Goal: Task Accomplishment & Management: Manage account settings

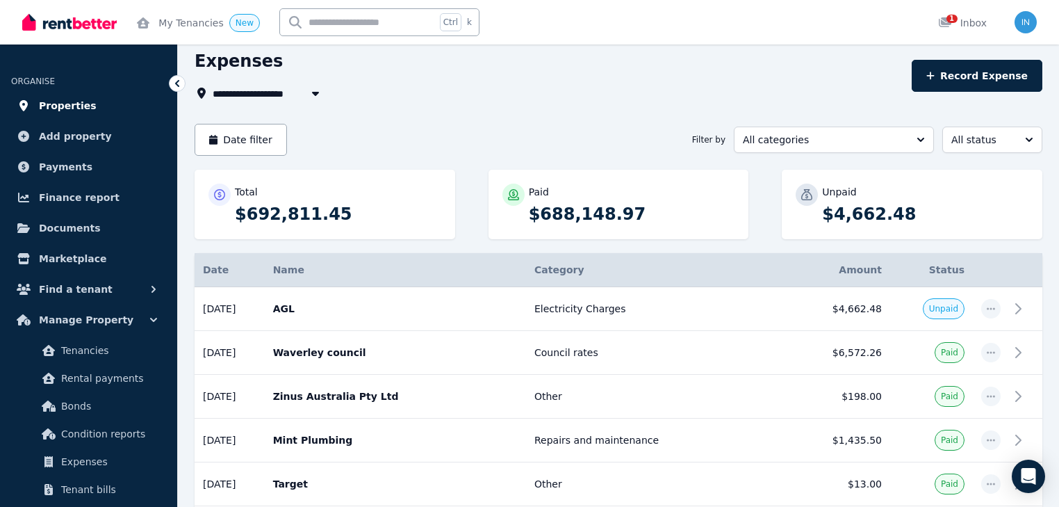
click at [68, 107] on span "Properties" at bounding box center [68, 105] width 58 height 17
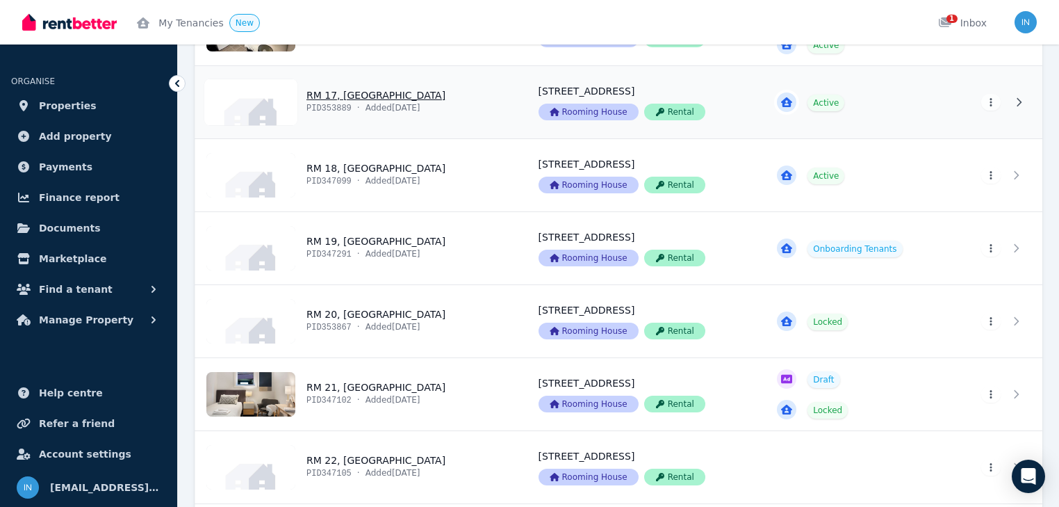
scroll to position [1557, 0]
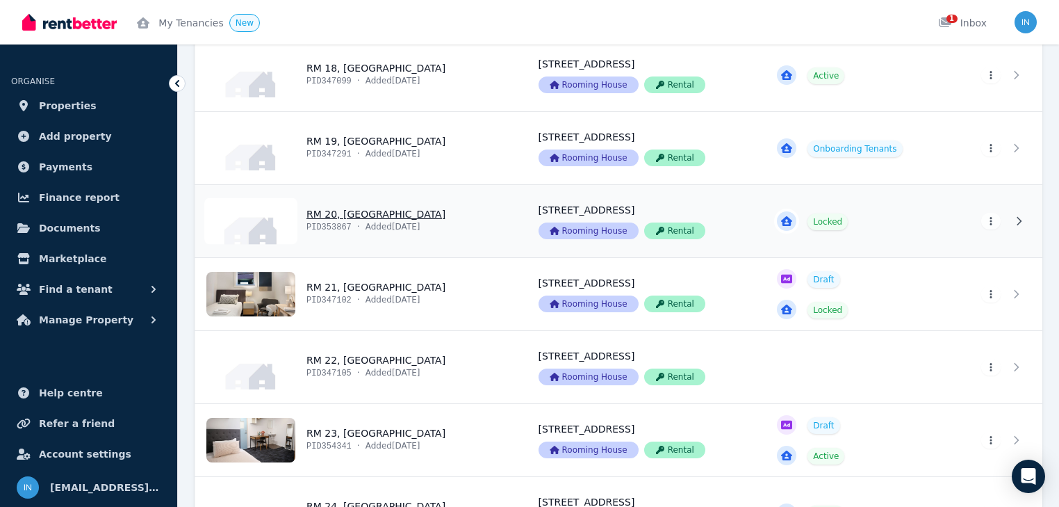
click at [350, 214] on link "View property details" at bounding box center [358, 221] width 327 height 72
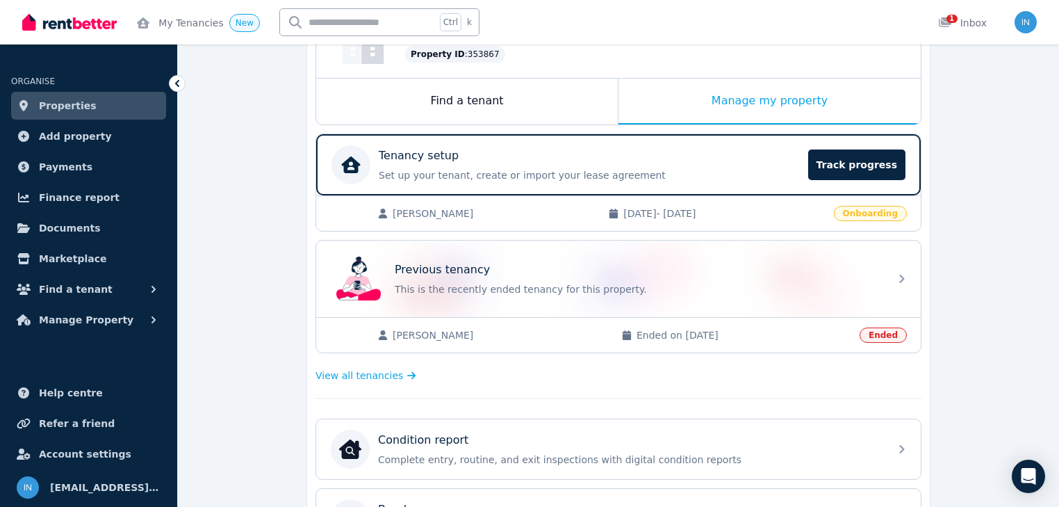
scroll to position [167, 0]
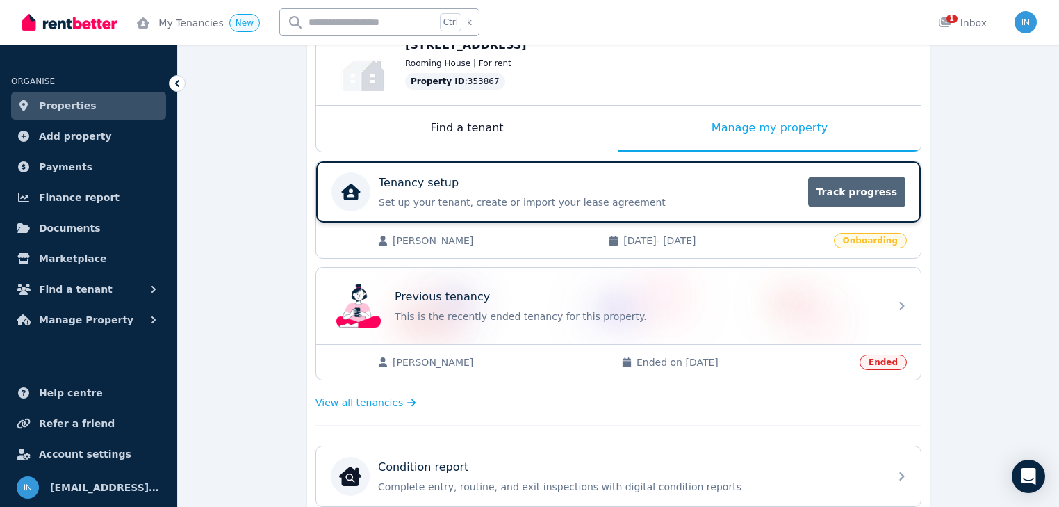
click at [843, 193] on span "Track progress" at bounding box center [857, 192] width 97 height 31
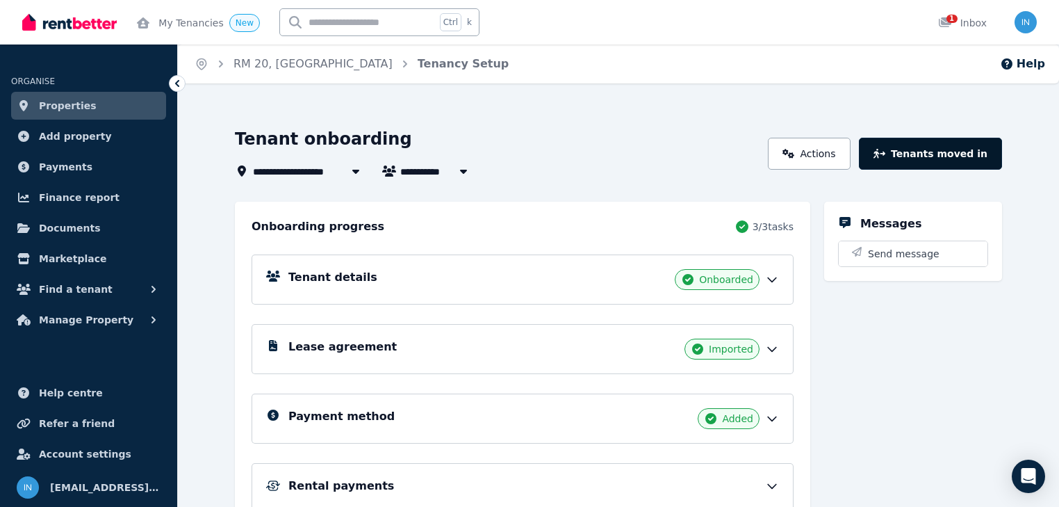
click at [952, 153] on button "Tenants moved in" at bounding box center [930, 154] width 143 height 32
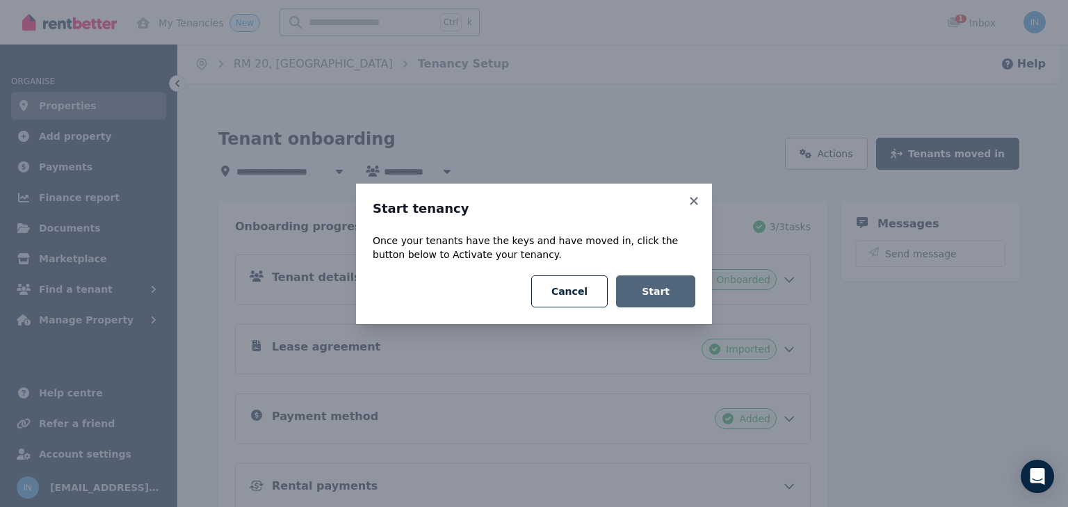
click at [653, 295] on button "Start" at bounding box center [655, 291] width 79 height 32
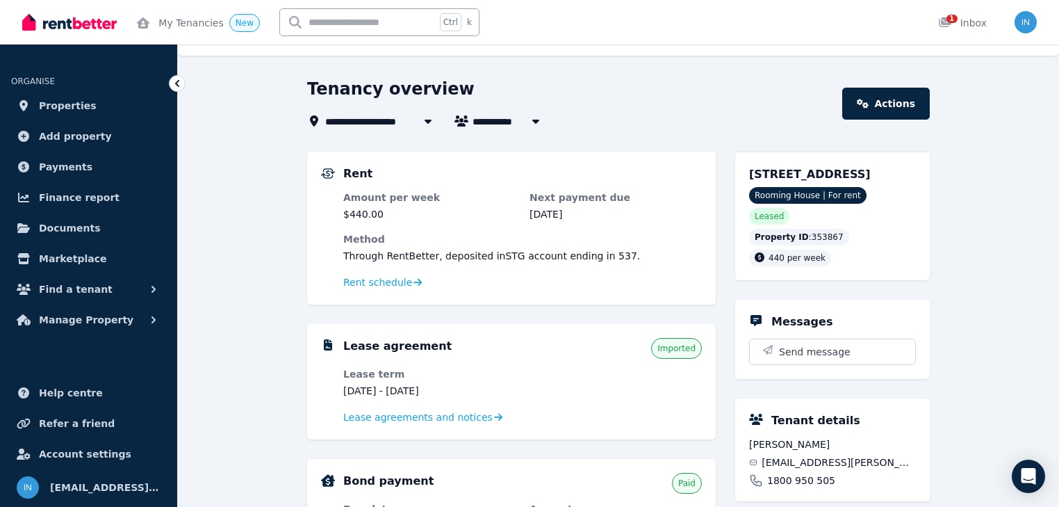
scroll to position [56, 0]
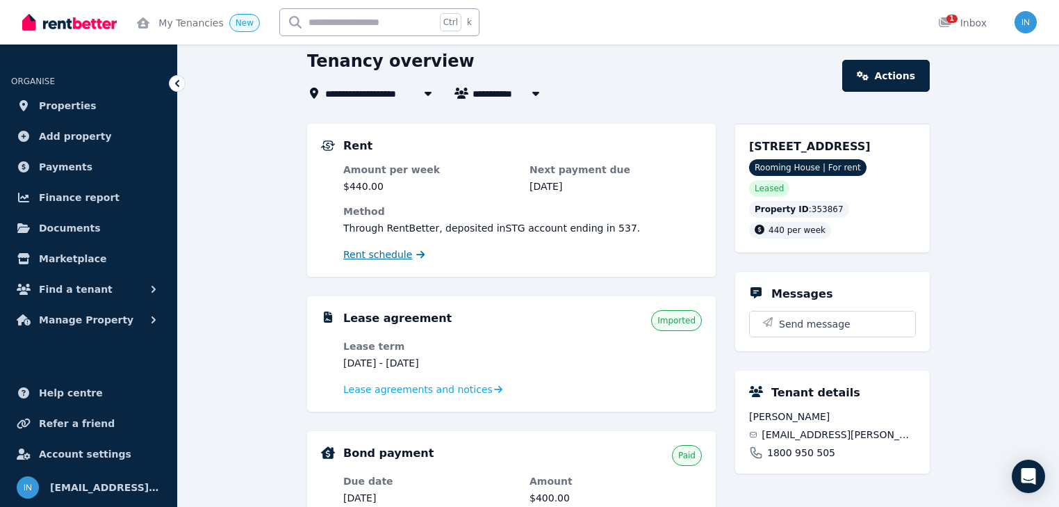
click at [400, 256] on span "Rent schedule" at bounding box center [377, 254] width 69 height 14
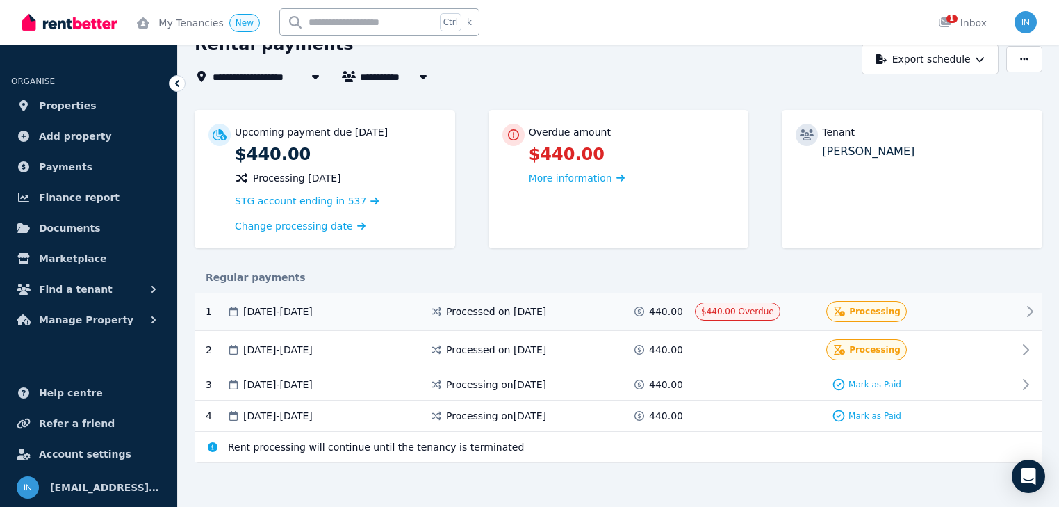
scroll to position [76, 0]
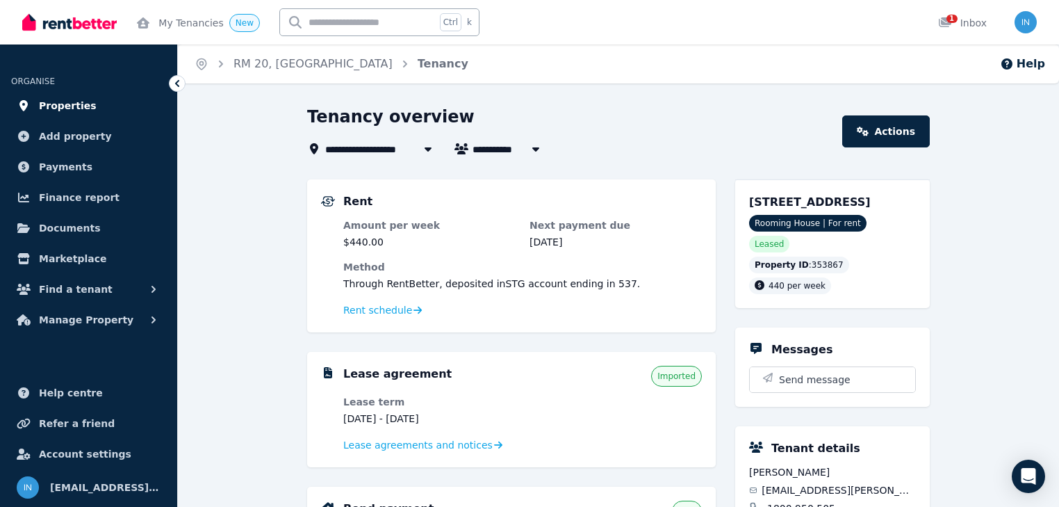
click at [59, 104] on span "Properties" at bounding box center [68, 105] width 58 height 17
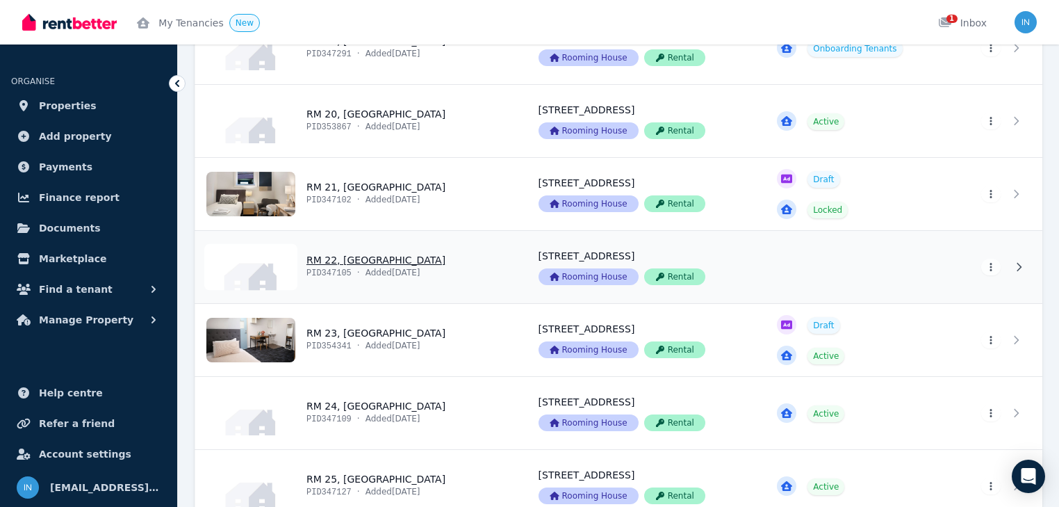
scroll to position [1668, 0]
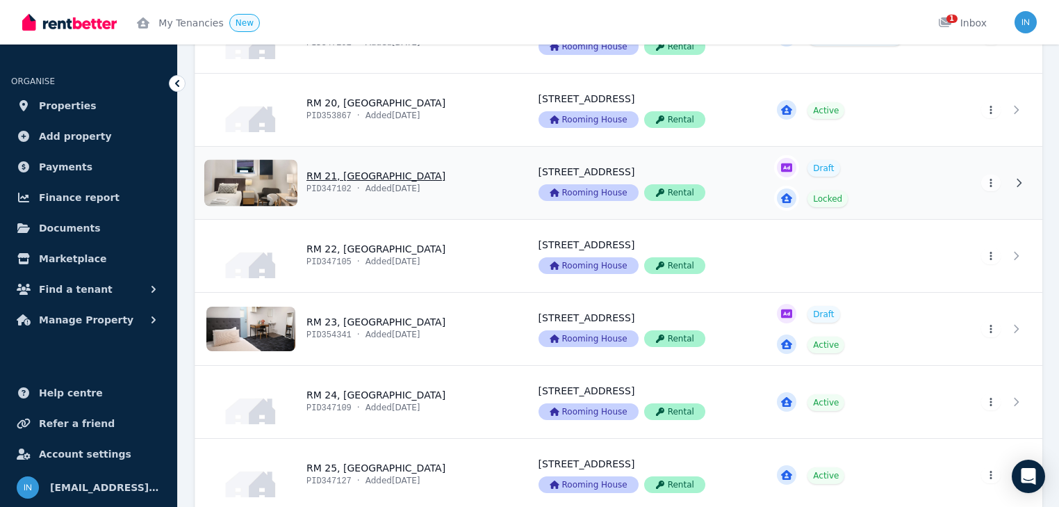
click at [358, 179] on link "View property details" at bounding box center [358, 183] width 327 height 72
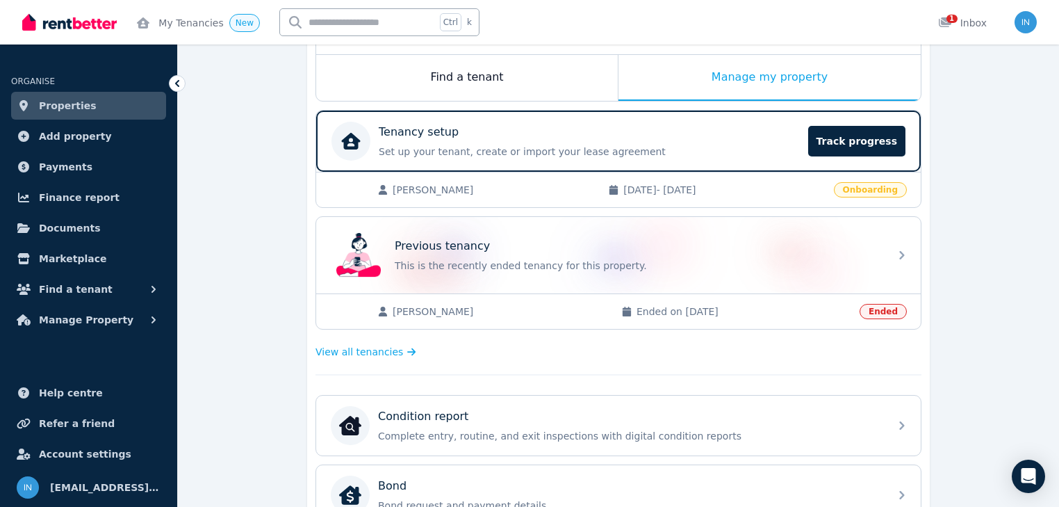
scroll to position [222, 0]
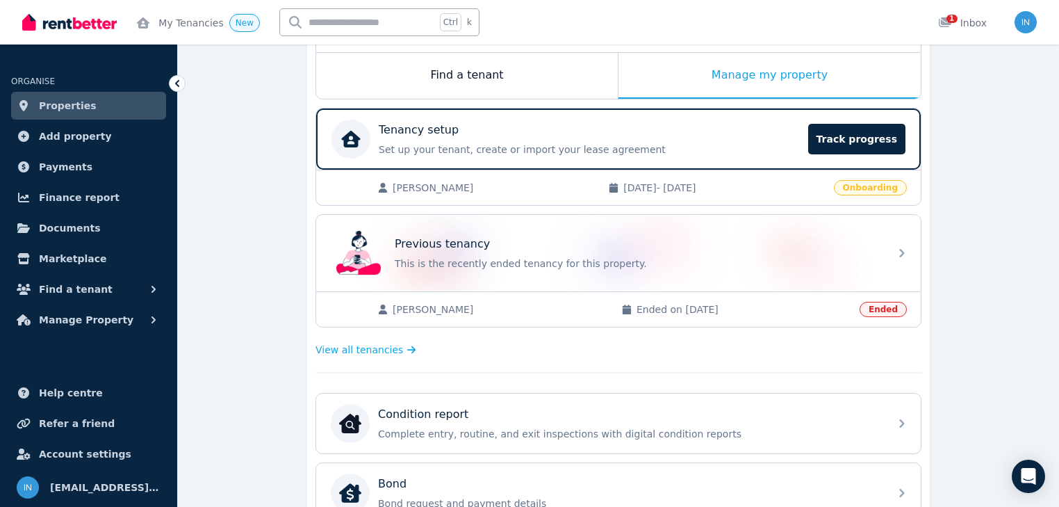
click at [440, 187] on span "[PERSON_NAME]" at bounding box center [494, 188] width 202 height 14
click at [838, 143] on span "Track progress" at bounding box center [857, 139] width 97 height 31
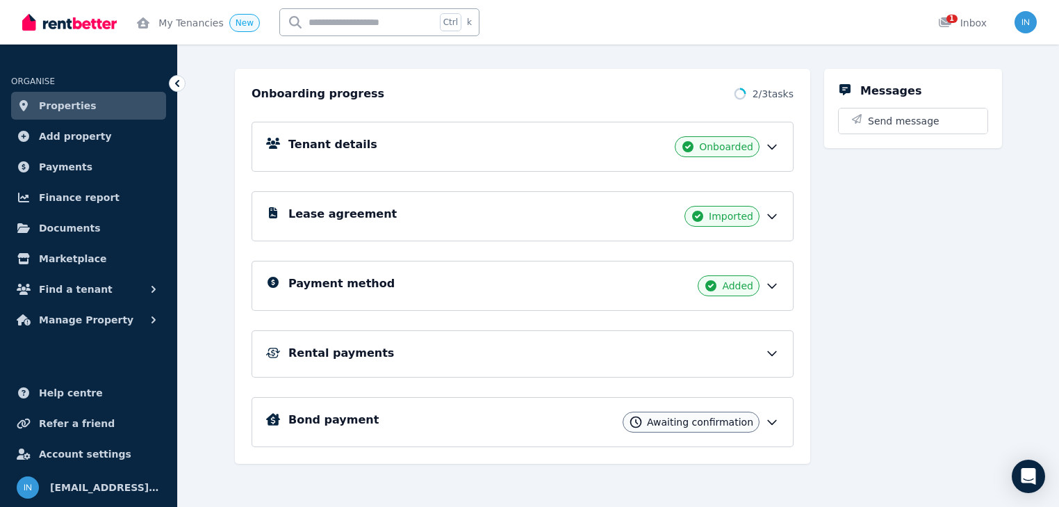
scroll to position [134, 0]
click at [58, 105] on span "Properties" at bounding box center [68, 105] width 58 height 17
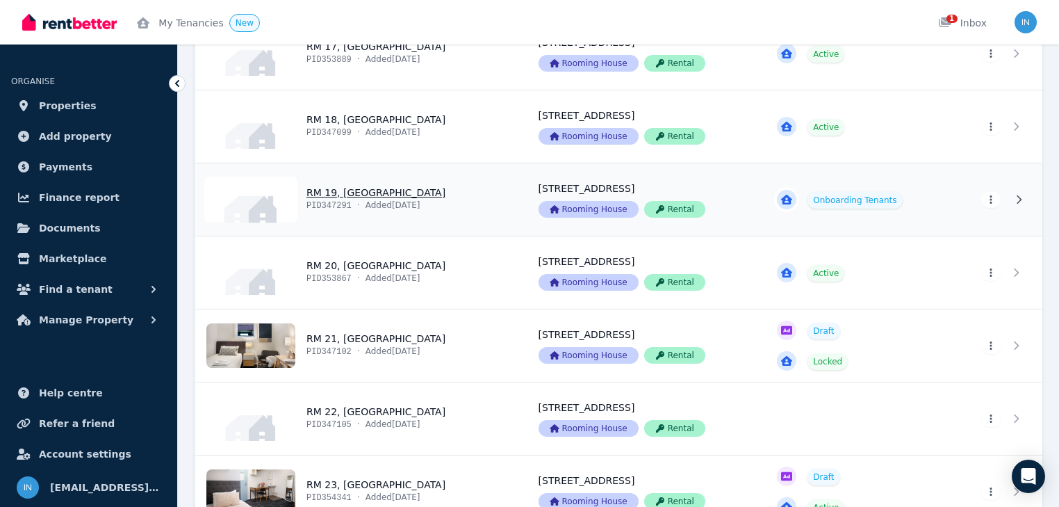
scroll to position [1502, 0]
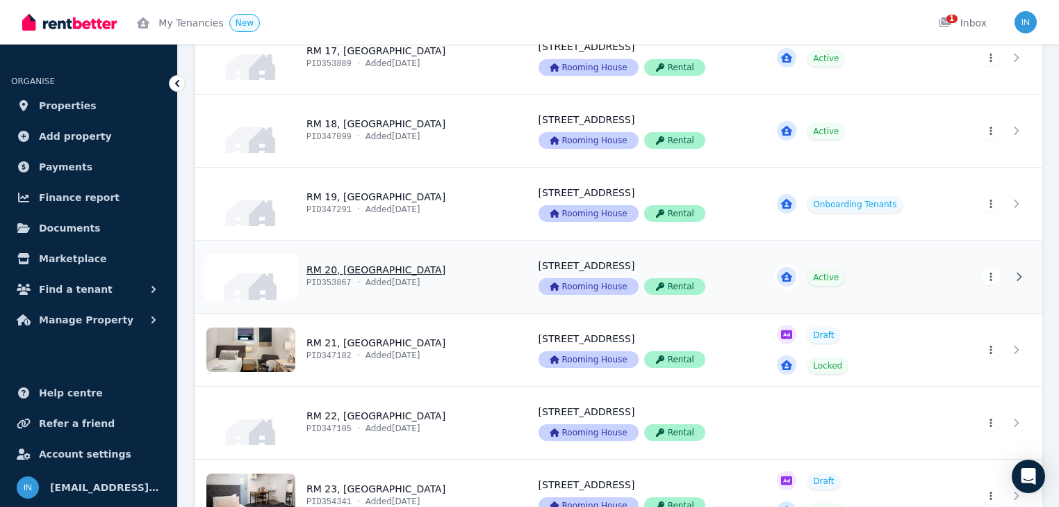
click at [355, 268] on link "View property details" at bounding box center [358, 277] width 327 height 72
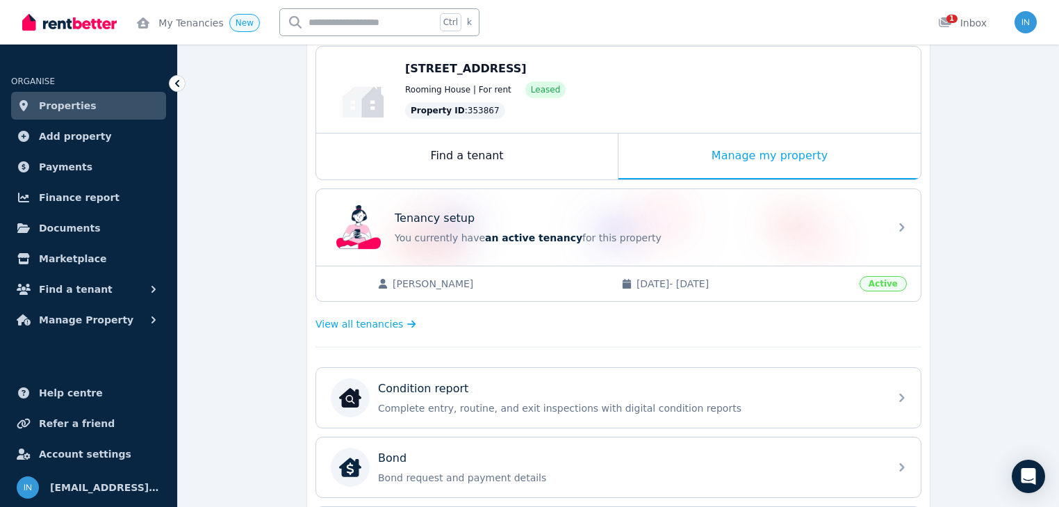
scroll to position [167, 0]
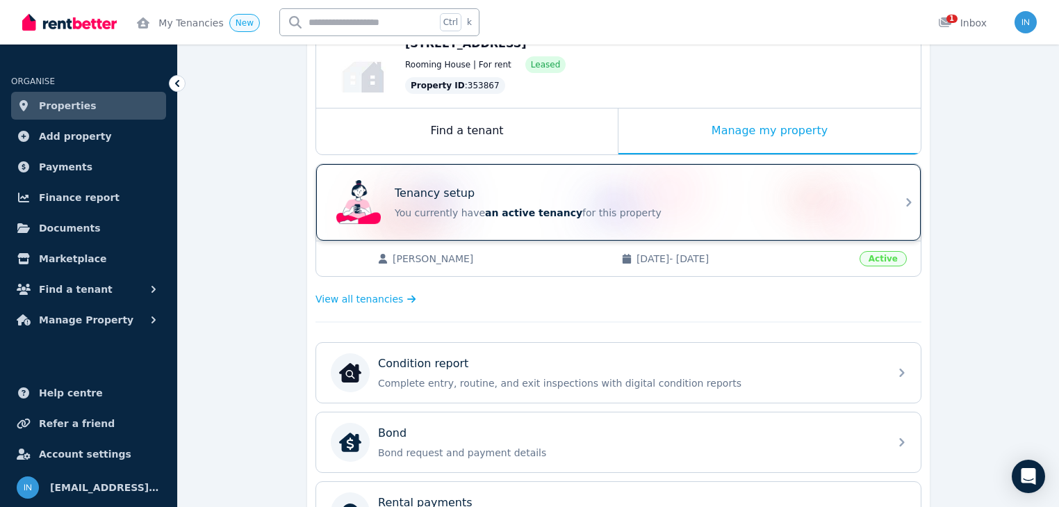
click at [592, 214] on p "You currently have an active tenancy for this property" at bounding box center [638, 213] width 487 height 14
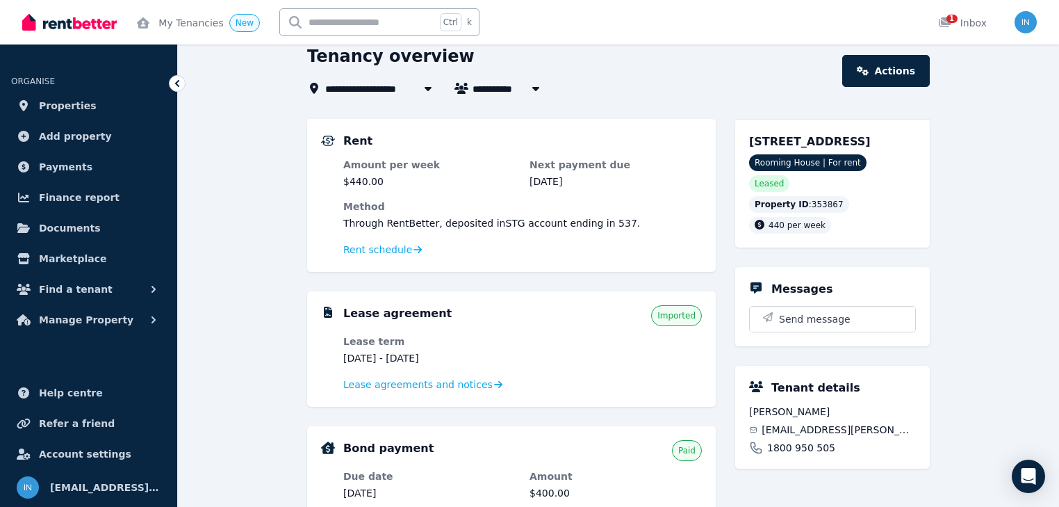
scroll to position [56, 0]
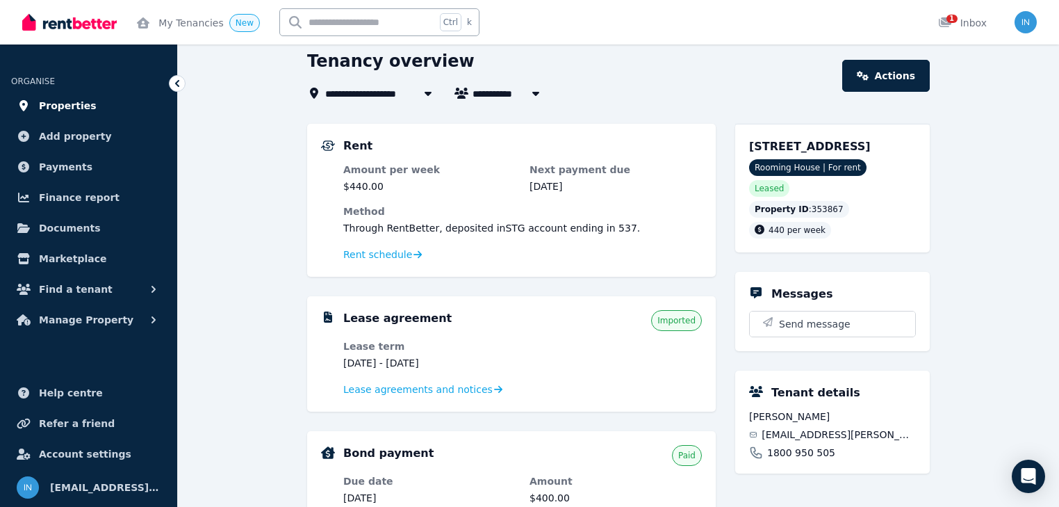
click at [75, 106] on span "Properties" at bounding box center [68, 105] width 58 height 17
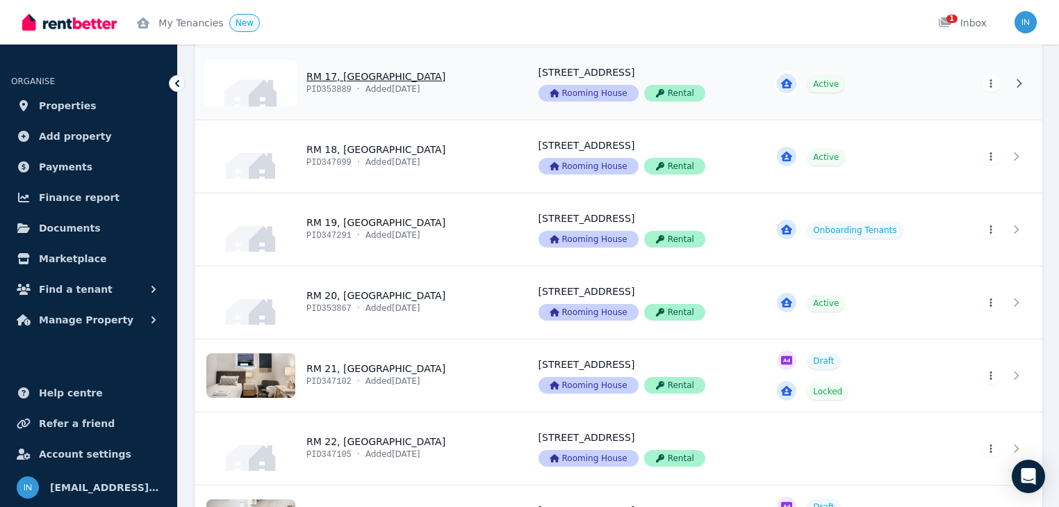
scroll to position [1557, 0]
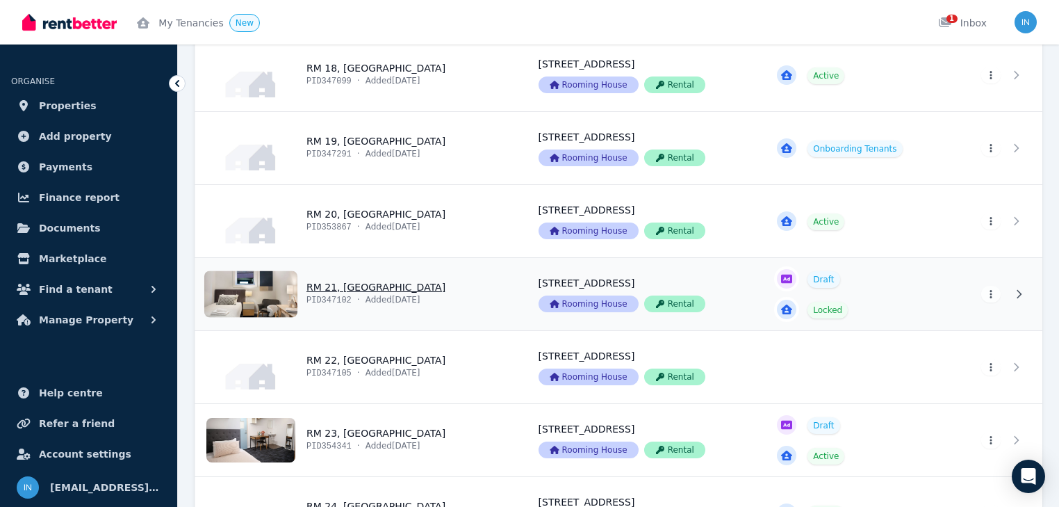
click at [364, 280] on link "View property details" at bounding box center [358, 294] width 327 height 72
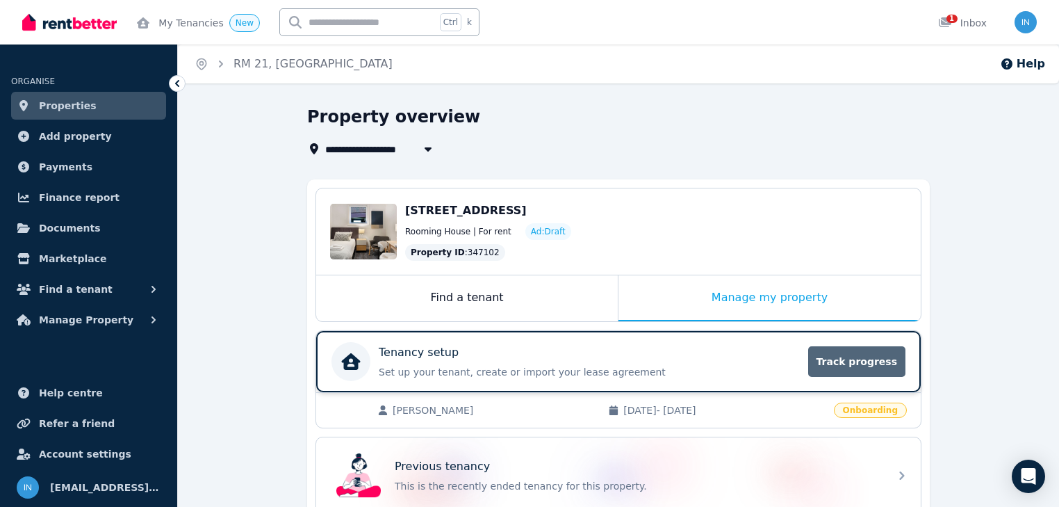
click at [850, 357] on span "Track progress" at bounding box center [857, 361] width 97 height 31
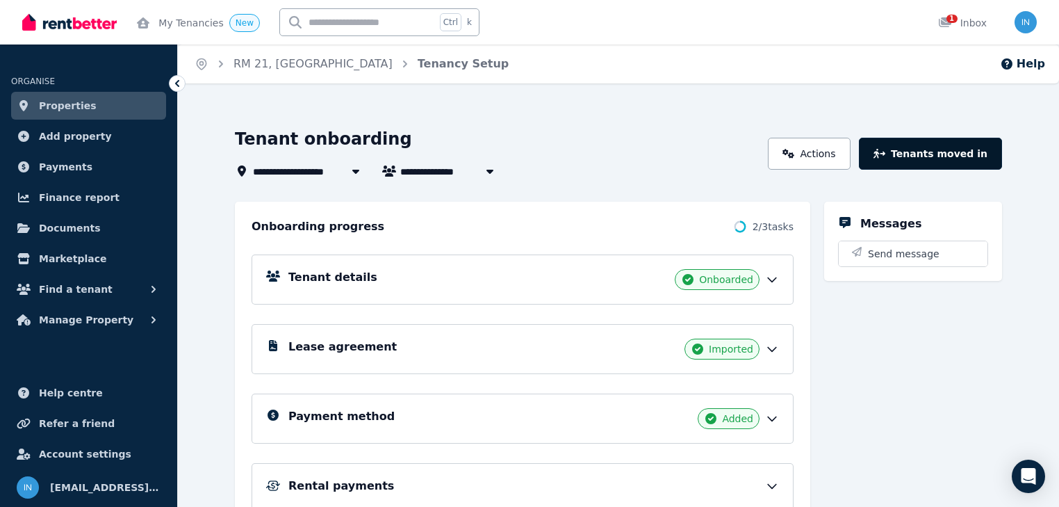
click at [956, 153] on button "Tenants moved in" at bounding box center [930, 154] width 143 height 32
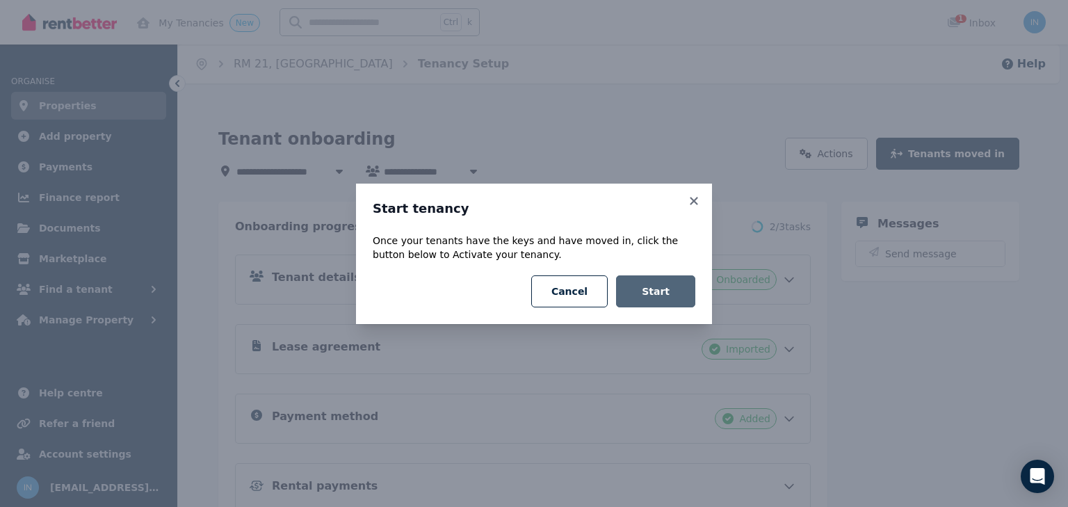
click at [652, 291] on button "Start" at bounding box center [655, 291] width 79 height 32
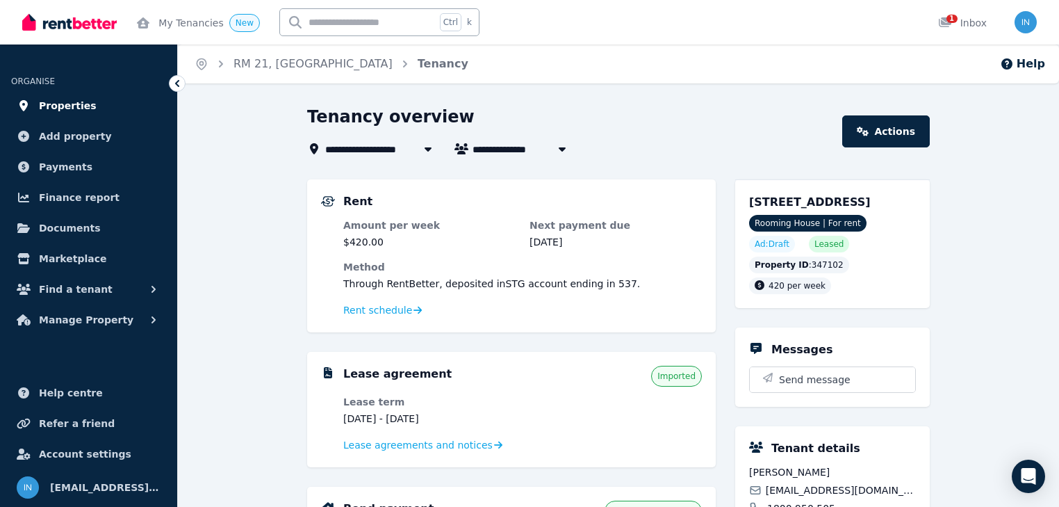
click at [58, 110] on span "Properties" at bounding box center [68, 105] width 58 height 17
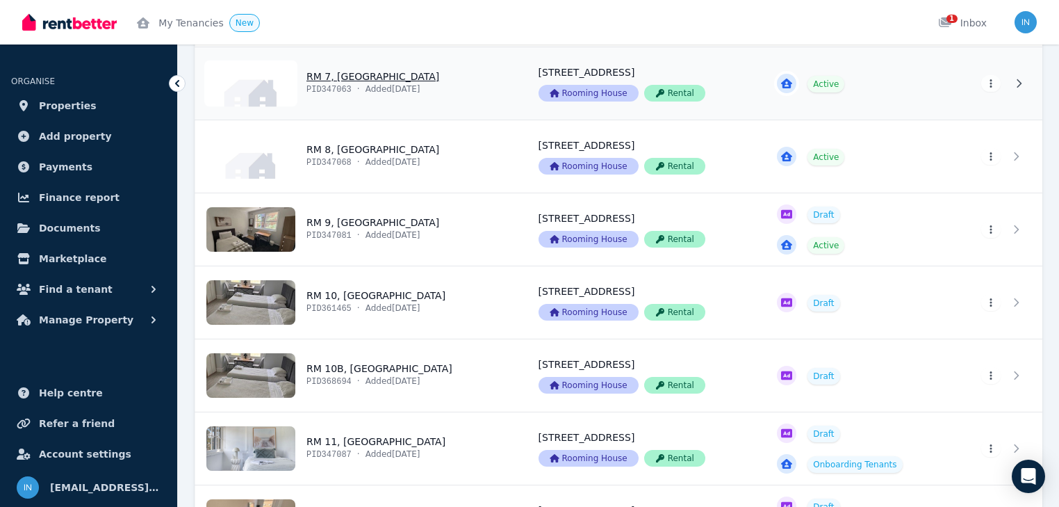
scroll to position [779, 0]
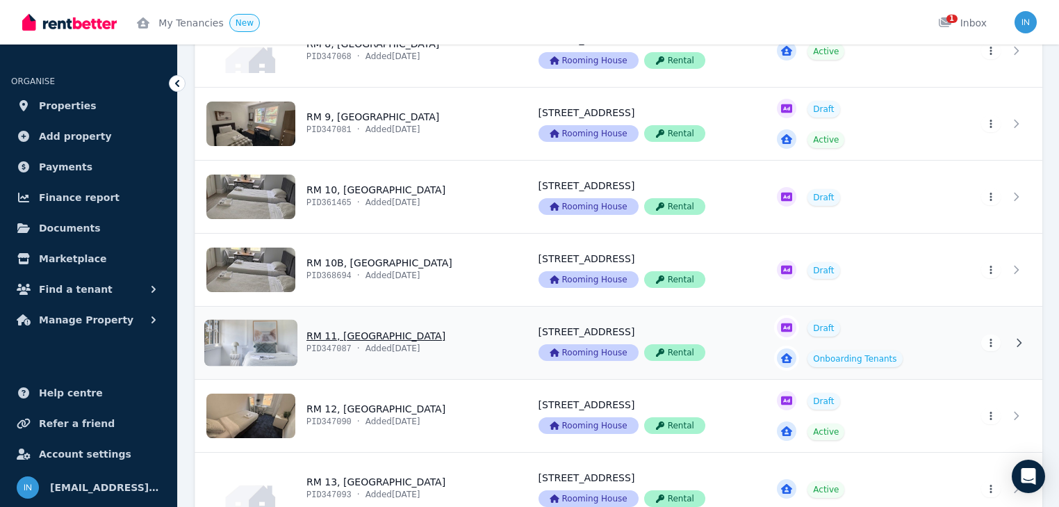
click at [330, 334] on link "View property details" at bounding box center [358, 343] width 327 height 72
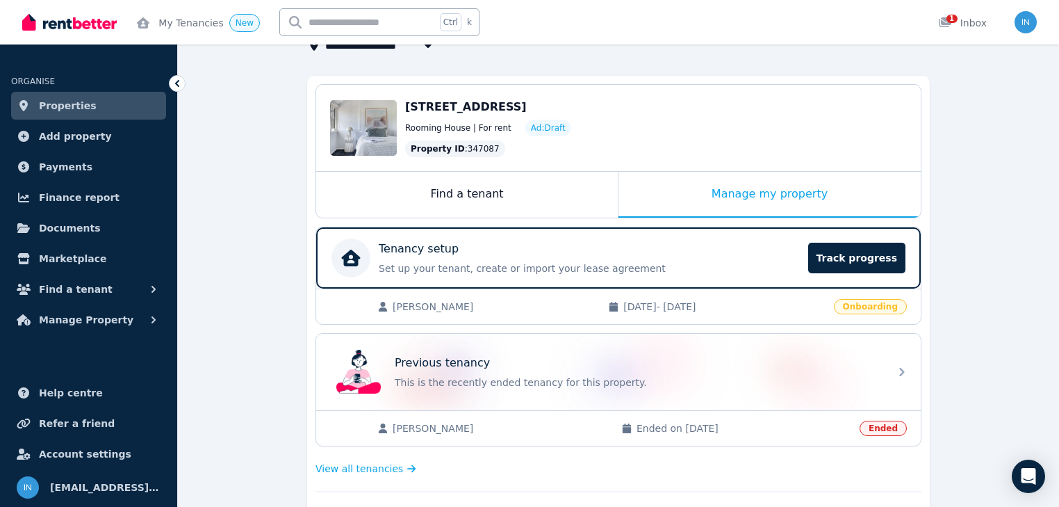
scroll to position [111, 0]
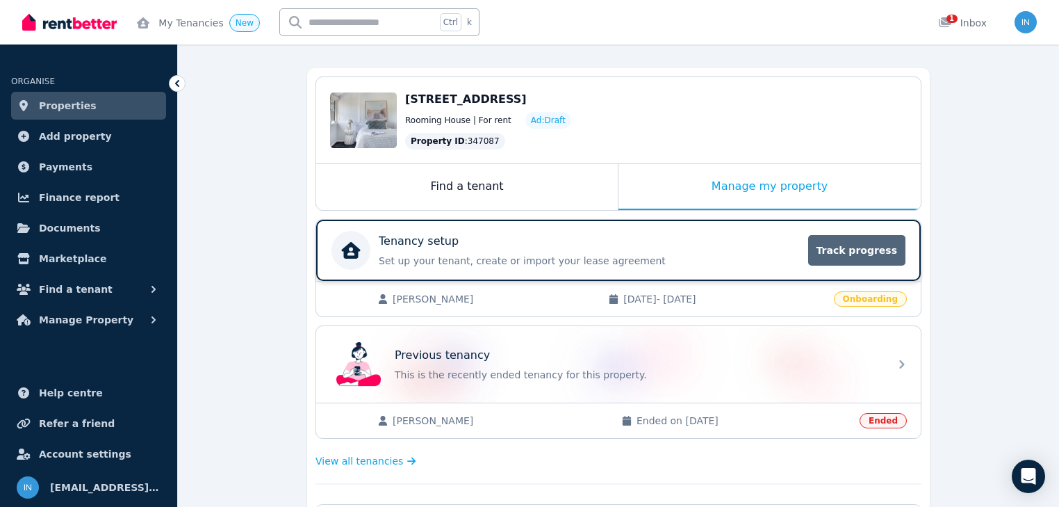
click at [879, 258] on span "Track progress" at bounding box center [857, 250] width 97 height 31
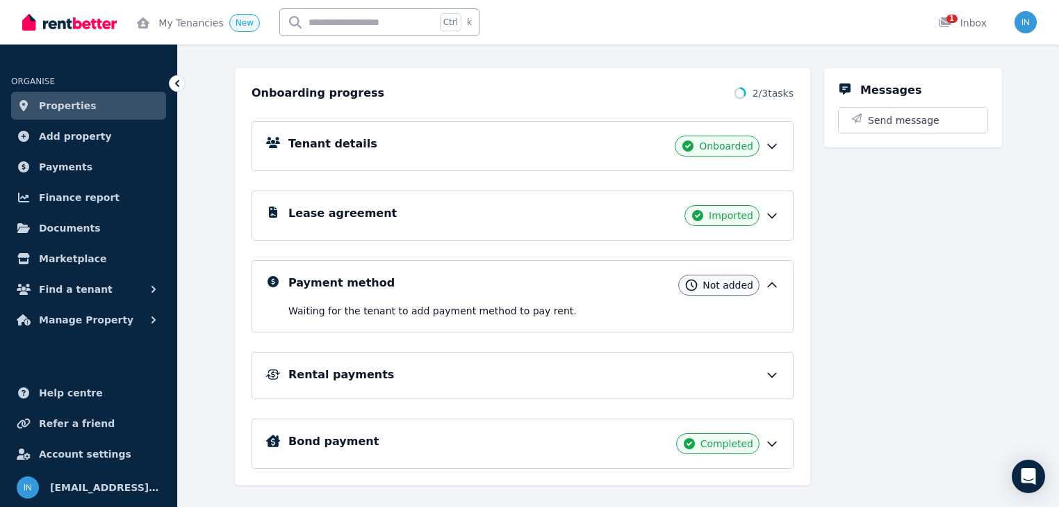
scroll to position [156, 0]
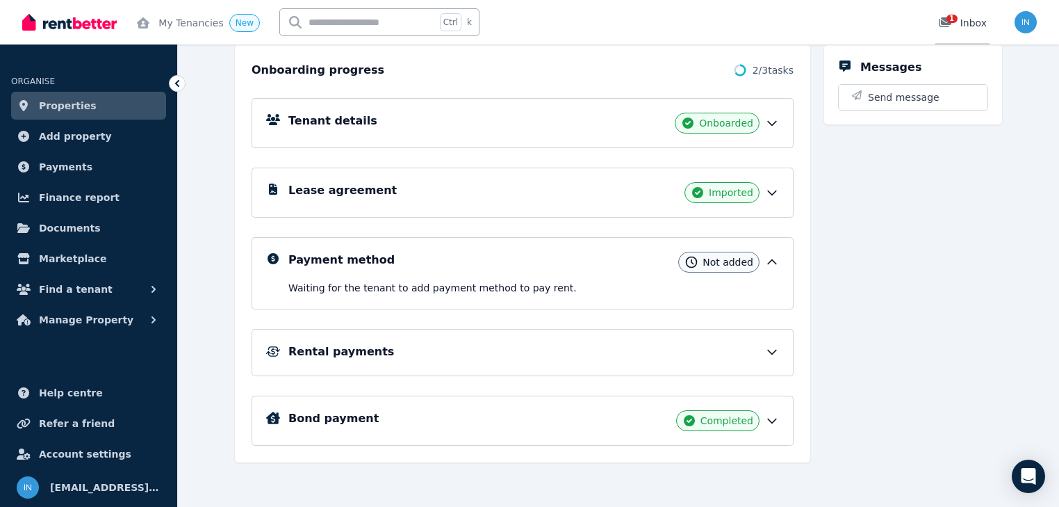
click at [951, 22] on span "1" at bounding box center [952, 19] width 11 height 8
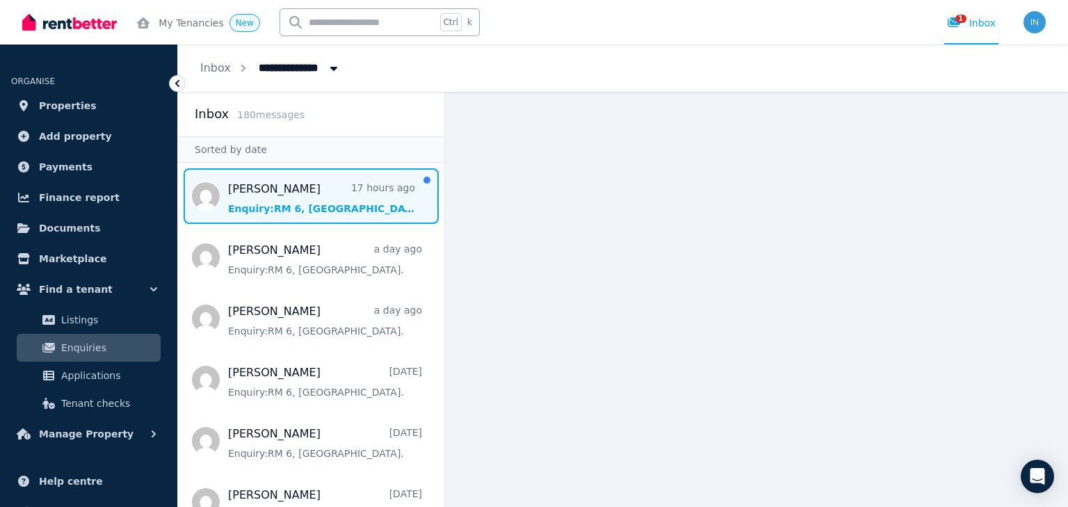
click at [239, 203] on span "Message list" at bounding box center [311, 196] width 266 height 56
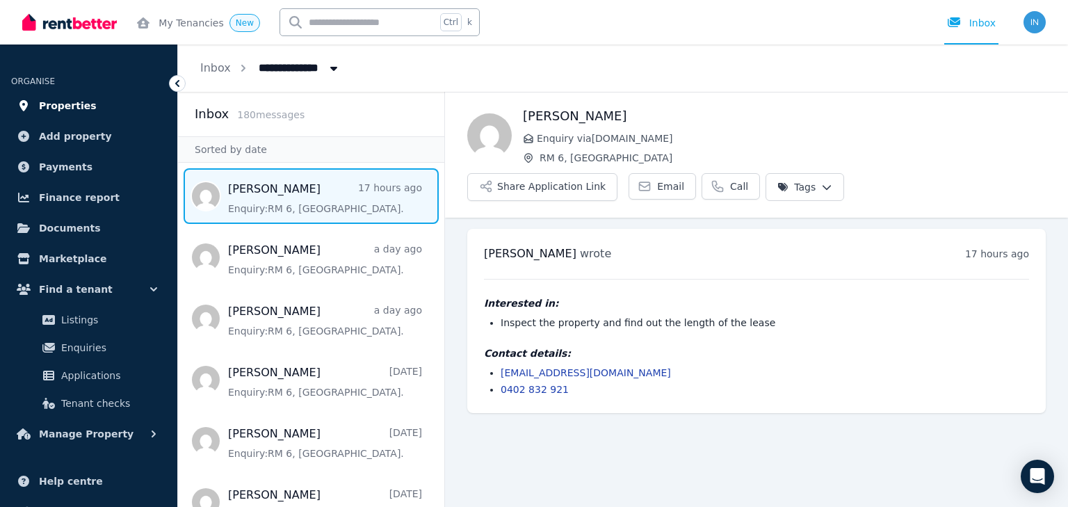
click at [83, 103] on span "Properties" at bounding box center [68, 105] width 58 height 17
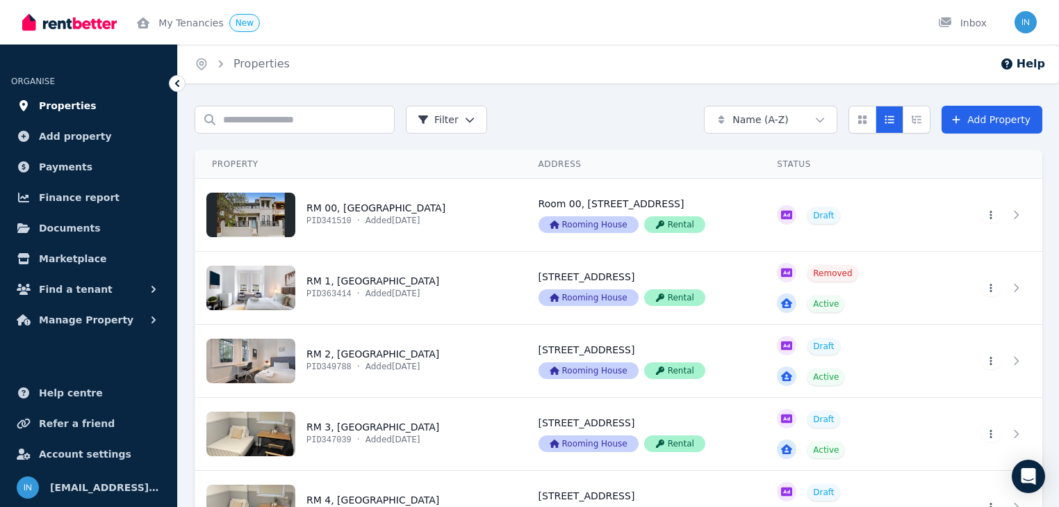
click at [75, 104] on span "Properties" at bounding box center [68, 105] width 58 height 17
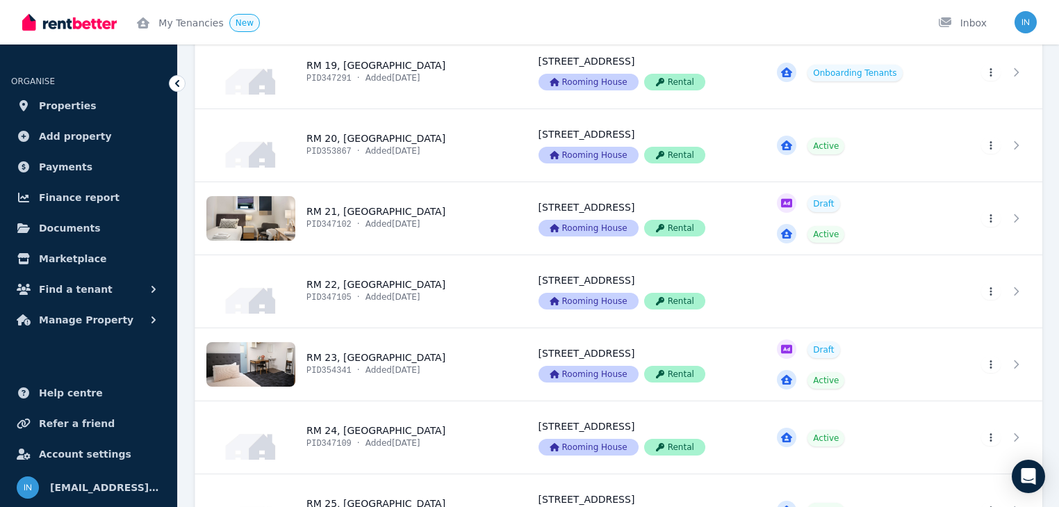
scroll to position [1613, 0]
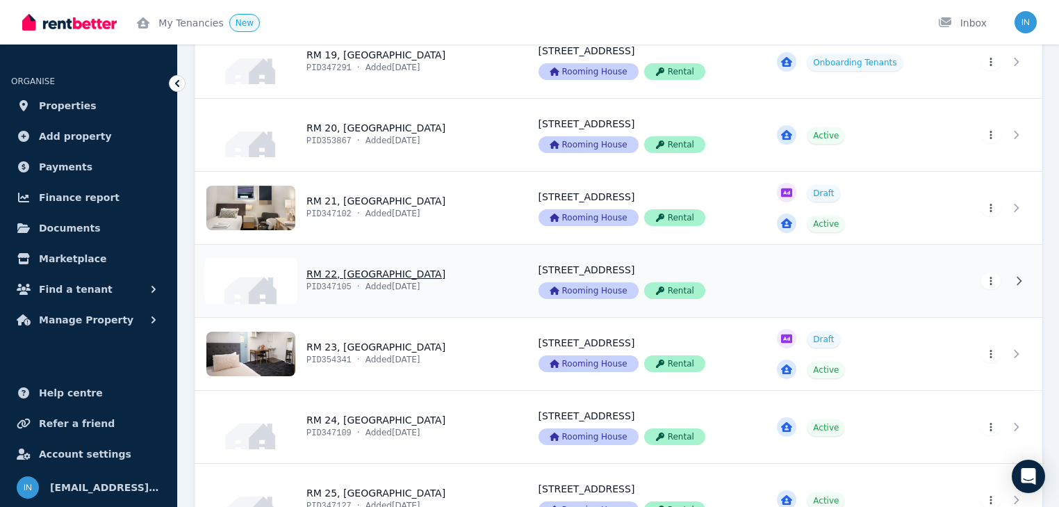
click at [343, 275] on link "View property details" at bounding box center [358, 281] width 327 height 72
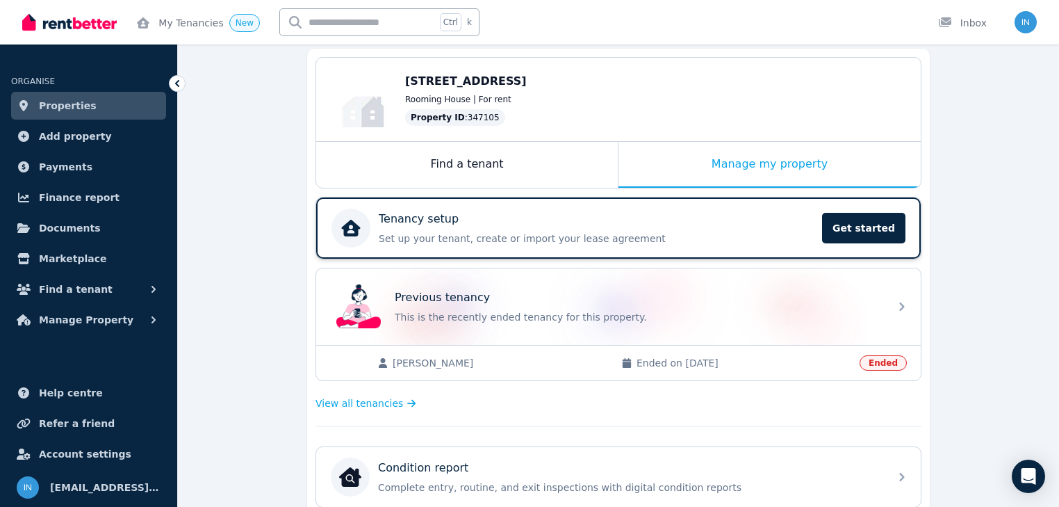
scroll to position [111, 0]
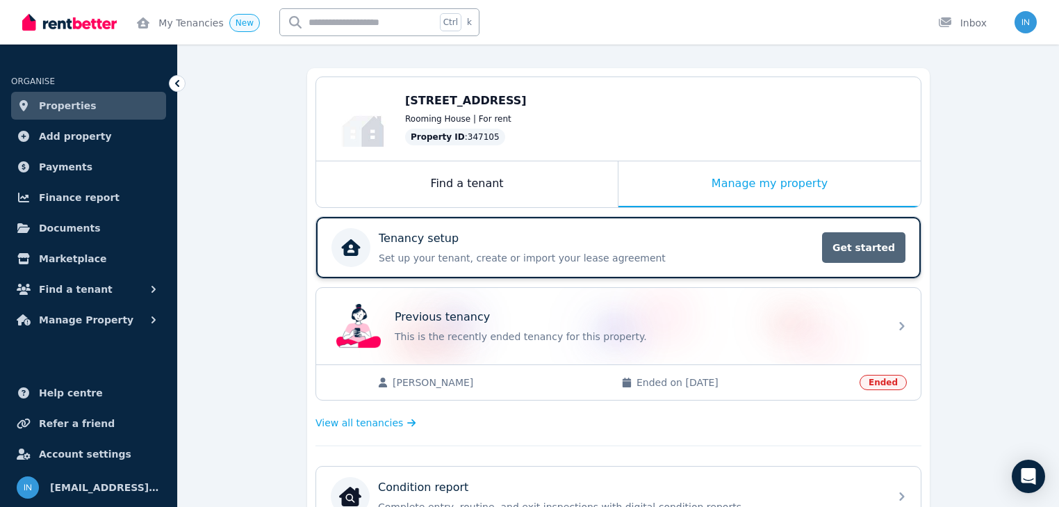
click at [868, 248] on span "Get started" at bounding box center [863, 247] width 83 height 31
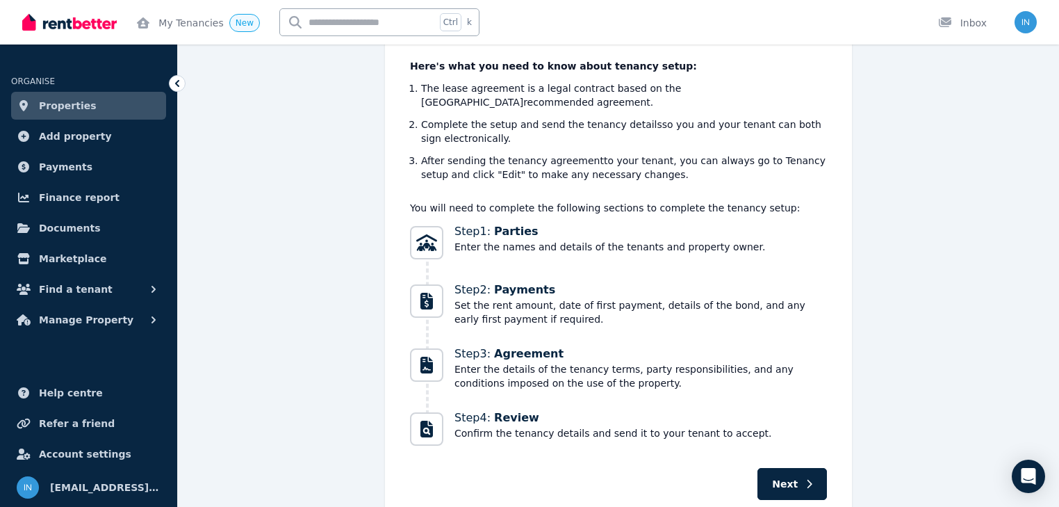
scroll to position [167, 0]
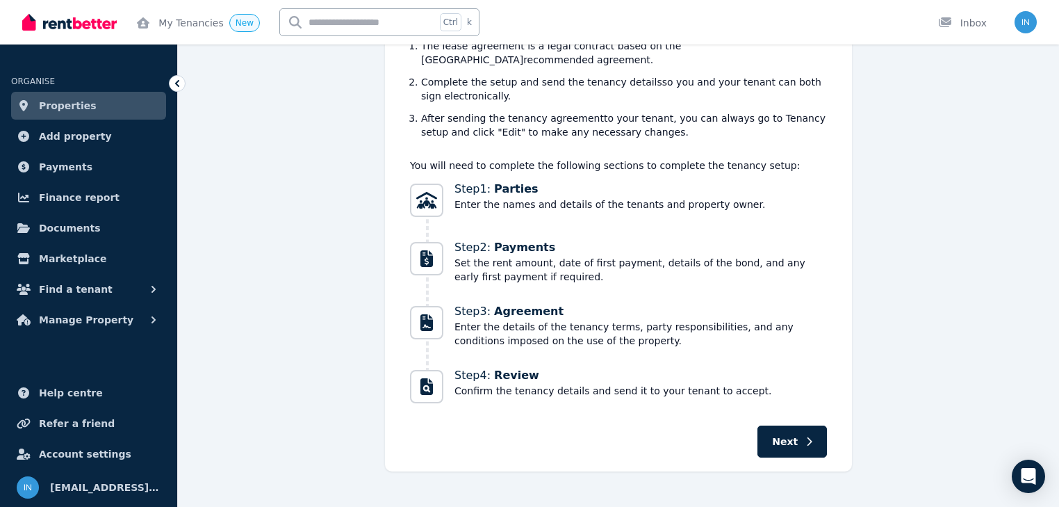
click at [505, 368] on span "Review" at bounding box center [516, 374] width 45 height 13
click at [422, 378] on icon "Progress" at bounding box center [427, 386] width 13 height 17
click at [784, 434] on span "Next" at bounding box center [785, 441] width 26 height 14
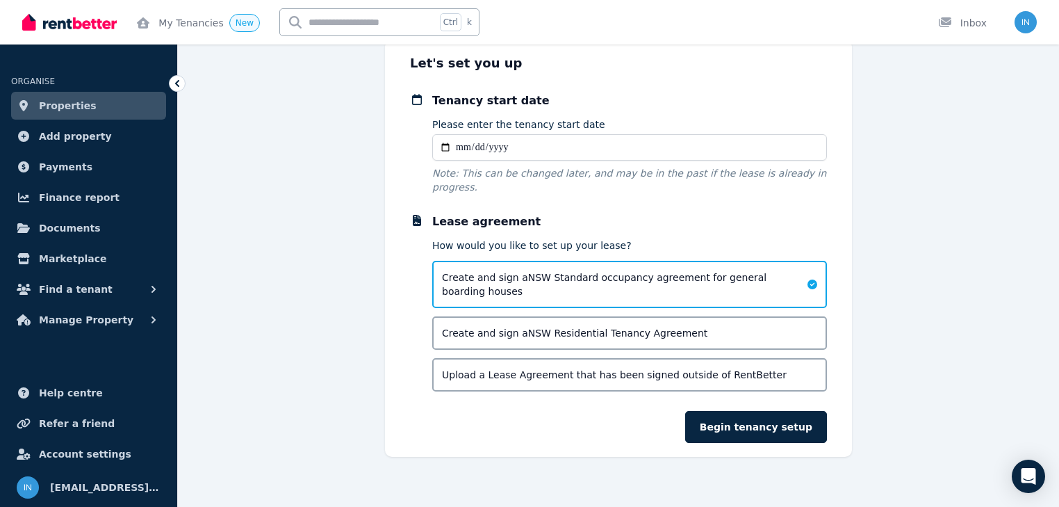
scroll to position [75, 0]
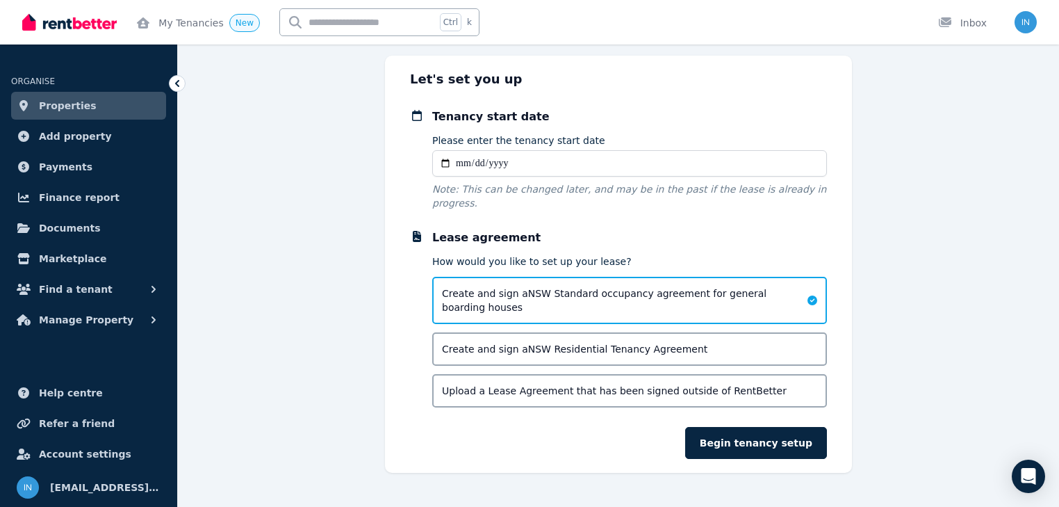
click at [459, 166] on input "Please enter the tenancy start date" at bounding box center [629, 163] width 395 height 26
click at [459, 162] on input "Please enter the tenancy start date" at bounding box center [629, 163] width 395 height 26
type input "**********"
click at [502, 384] on span "Upload a Lease Agreement that has been signed outside of RentBetter" at bounding box center [614, 391] width 345 height 14
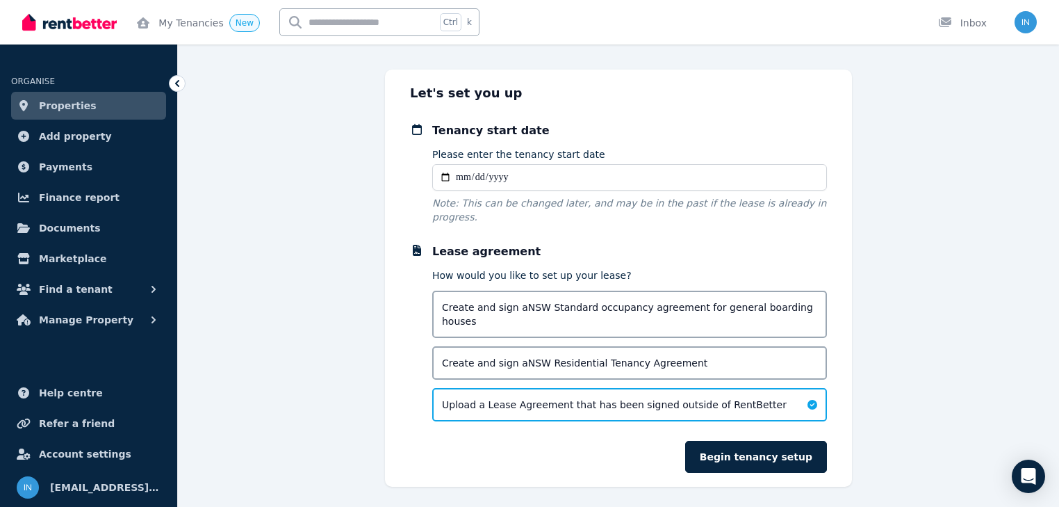
click at [734, 441] on button "Begin tenancy setup" at bounding box center [756, 457] width 142 height 32
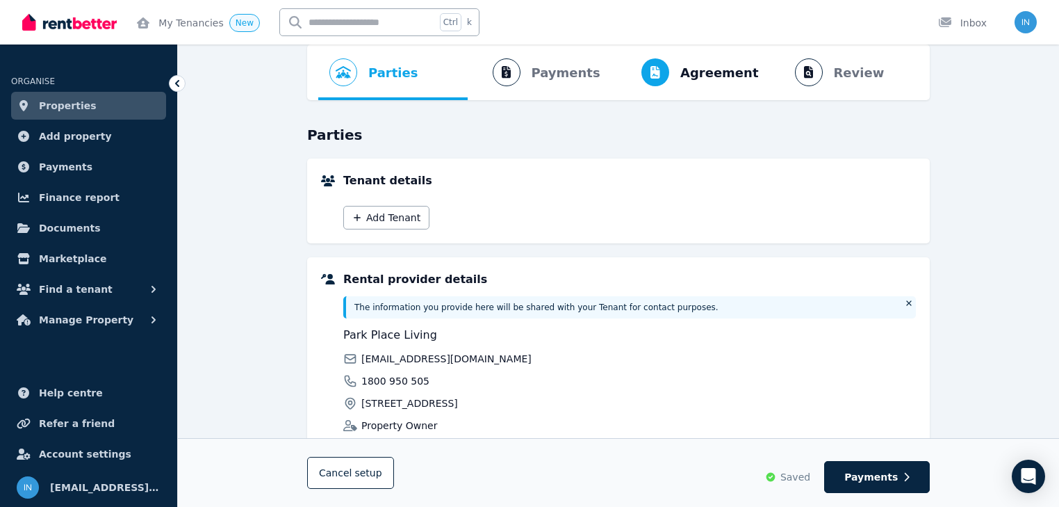
scroll to position [0, 0]
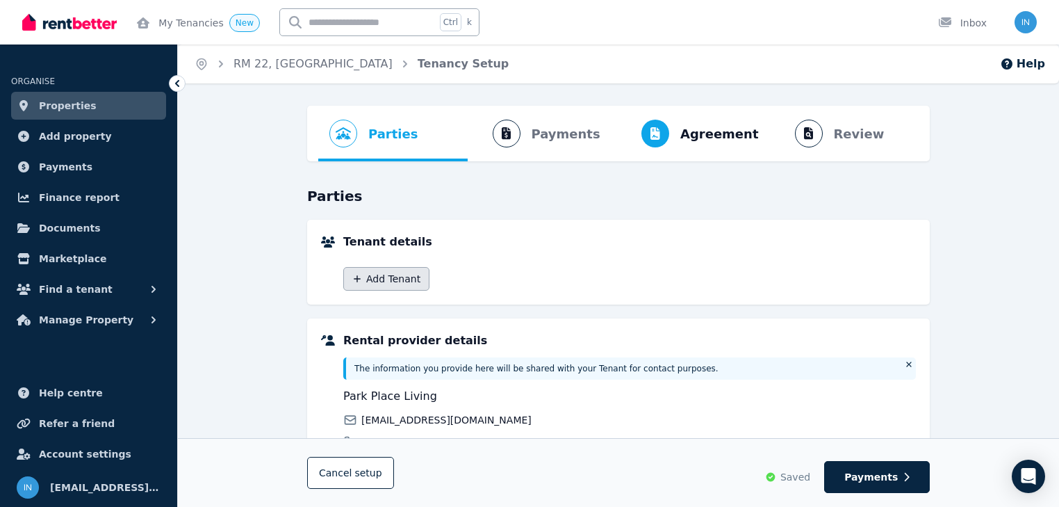
click at [375, 281] on button "Add Tenant" at bounding box center [386, 279] width 86 height 24
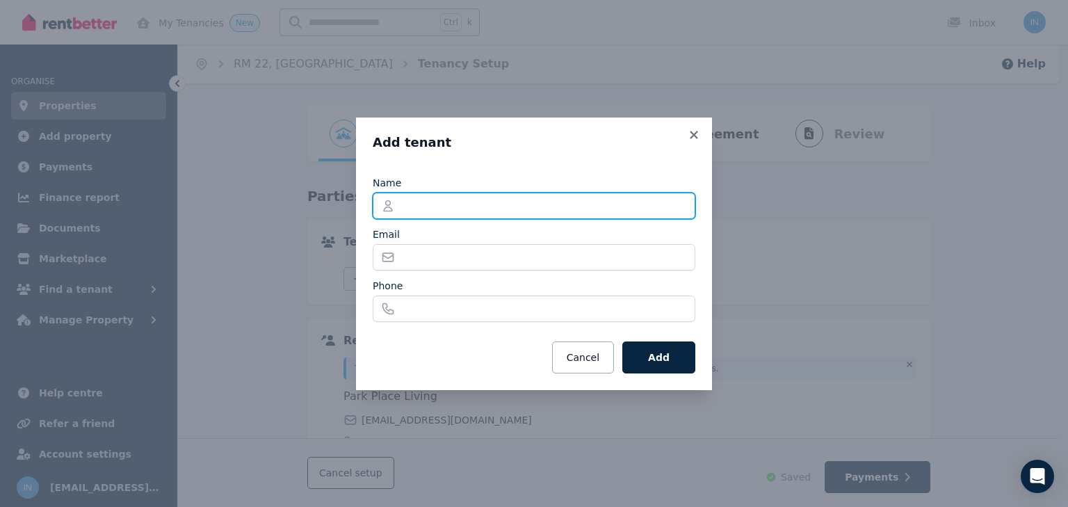
click at [395, 201] on input "Name" at bounding box center [534, 206] width 323 height 26
click at [406, 206] on input "Name" at bounding box center [534, 206] width 323 height 26
paste input "**********"
drag, startPoint x: 513, startPoint y: 209, endPoint x: 364, endPoint y: 220, distance: 149.2
click at [364, 220] on div "**********" at bounding box center [534, 253] width 356 height 273
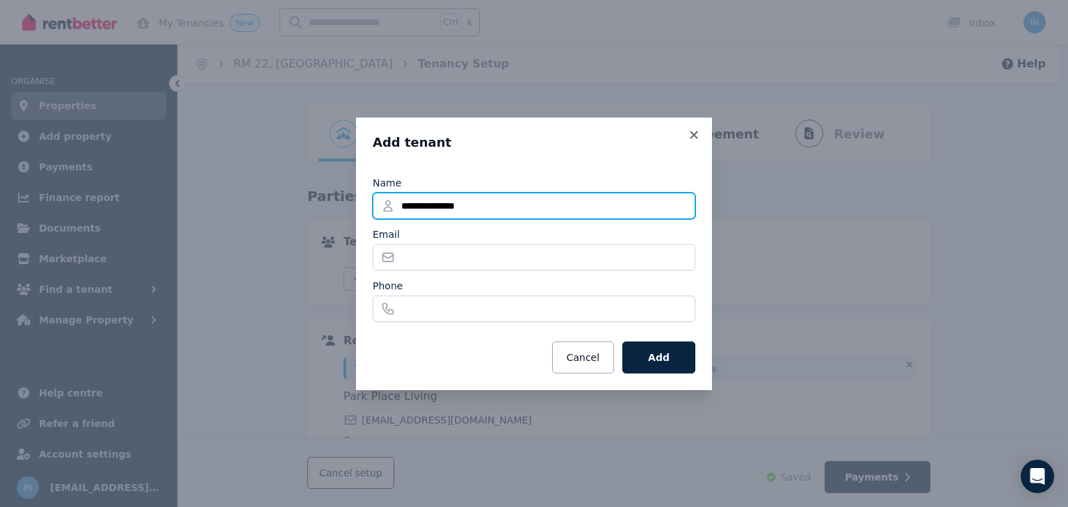
paste input "text"
click at [436, 205] on input "**********" at bounding box center [534, 206] width 323 height 26
click at [434, 202] on input "**********" at bounding box center [534, 206] width 323 height 26
type input "**********"
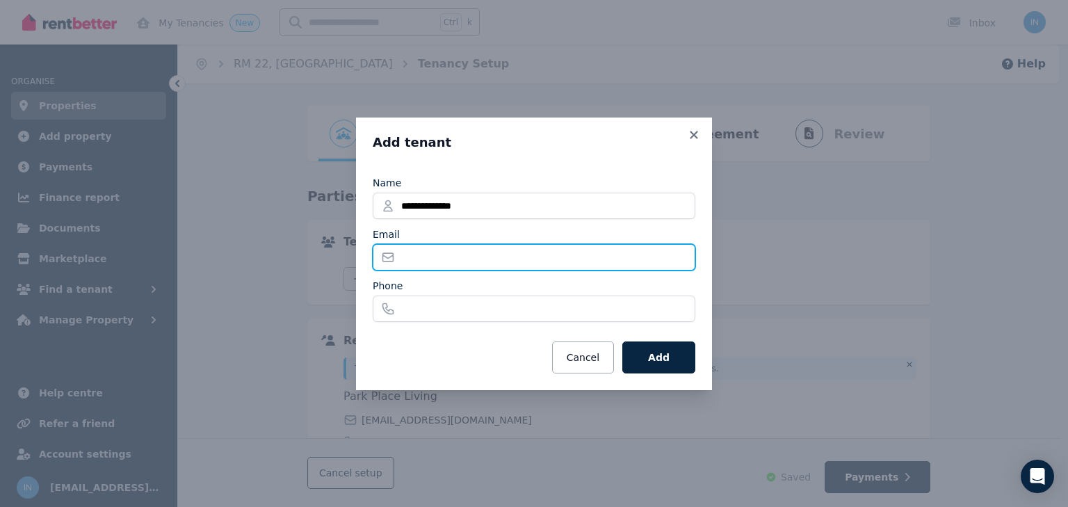
click at [439, 261] on input "Email" at bounding box center [534, 257] width 323 height 26
click at [425, 252] on input "Email" at bounding box center [534, 257] width 323 height 26
paste input "**********"
type input "**********"
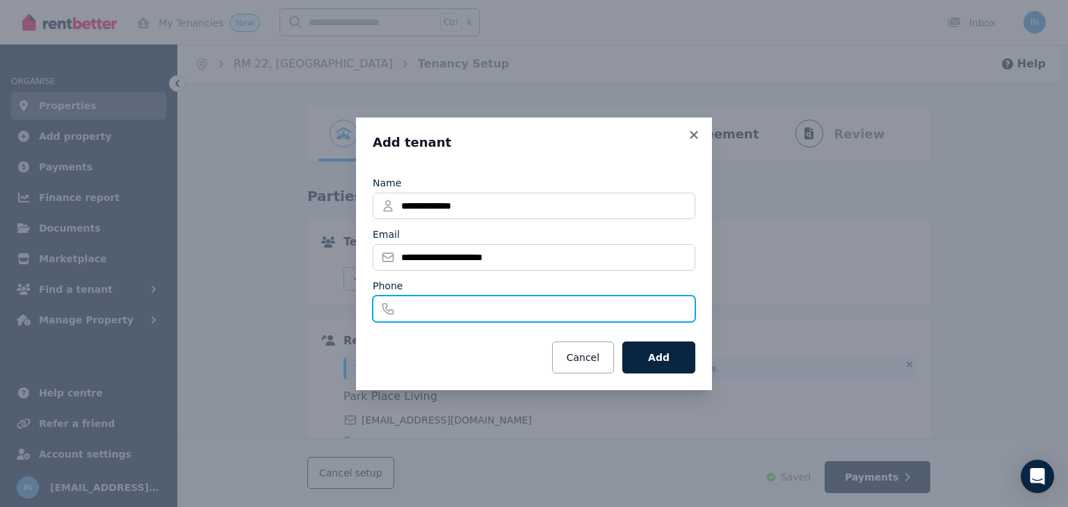
click at [436, 306] on input "Phone" at bounding box center [534, 308] width 323 height 26
click at [411, 313] on input "Phone" at bounding box center [534, 308] width 323 height 26
type input "**********"
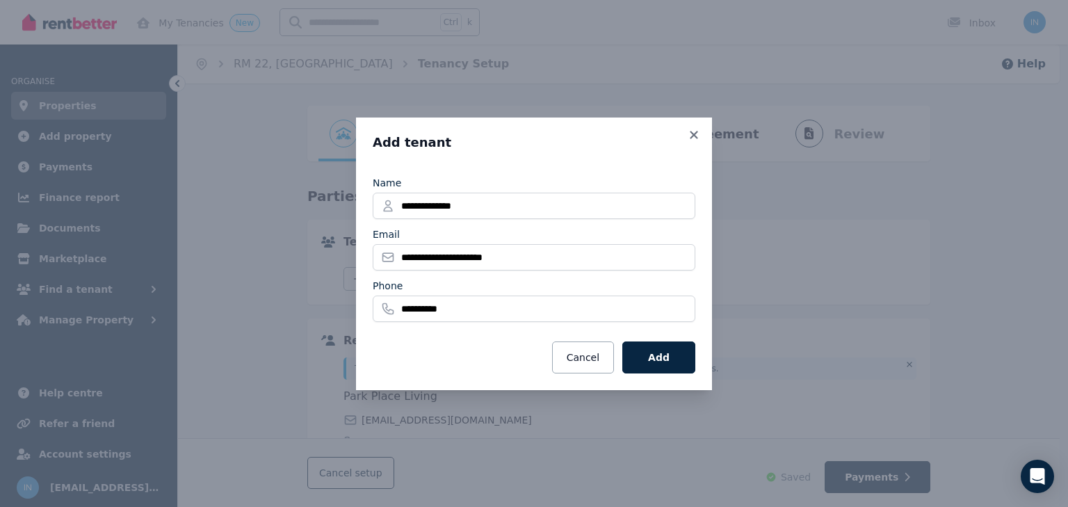
click at [656, 350] on button "Add" at bounding box center [658, 357] width 73 height 32
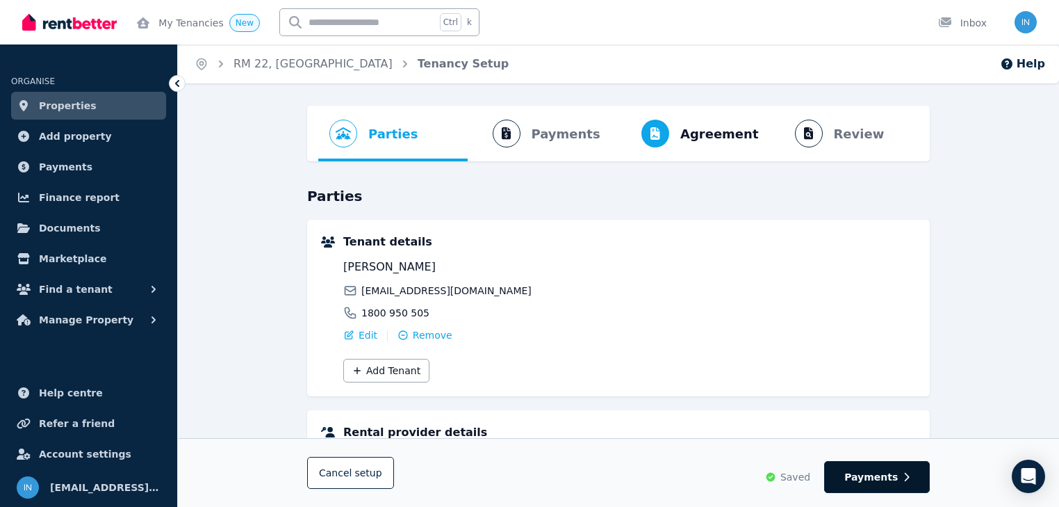
click at [886, 484] on button "Payments" at bounding box center [878, 477] width 106 height 32
select select "**********"
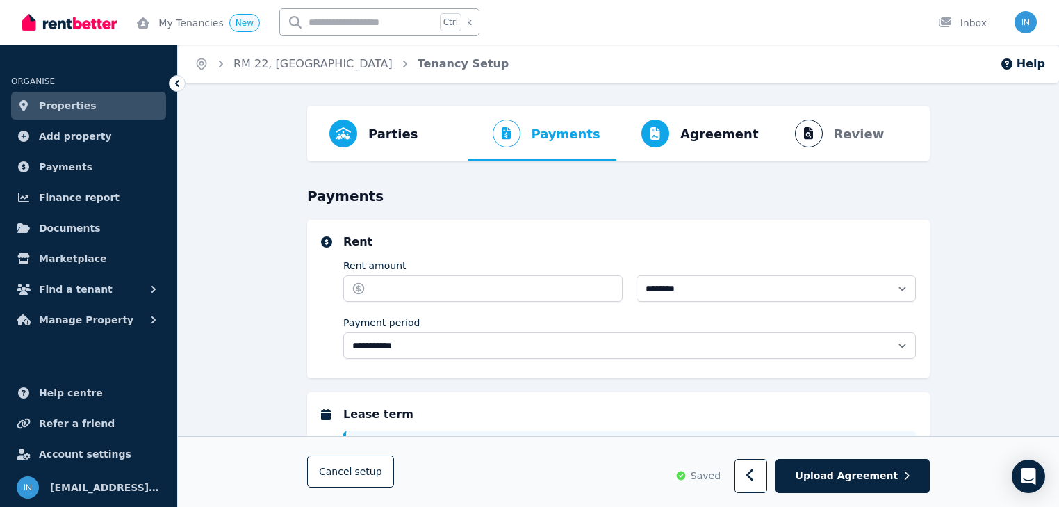
select select "**********"
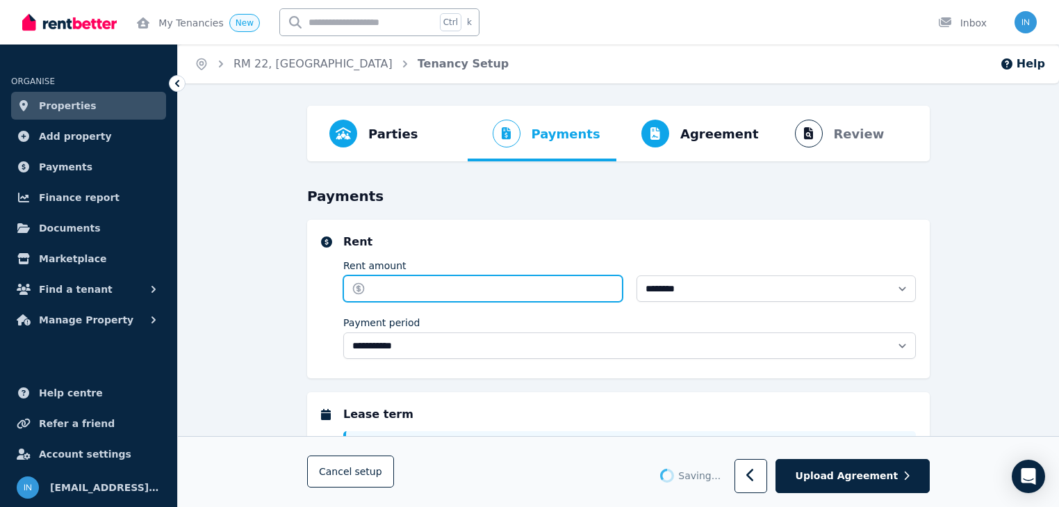
select select "**********"
click at [398, 287] on input "Rent amount" at bounding box center [482, 288] width 279 height 26
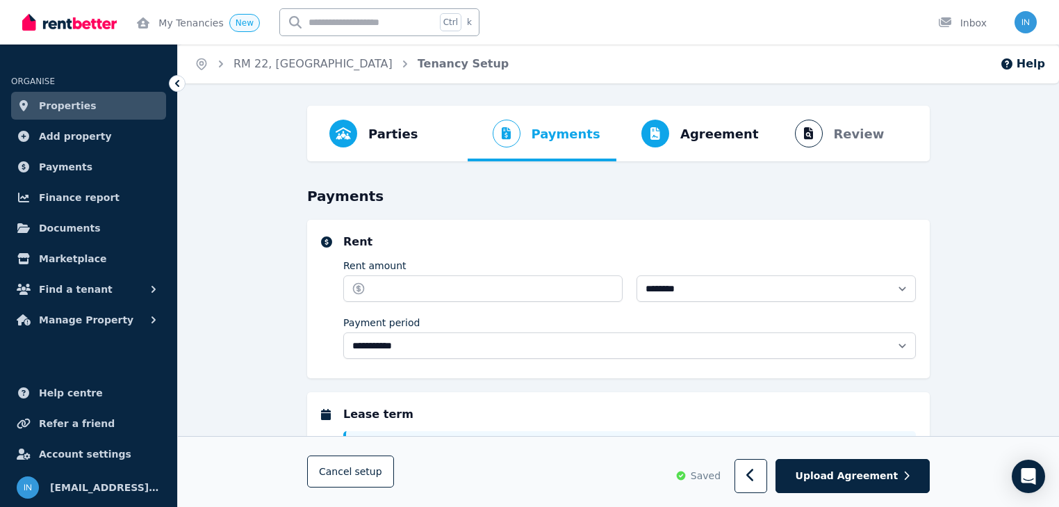
click at [47, 111] on span "Properties" at bounding box center [68, 105] width 58 height 17
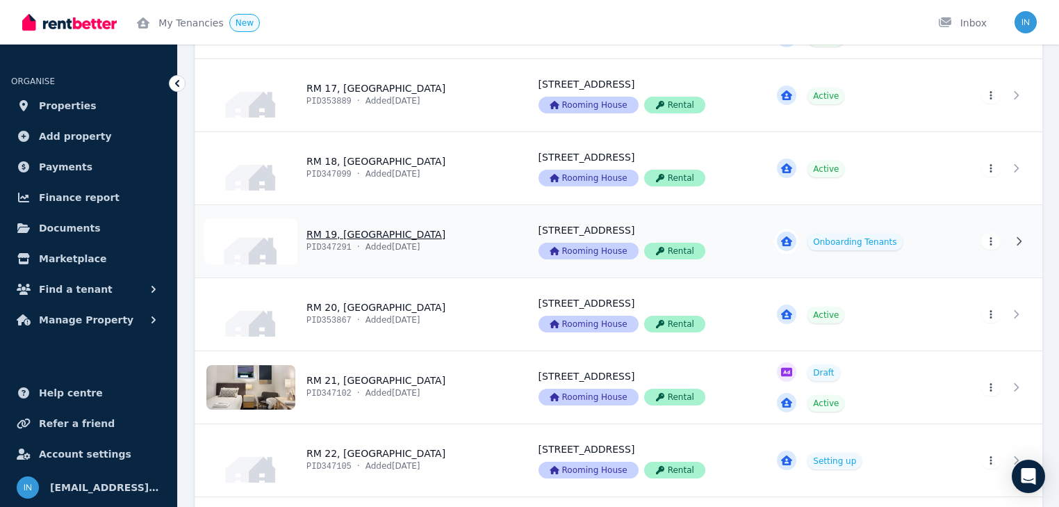
scroll to position [1502, 0]
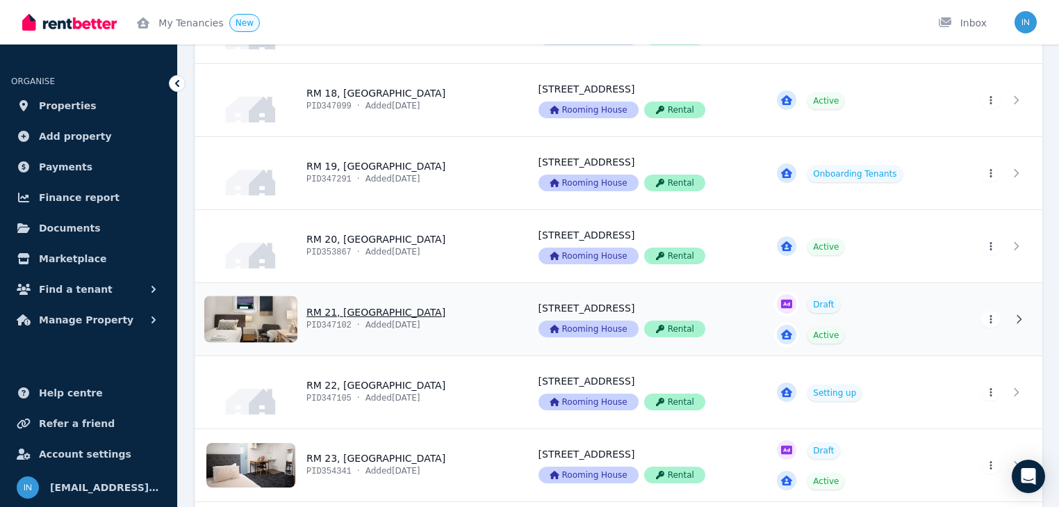
click at [355, 314] on link "View property details" at bounding box center [358, 319] width 327 height 72
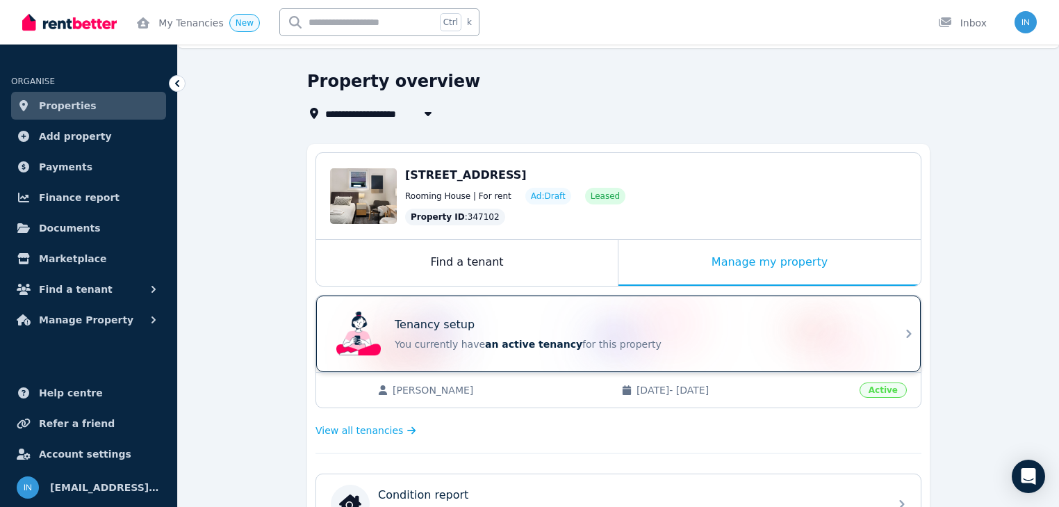
scroll to position [56, 0]
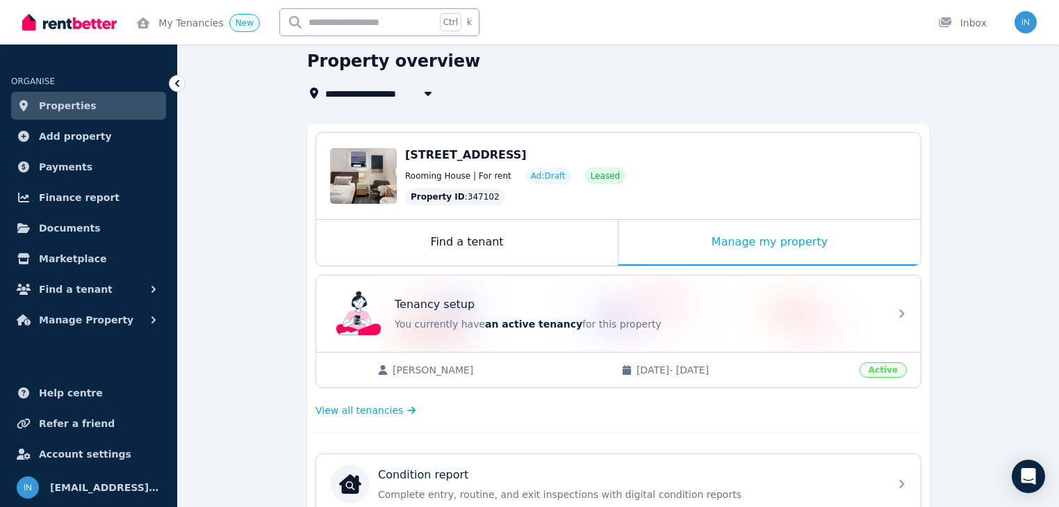
click at [432, 369] on span "[PERSON_NAME]" at bounding box center [500, 370] width 215 height 14
click at [726, 247] on div "Manage my property" at bounding box center [770, 243] width 302 height 46
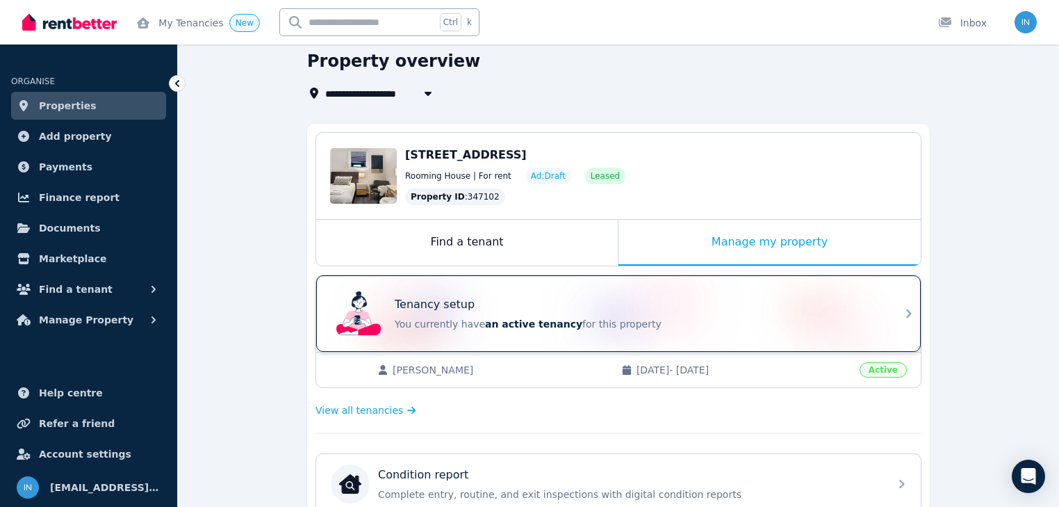
click at [446, 307] on p "Tenancy setup" at bounding box center [435, 304] width 80 height 17
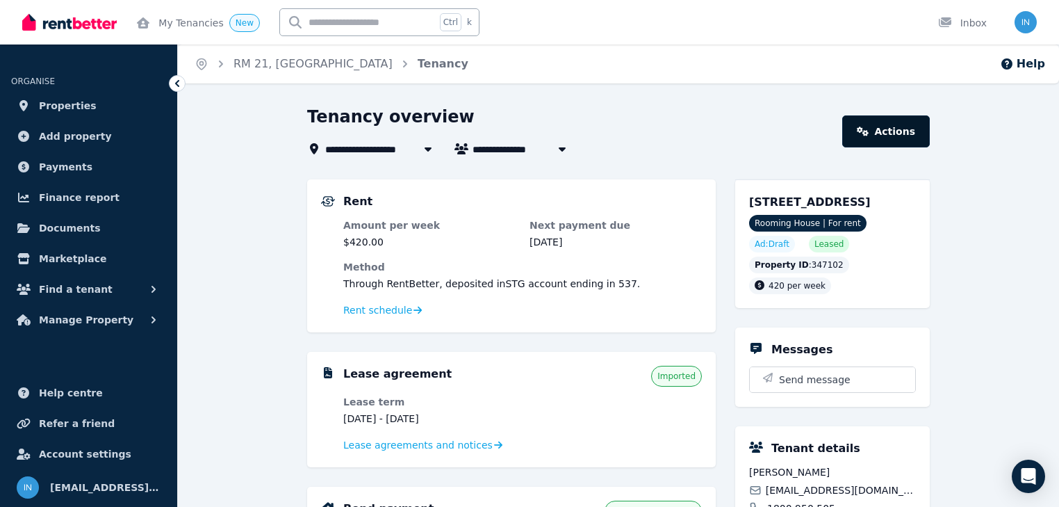
click at [900, 138] on link "Actions" at bounding box center [887, 131] width 88 height 32
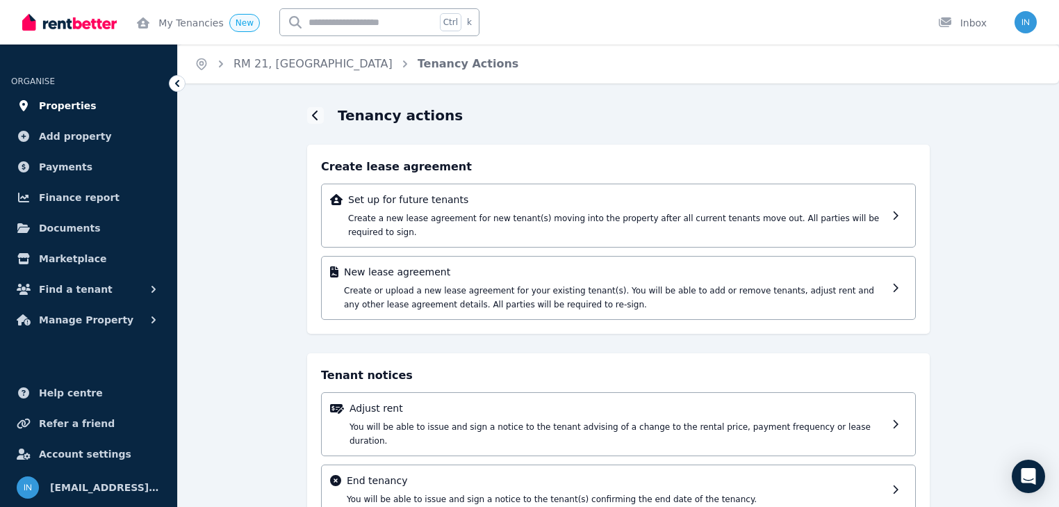
click at [61, 108] on span "Properties" at bounding box center [68, 105] width 58 height 17
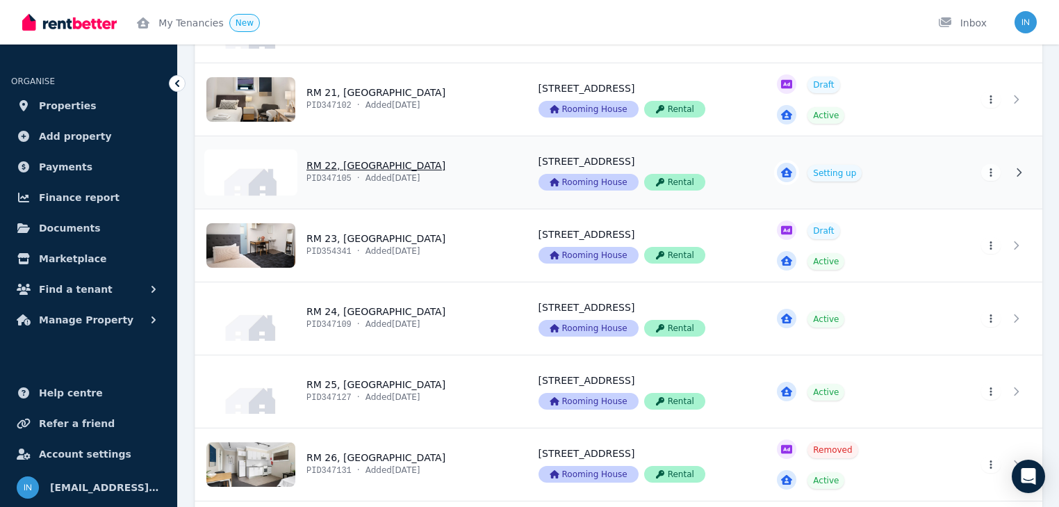
scroll to position [1668, 0]
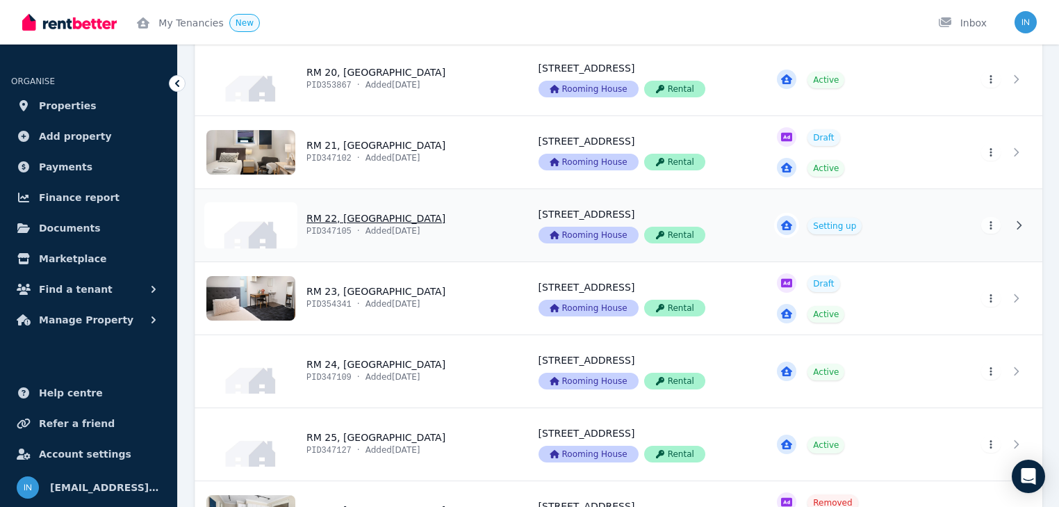
click at [348, 213] on link "View property details" at bounding box center [358, 225] width 327 height 72
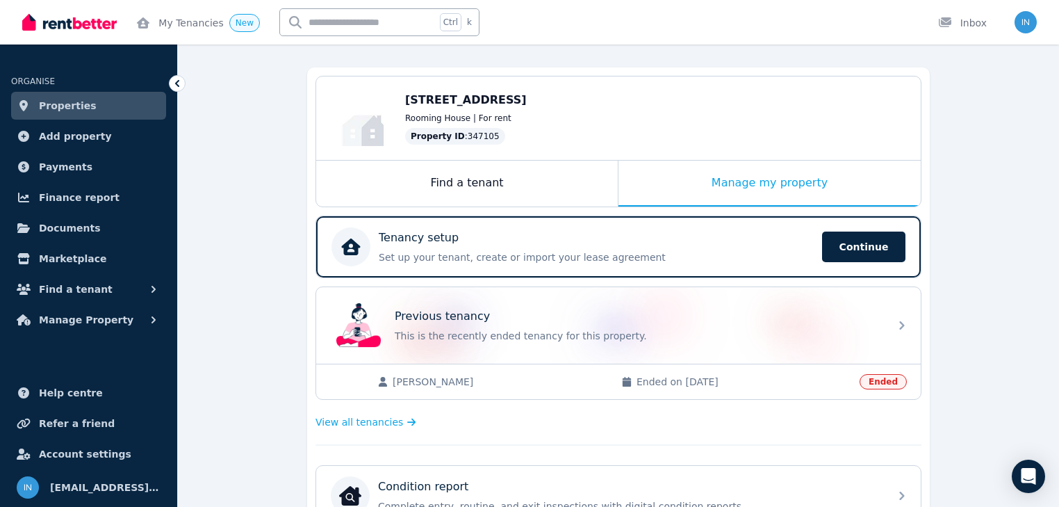
scroll to position [111, 0]
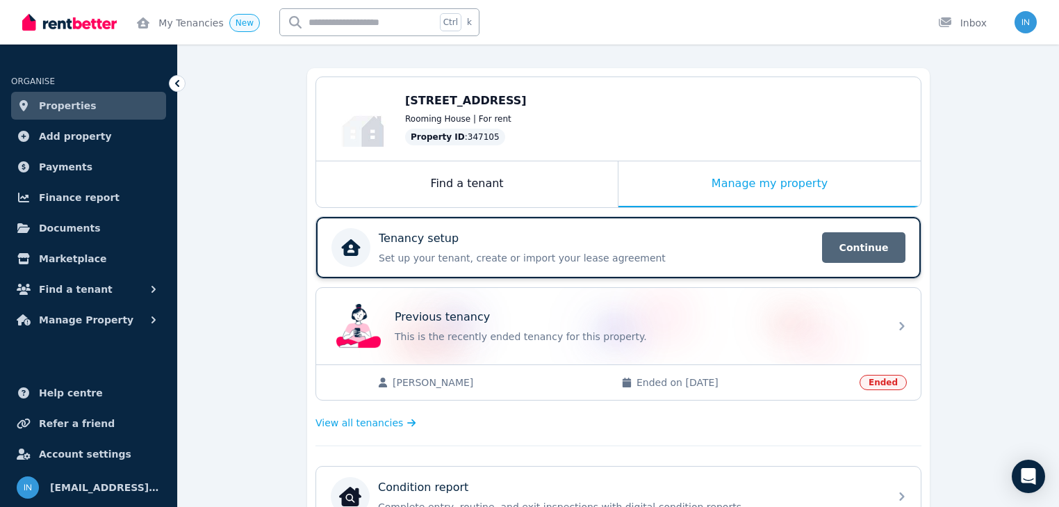
click at [850, 243] on span "Continue" at bounding box center [863, 247] width 83 height 31
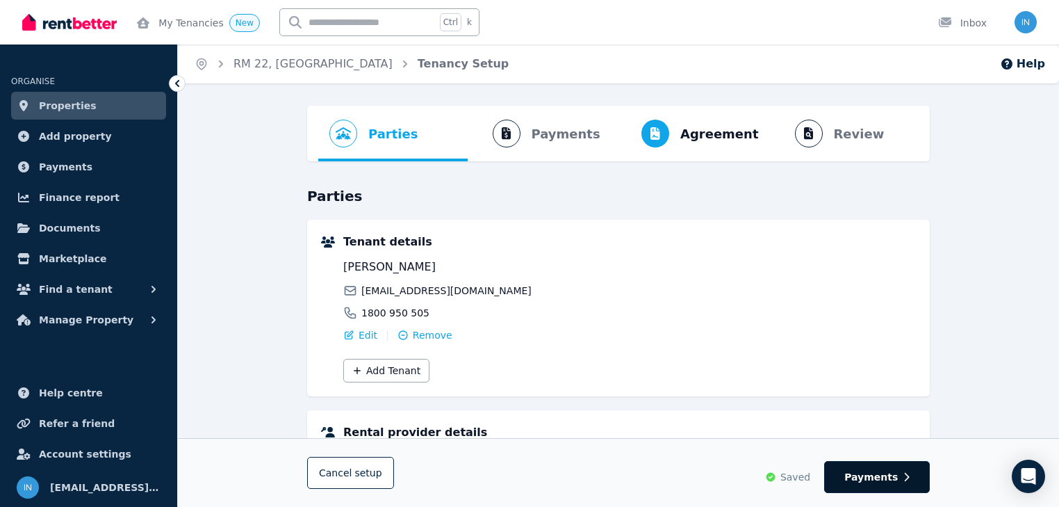
click at [868, 473] on span "Payments" at bounding box center [872, 477] width 54 height 14
select select "**********"
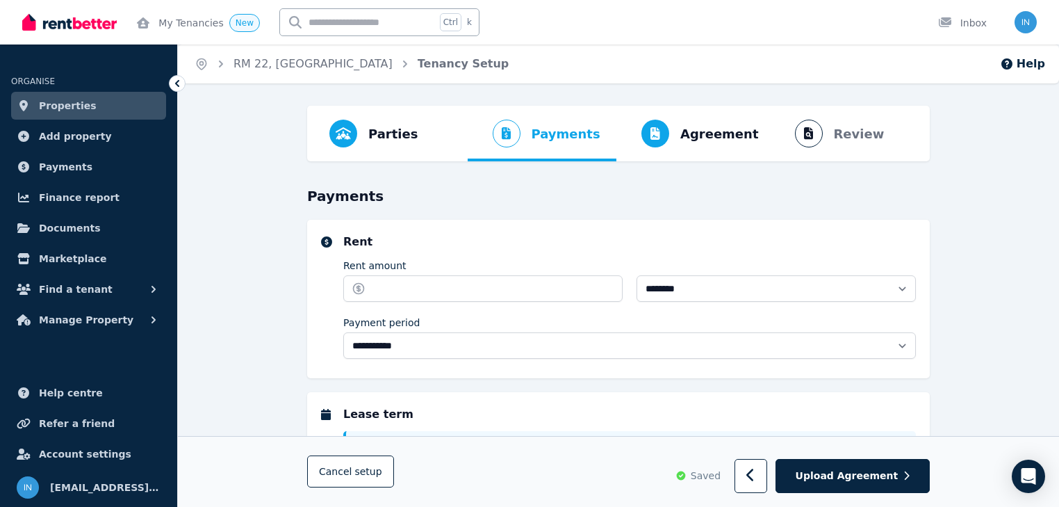
select select "**********"
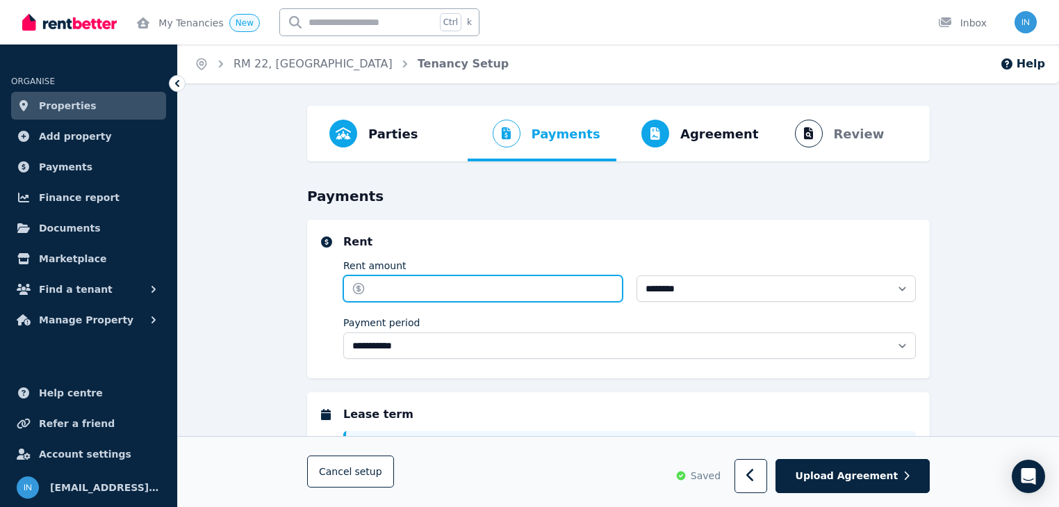
click at [437, 293] on input "Rent amount" at bounding box center [482, 288] width 279 height 26
type input "***"
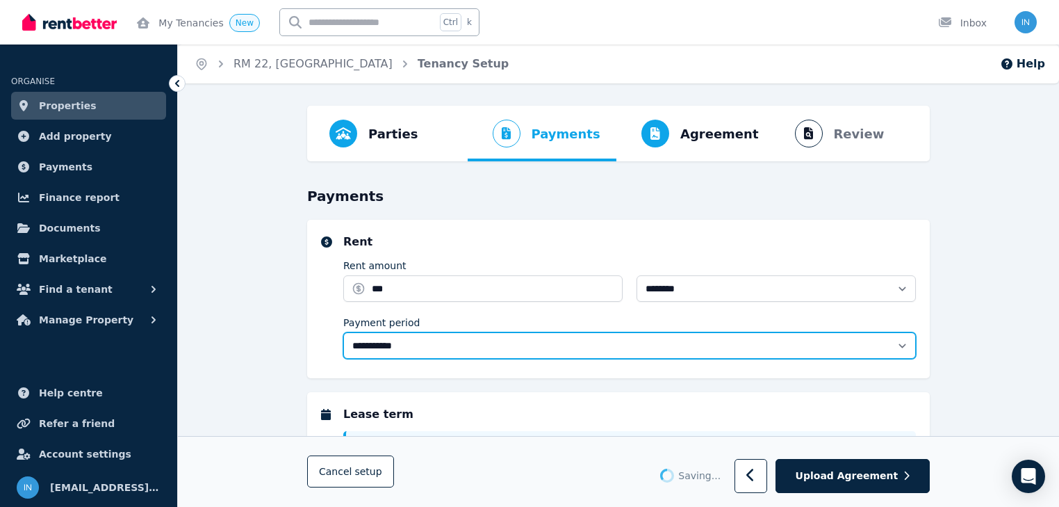
click at [904, 347] on select "**********" at bounding box center [629, 345] width 573 height 26
type input "**********"
type input "******"
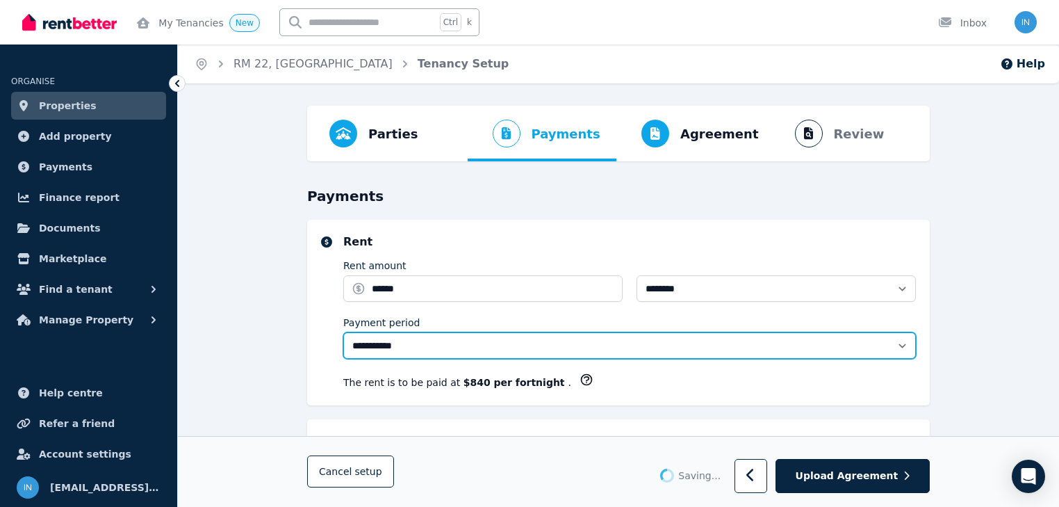
select select "******"
click at [343, 332] on select "**********" at bounding box center [629, 345] width 573 height 26
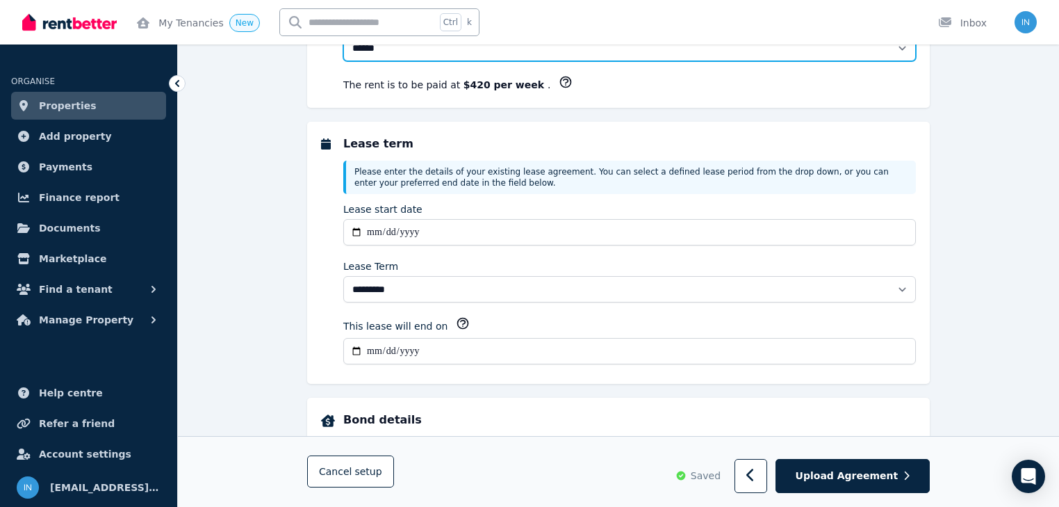
scroll to position [334, 0]
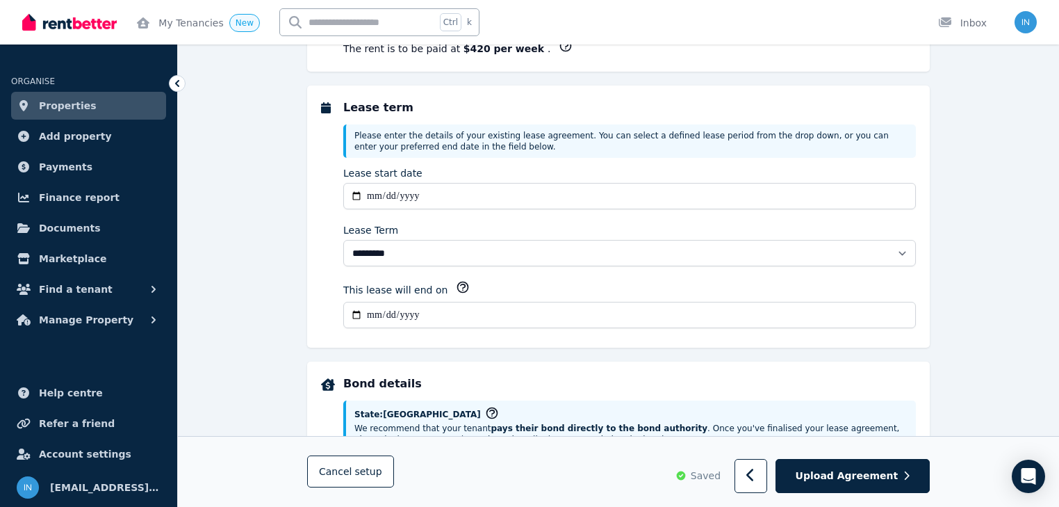
click at [370, 312] on input "**********" at bounding box center [629, 315] width 573 height 26
click at [411, 313] on input "**********" at bounding box center [629, 315] width 573 height 26
type input "**********"
select select "**********"
type input "**********"
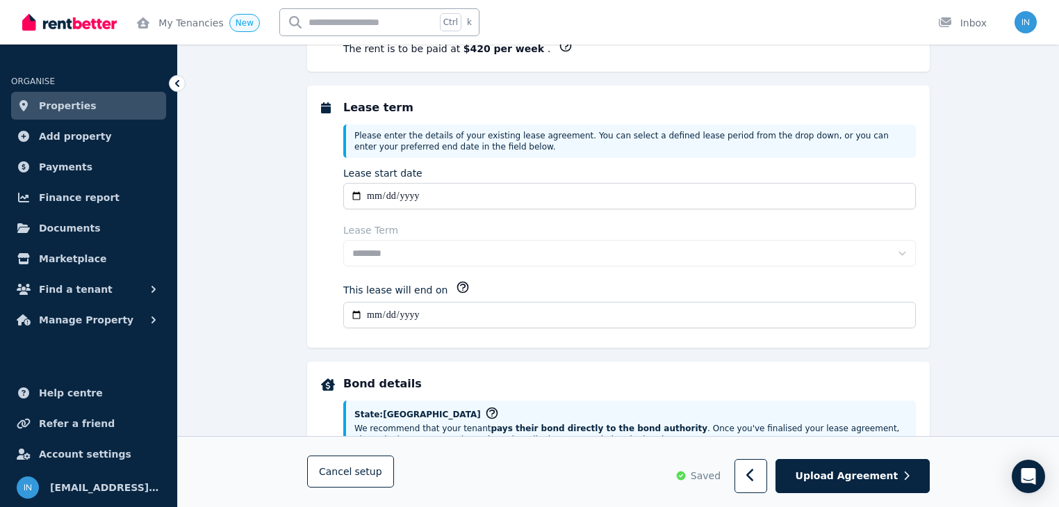
select select "**********"
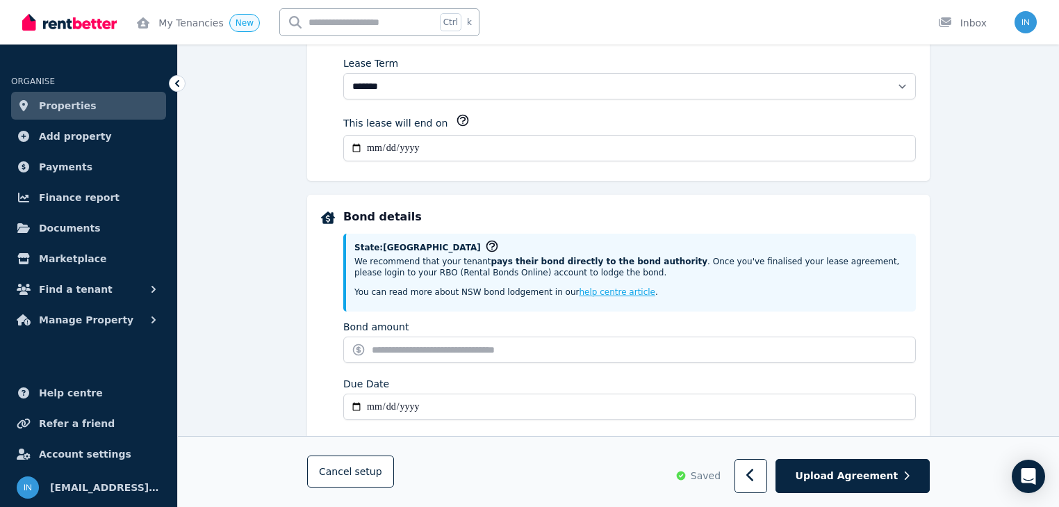
scroll to position [556, 0]
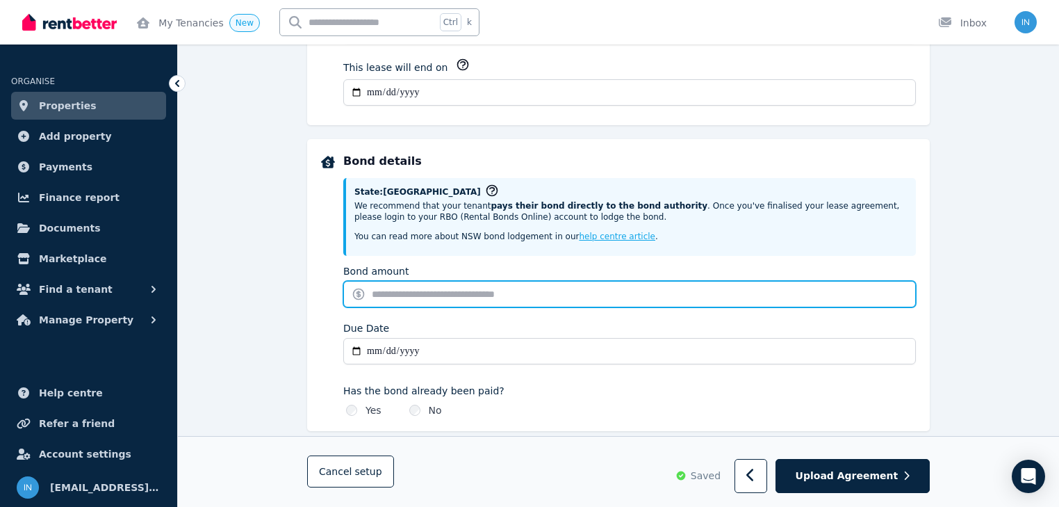
click at [391, 291] on input "Bond amount" at bounding box center [629, 294] width 573 height 26
type input "******"
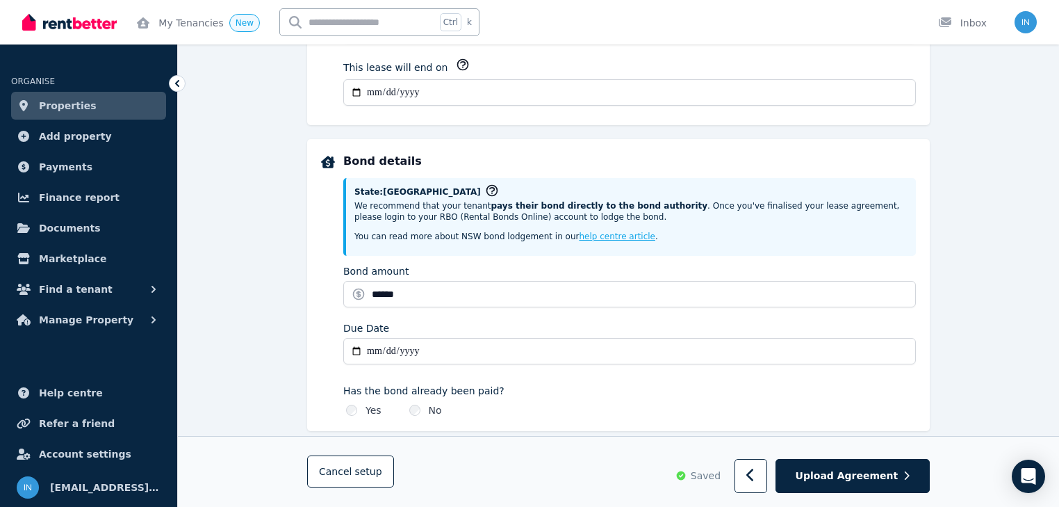
click at [282, 306] on div "**********" at bounding box center [619, 299] width 882 height 1499
click at [371, 346] on input "Due Date" at bounding box center [629, 351] width 573 height 26
type input "**********"
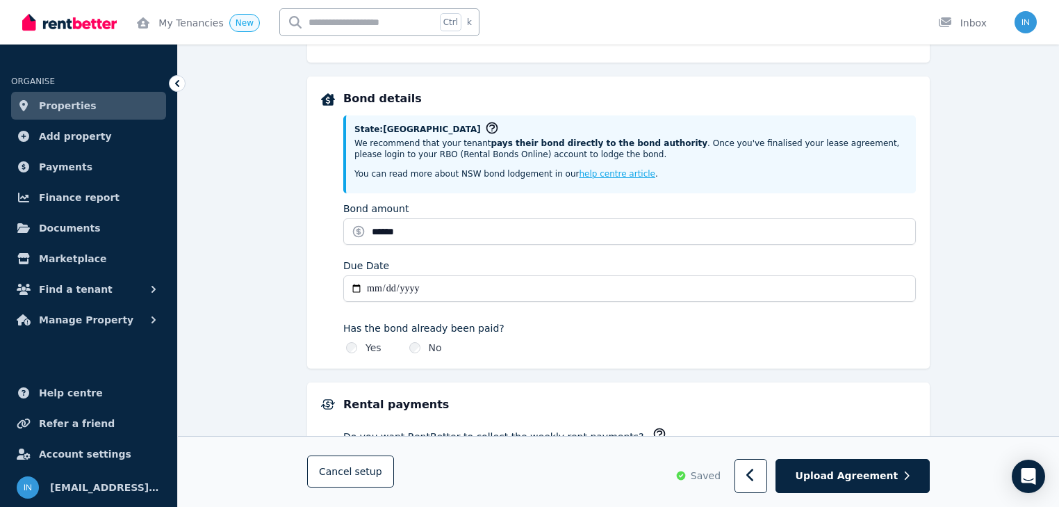
scroll to position [779, 0]
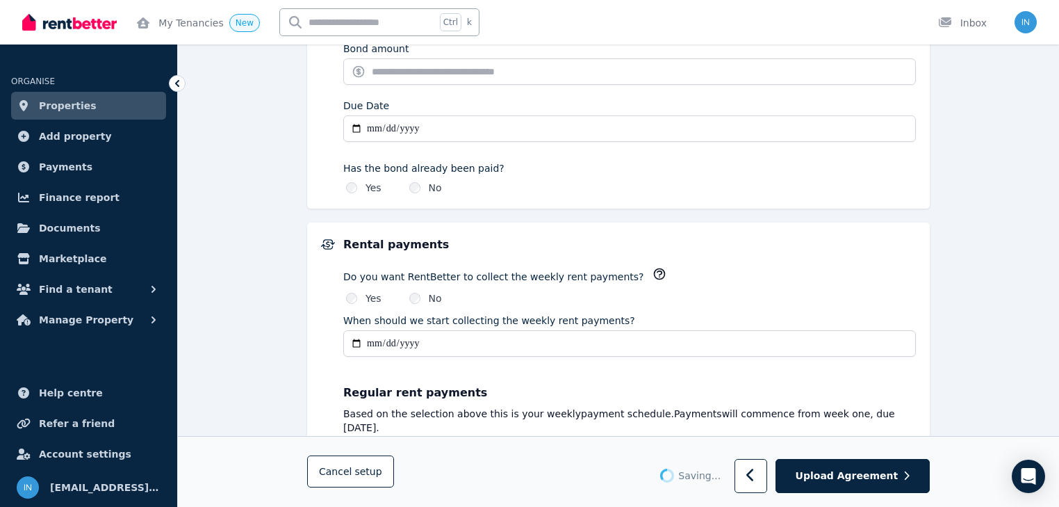
type input "******"
type input "**********"
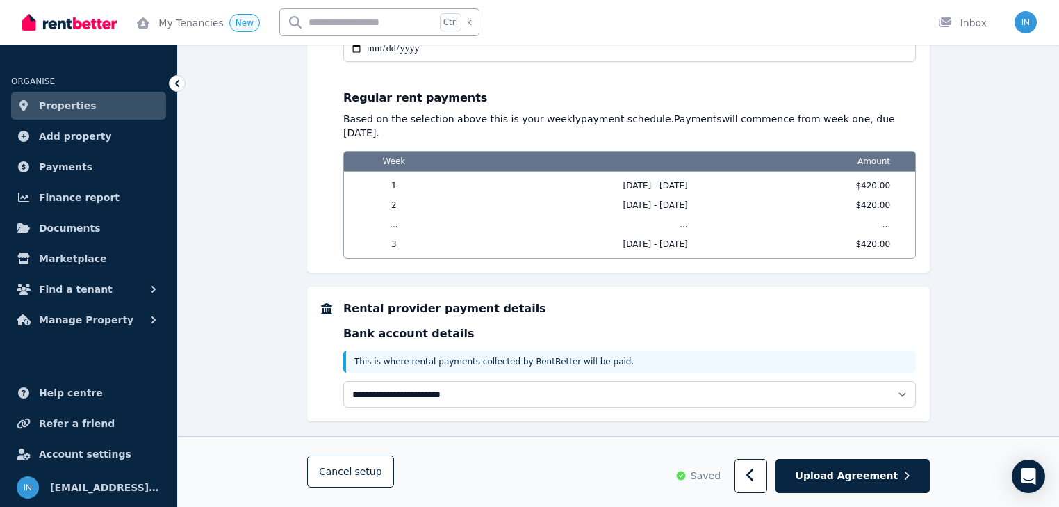
scroll to position [1123, 0]
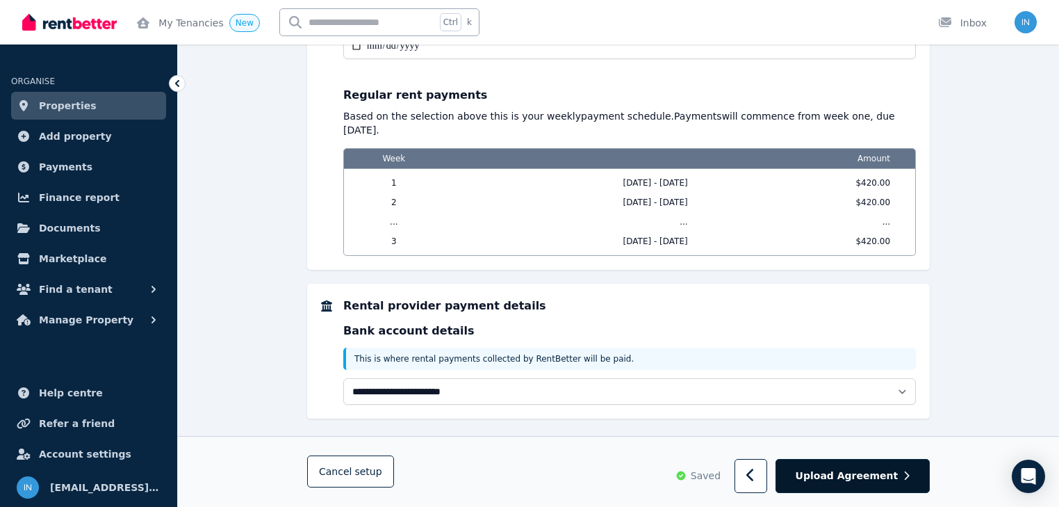
click at [848, 470] on span "Upload Agreement" at bounding box center [847, 476] width 103 height 14
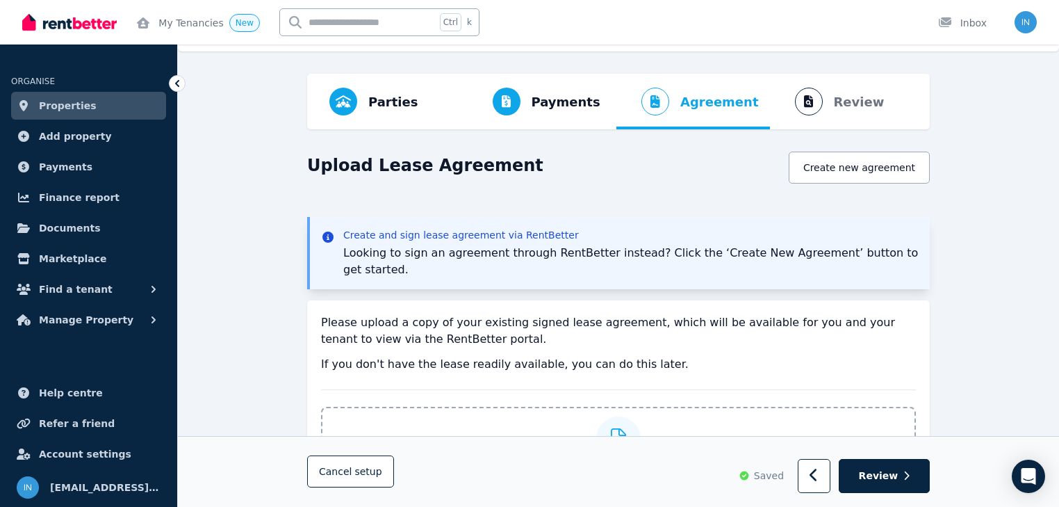
scroll to position [0, 0]
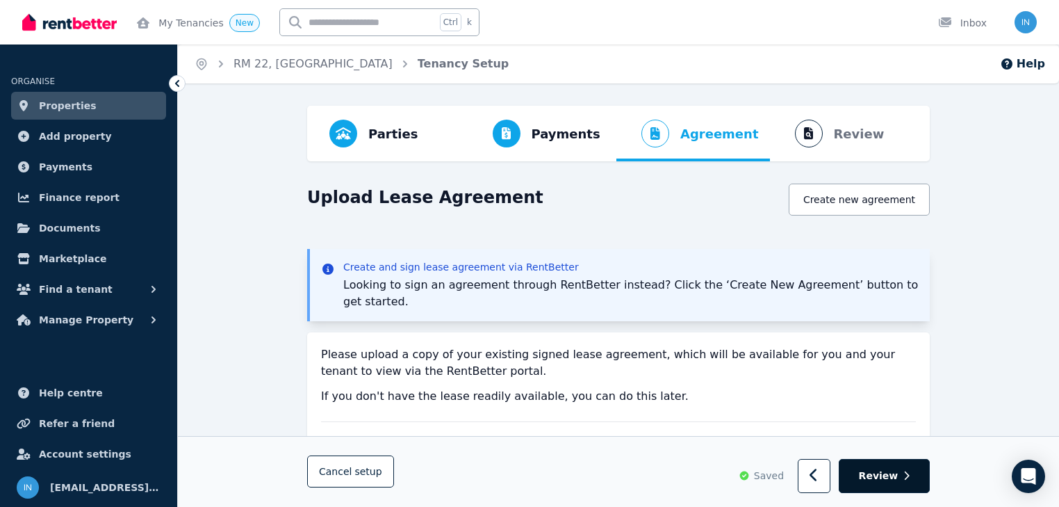
click at [904, 476] on icon "button" at bounding box center [907, 476] width 6 height 10
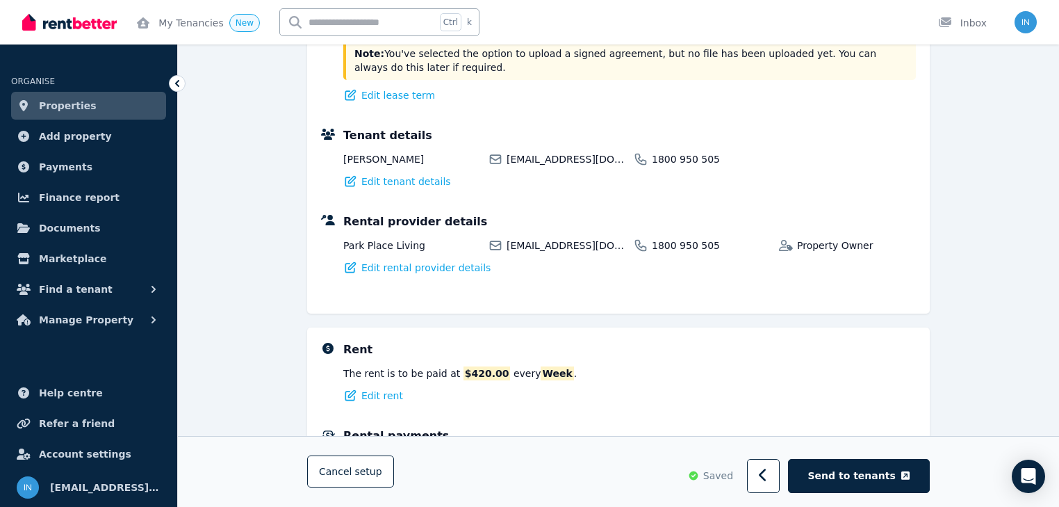
scroll to position [389, 0]
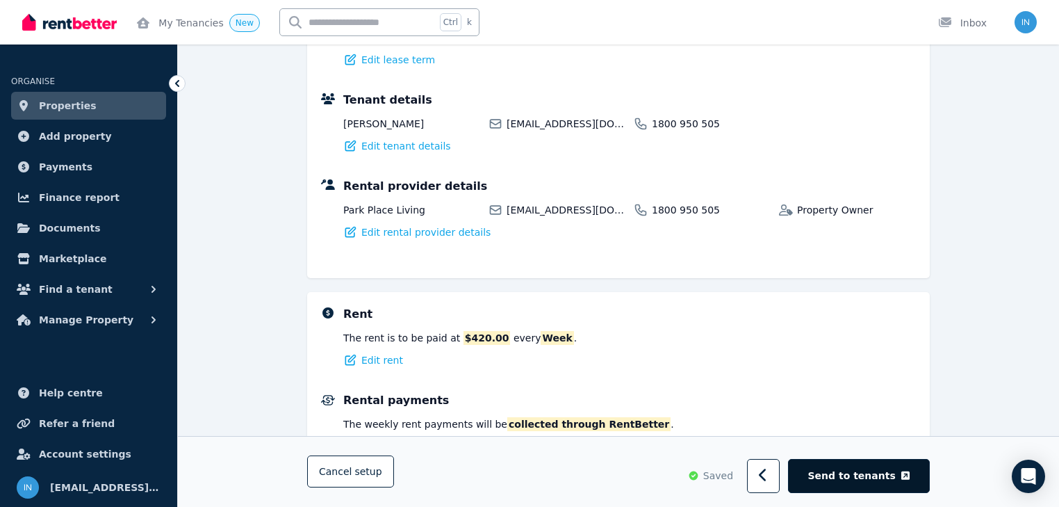
click at [863, 480] on span "Send to tenants" at bounding box center [853, 476] width 88 height 14
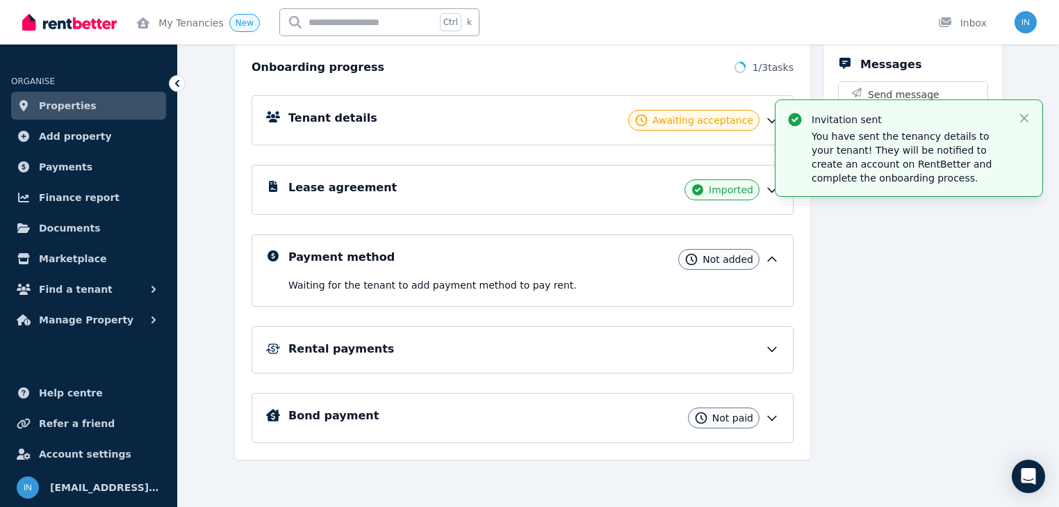
scroll to position [156, 0]
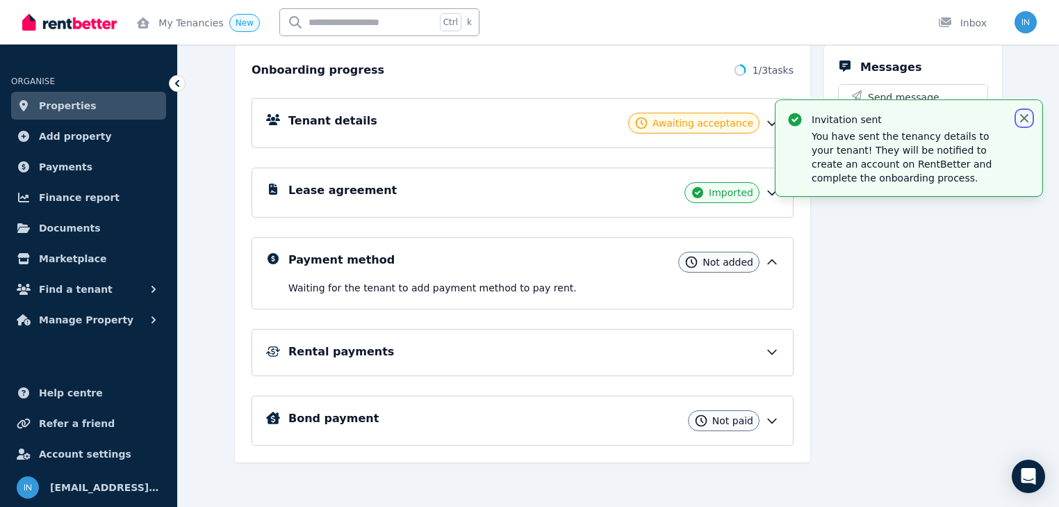
click at [1030, 116] on icon "button" at bounding box center [1025, 118] width 14 height 14
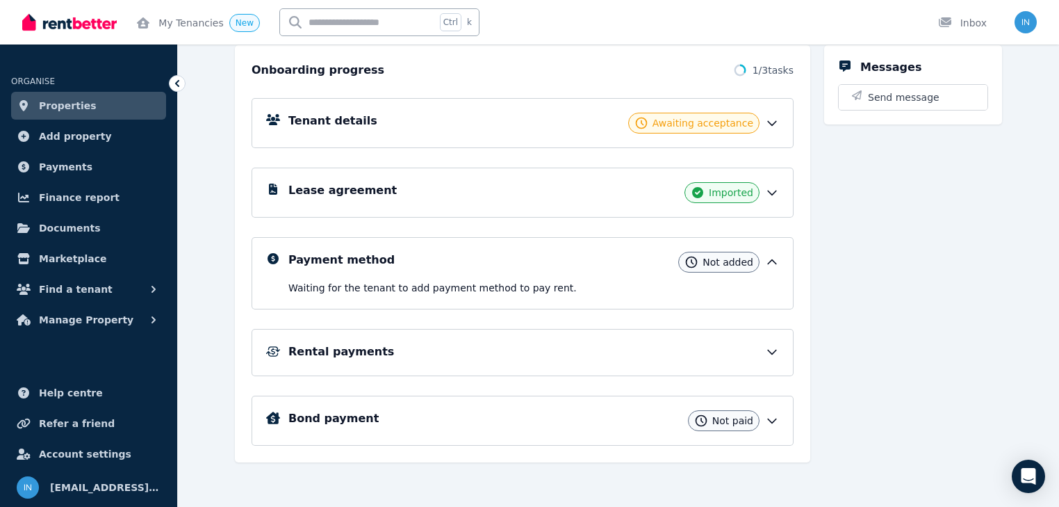
click at [46, 106] on span "Properties" at bounding box center [68, 105] width 58 height 17
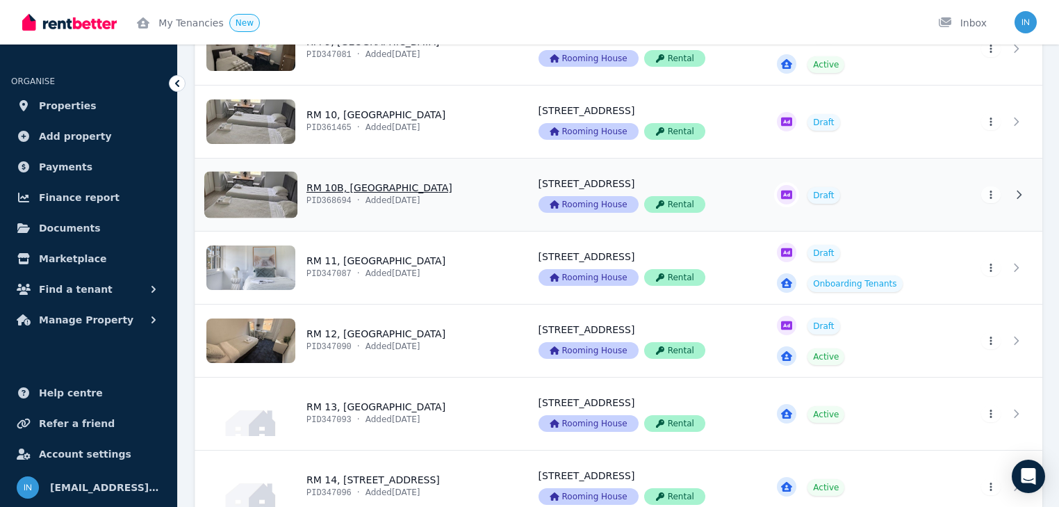
scroll to position [834, 0]
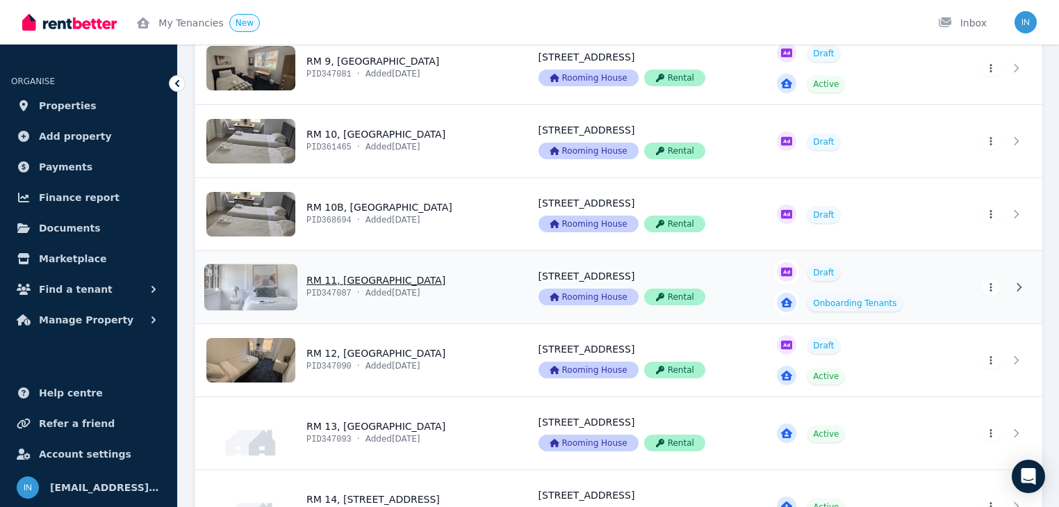
click at [364, 281] on link "View property details" at bounding box center [358, 287] width 327 height 72
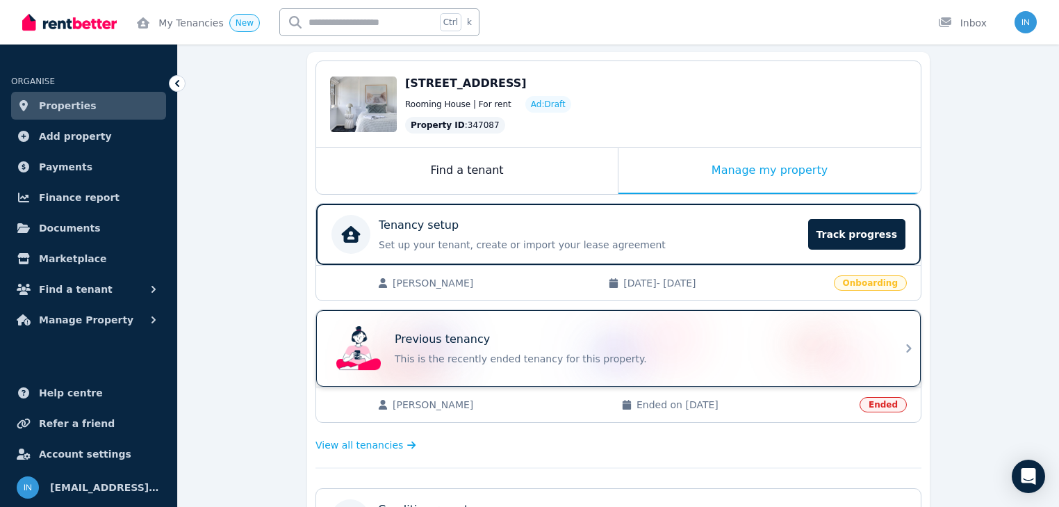
scroll to position [167, 0]
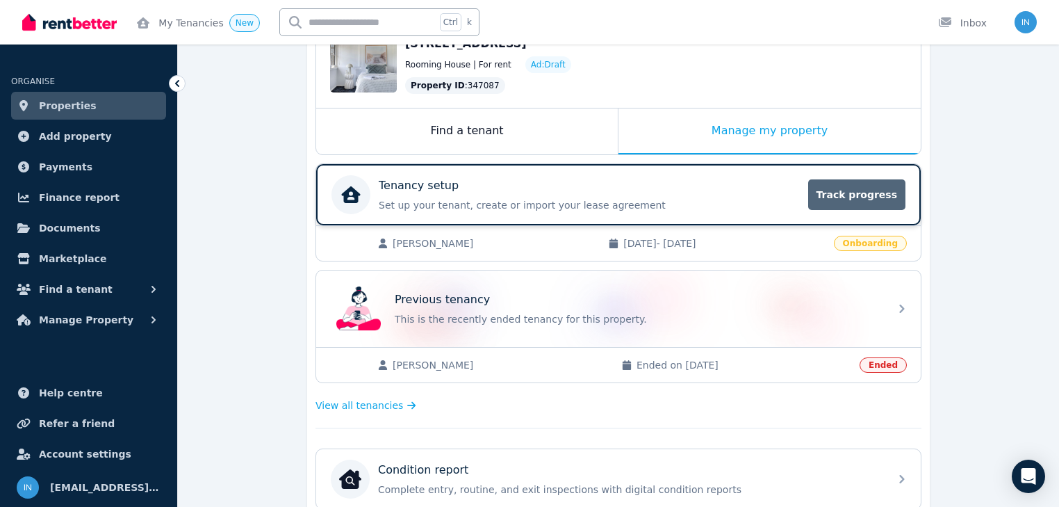
click at [861, 190] on span "Track progress" at bounding box center [857, 194] width 97 height 31
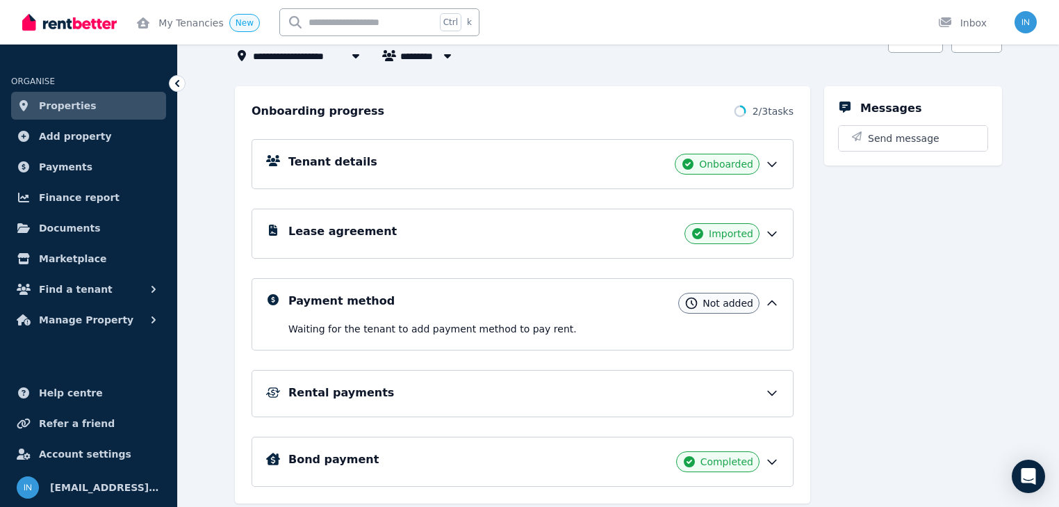
scroll to position [156, 0]
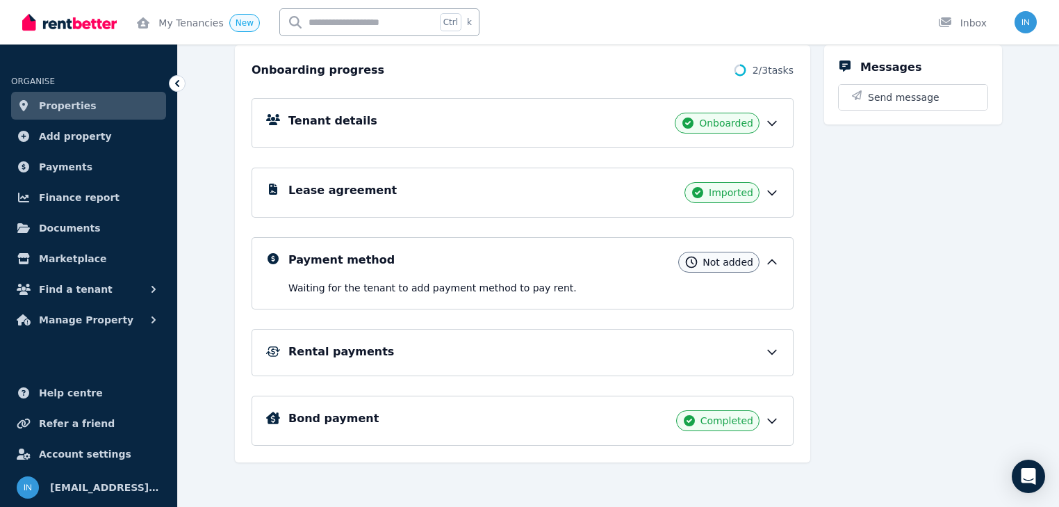
click at [325, 350] on h5 "Rental payments" at bounding box center [342, 351] width 106 height 17
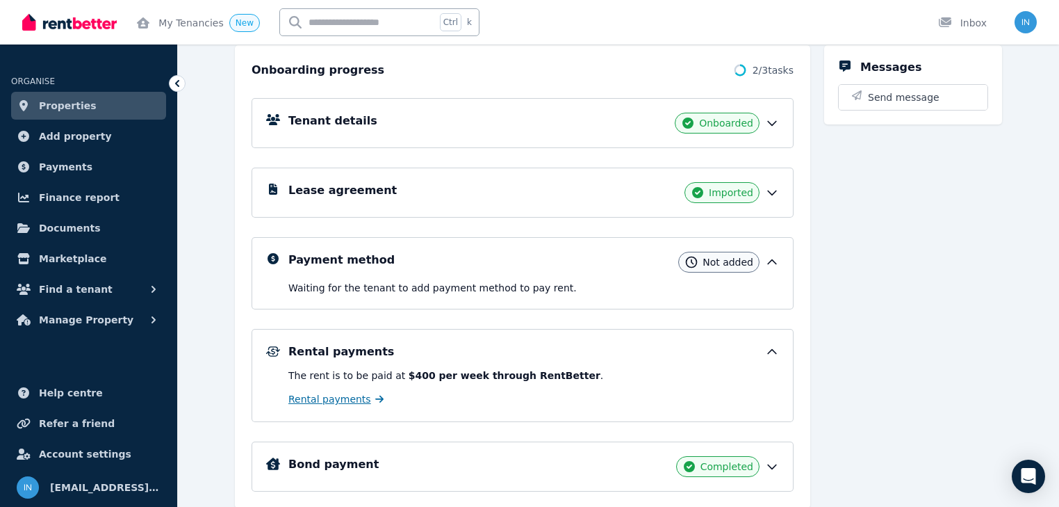
click at [327, 403] on span "Rental payments" at bounding box center [330, 399] width 83 height 14
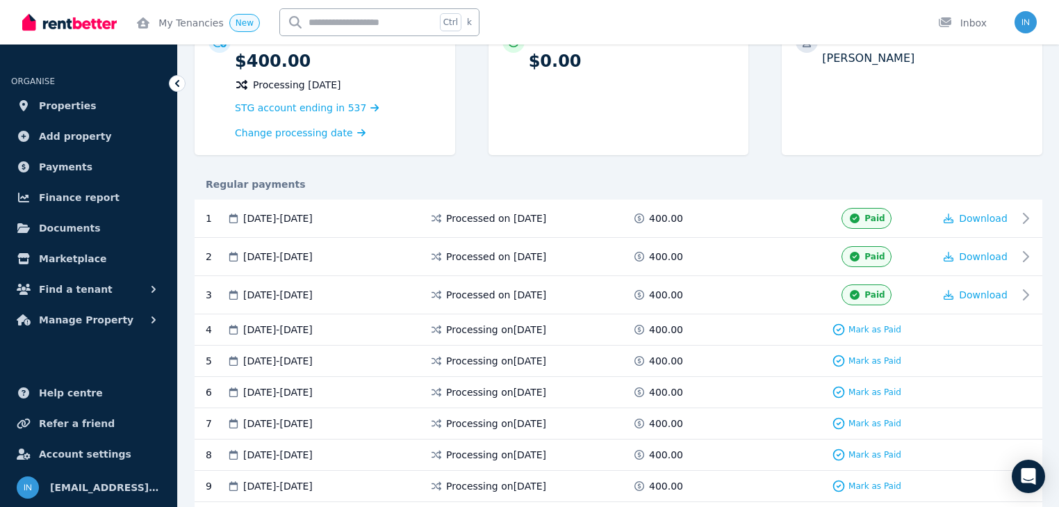
scroll to position [167, 0]
click at [884, 326] on span "Mark as Paid" at bounding box center [875, 328] width 53 height 11
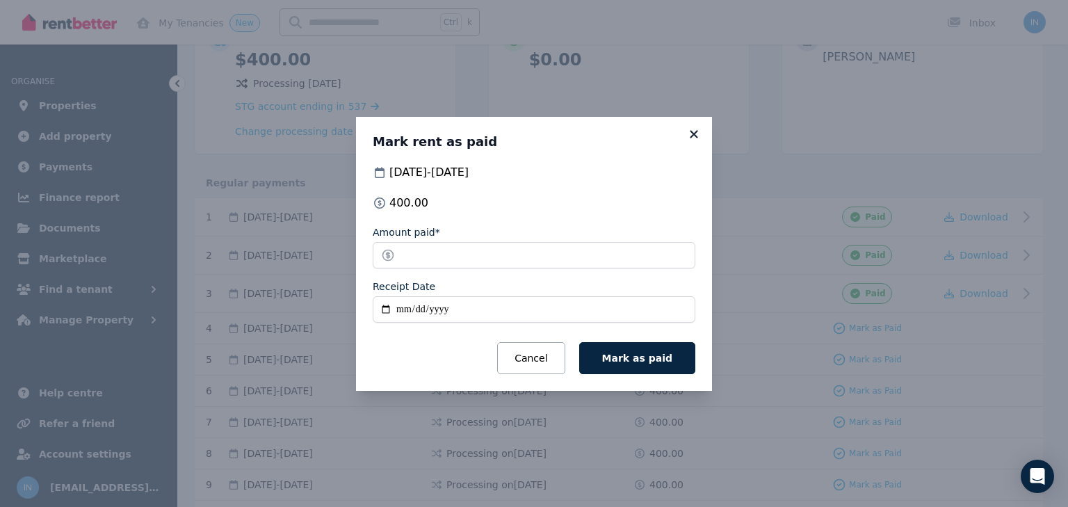
click at [697, 132] on icon at bounding box center [694, 134] width 14 height 13
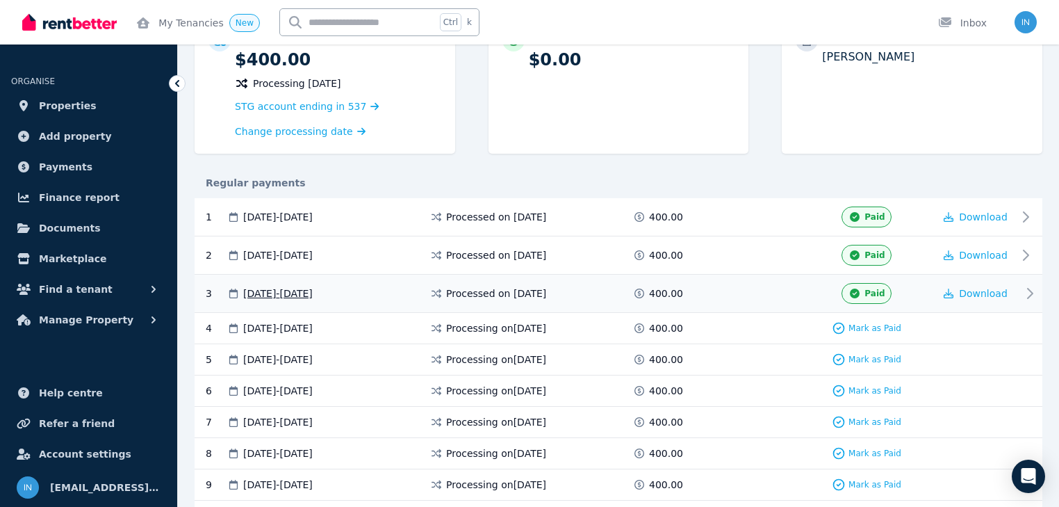
click at [1032, 291] on icon at bounding box center [1030, 293] width 17 height 17
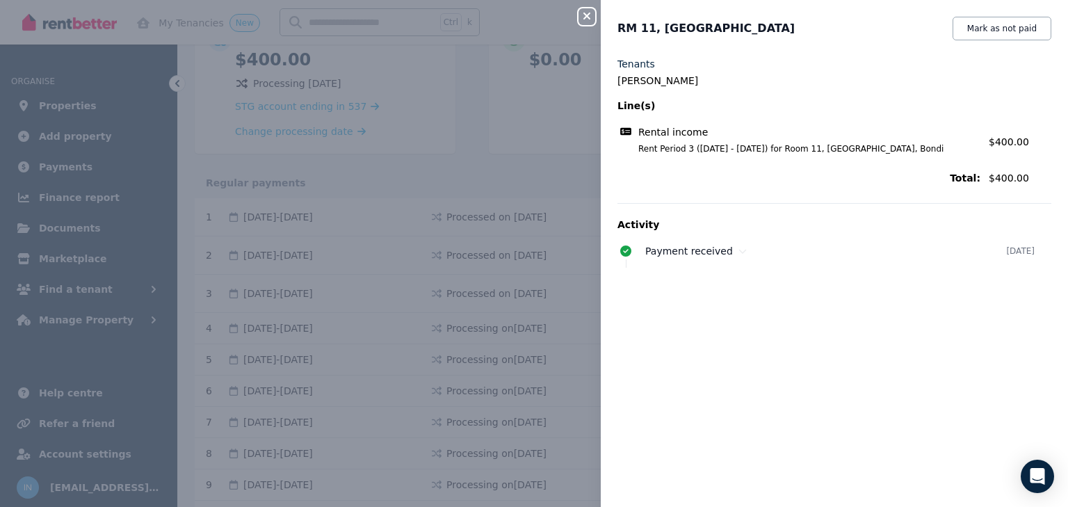
click at [592, 19] on icon "button" at bounding box center [586, 15] width 17 height 11
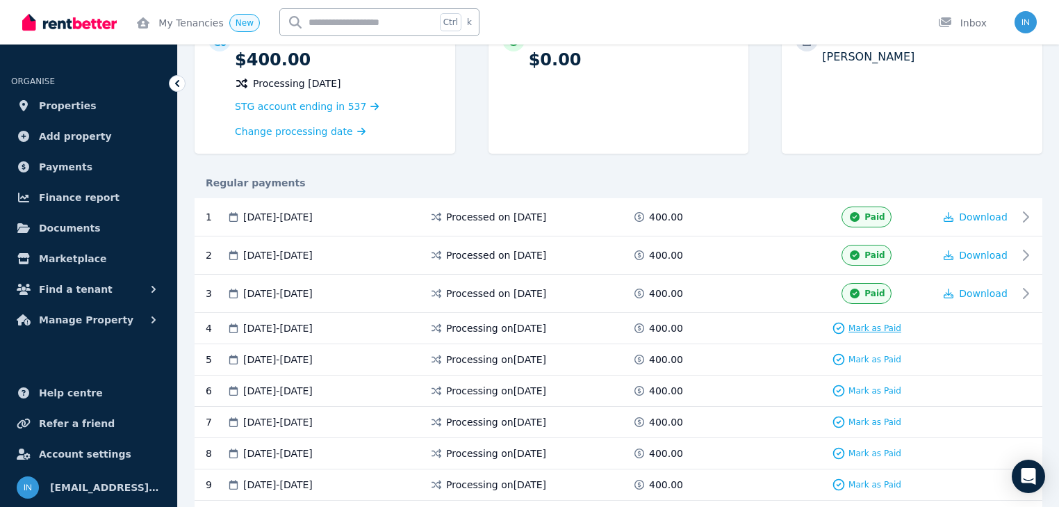
click at [879, 327] on span "Mark as Paid" at bounding box center [875, 328] width 53 height 11
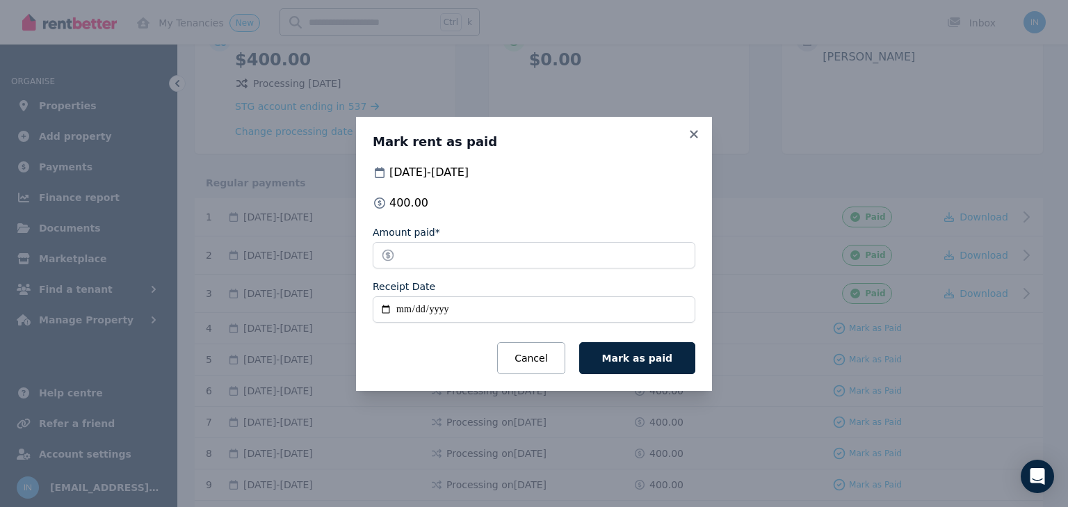
click at [405, 311] on input "Receipt Date" at bounding box center [534, 309] width 323 height 26
type input "**********"
click at [631, 356] on span "Mark as paid" at bounding box center [637, 357] width 70 height 11
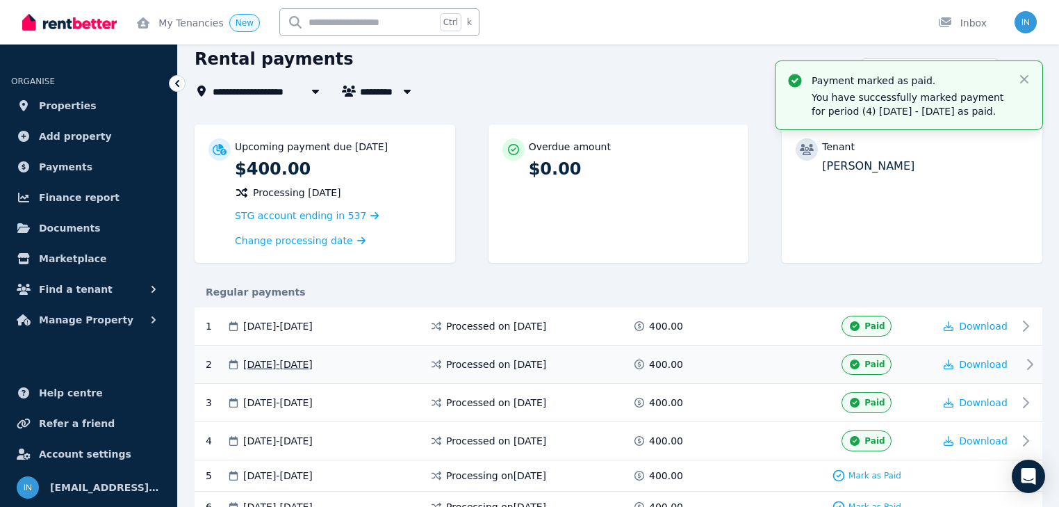
scroll to position [0, 0]
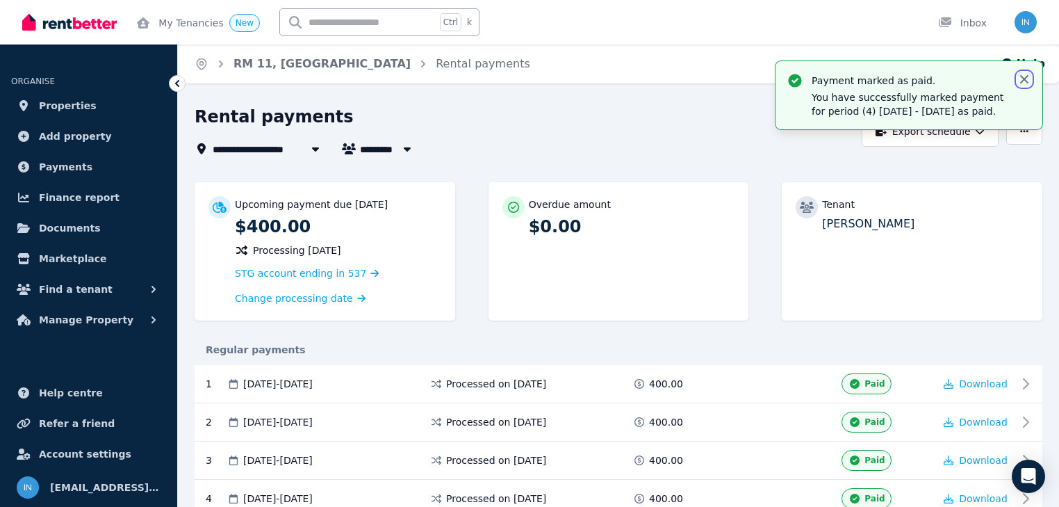
click at [1025, 81] on icon "button" at bounding box center [1025, 79] width 14 height 14
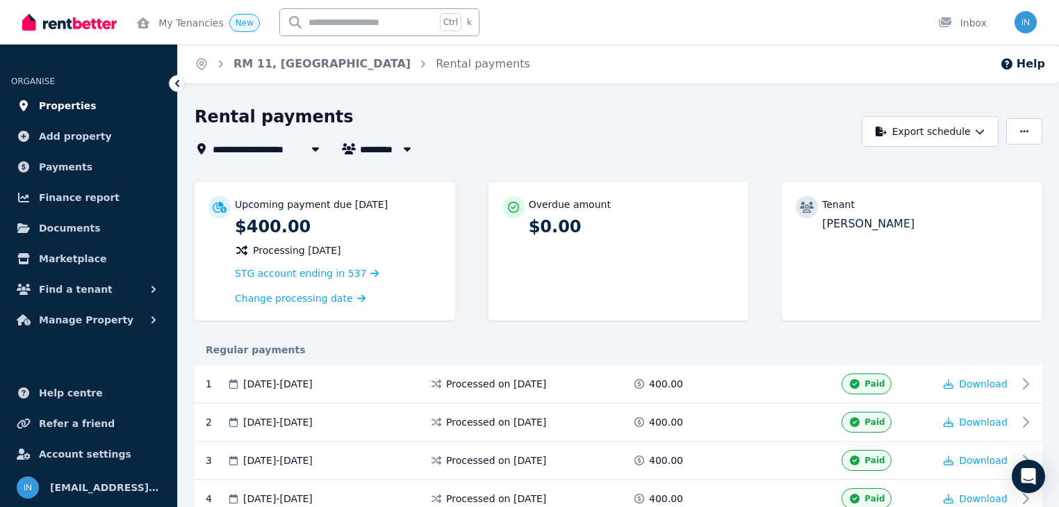
click at [58, 108] on span "Properties" at bounding box center [68, 105] width 58 height 17
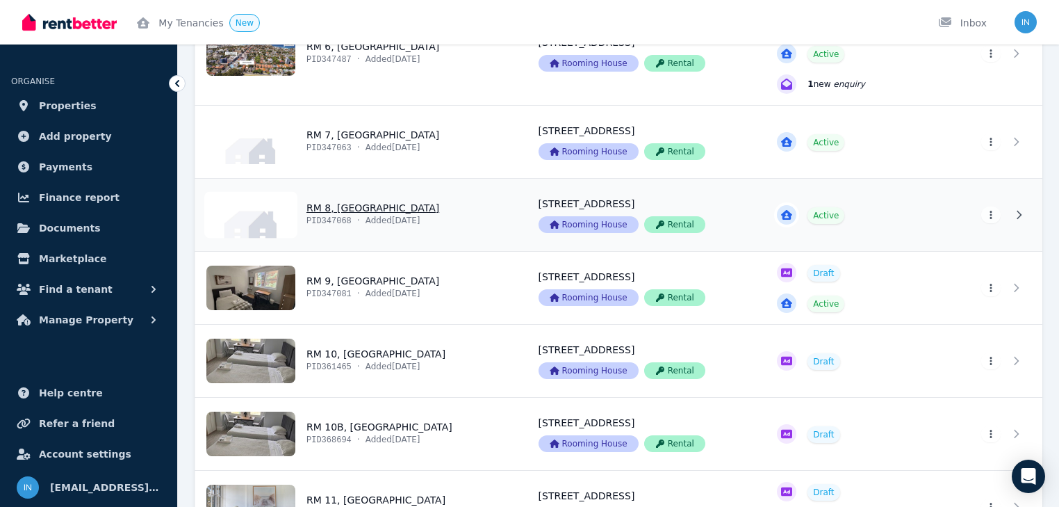
scroll to position [667, 0]
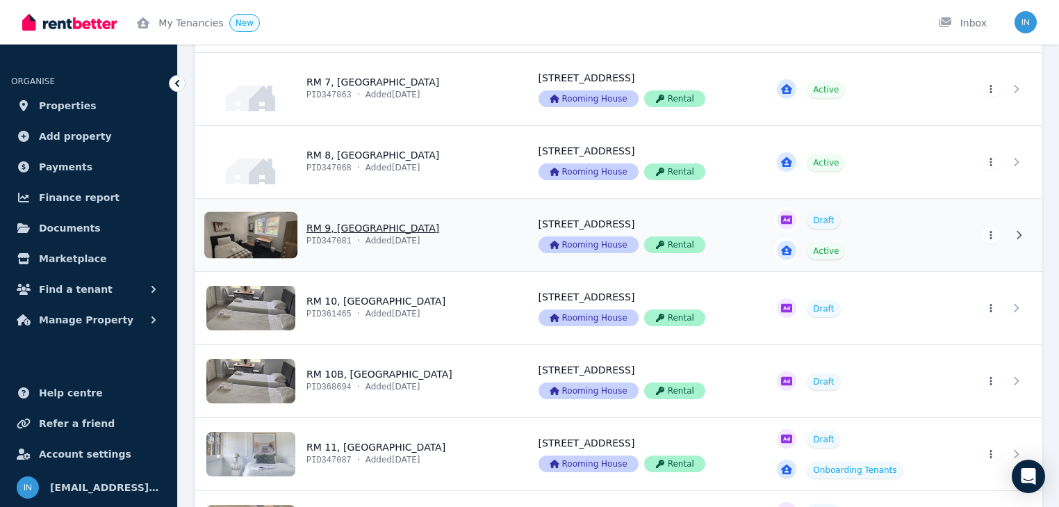
click at [362, 228] on link "View property details" at bounding box center [358, 235] width 327 height 72
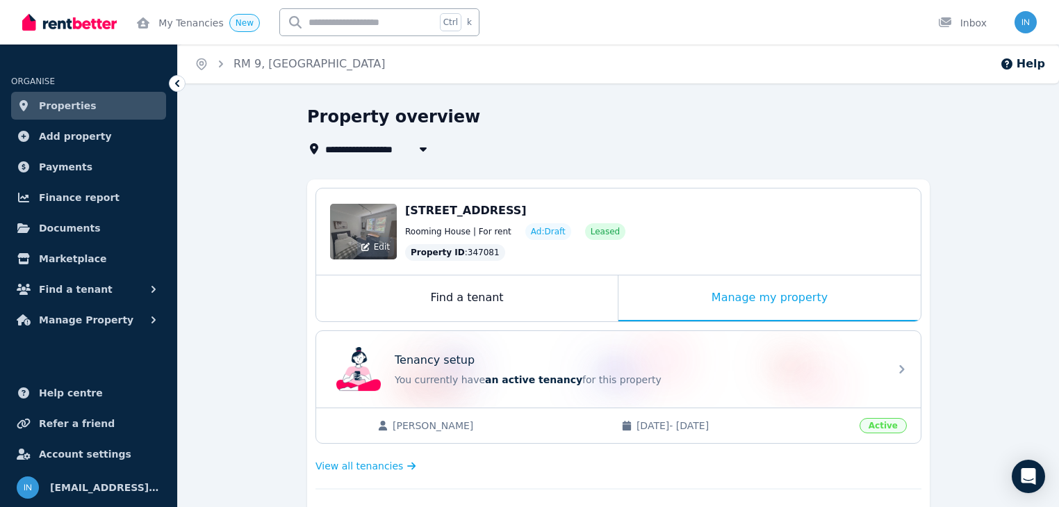
click at [387, 229] on div "Edit" at bounding box center [363, 232] width 67 height 56
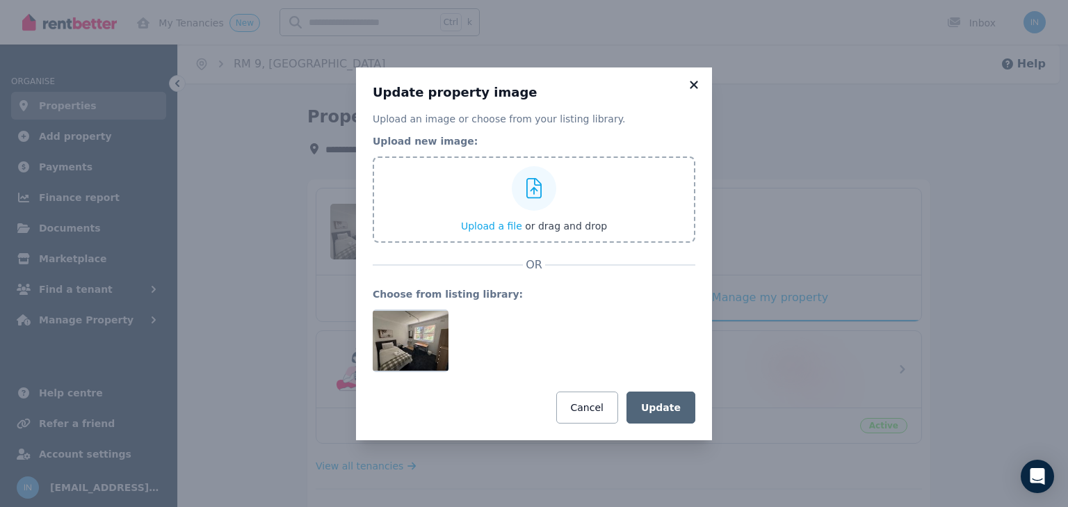
click at [692, 83] on icon at bounding box center [694, 85] width 8 height 8
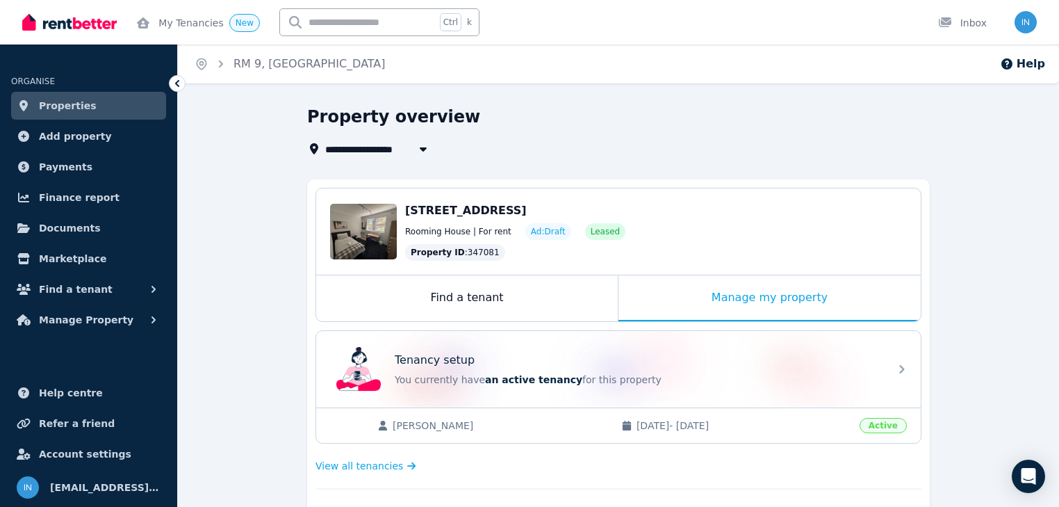
click at [74, 106] on span "Properties" at bounding box center [68, 105] width 58 height 17
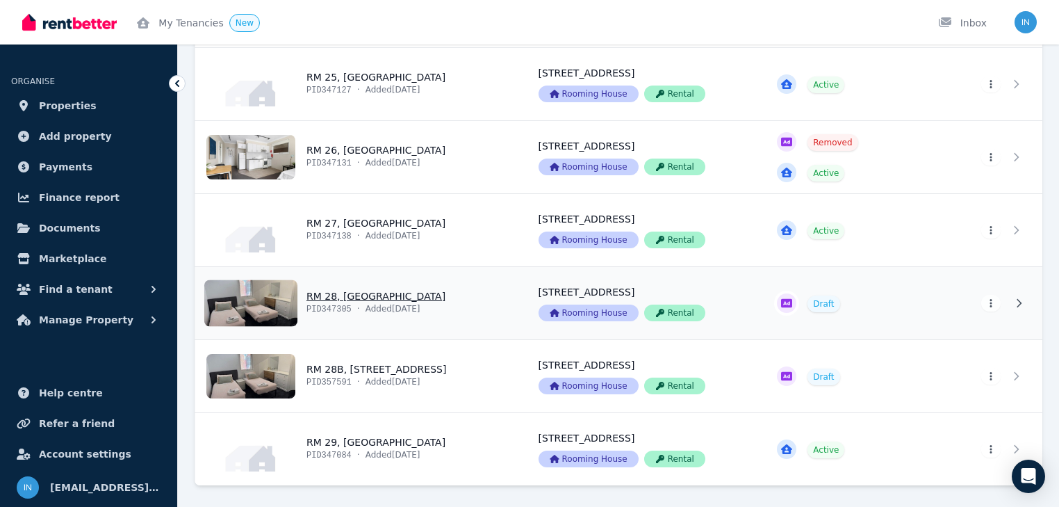
scroll to position [2097, 0]
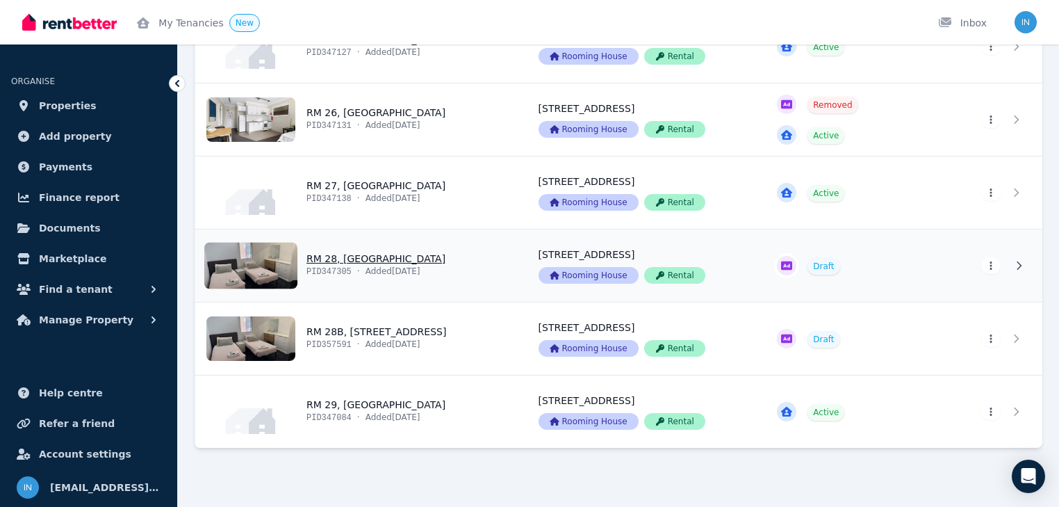
click at [272, 261] on link "View property details" at bounding box center [358, 265] width 327 height 72
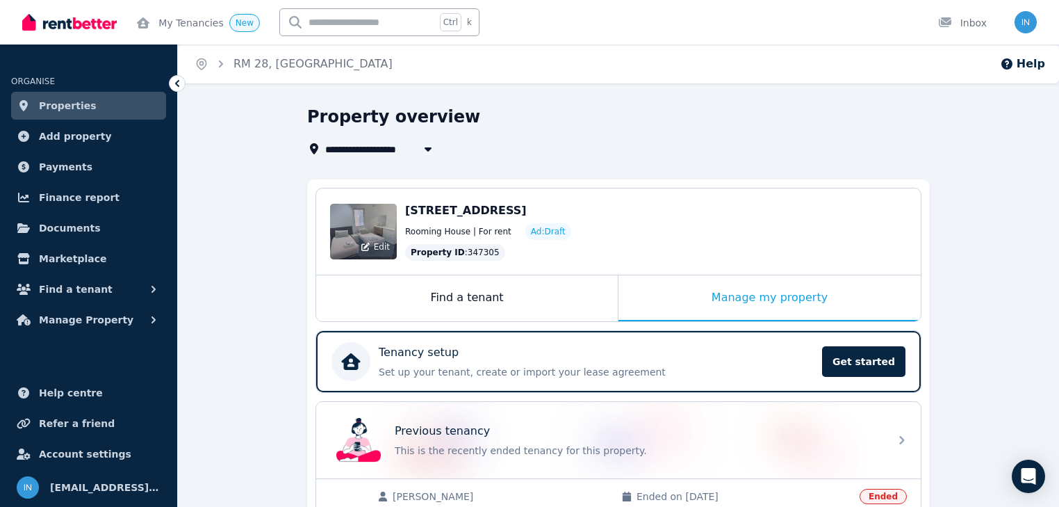
click at [362, 236] on div "Edit" at bounding box center [363, 232] width 67 height 56
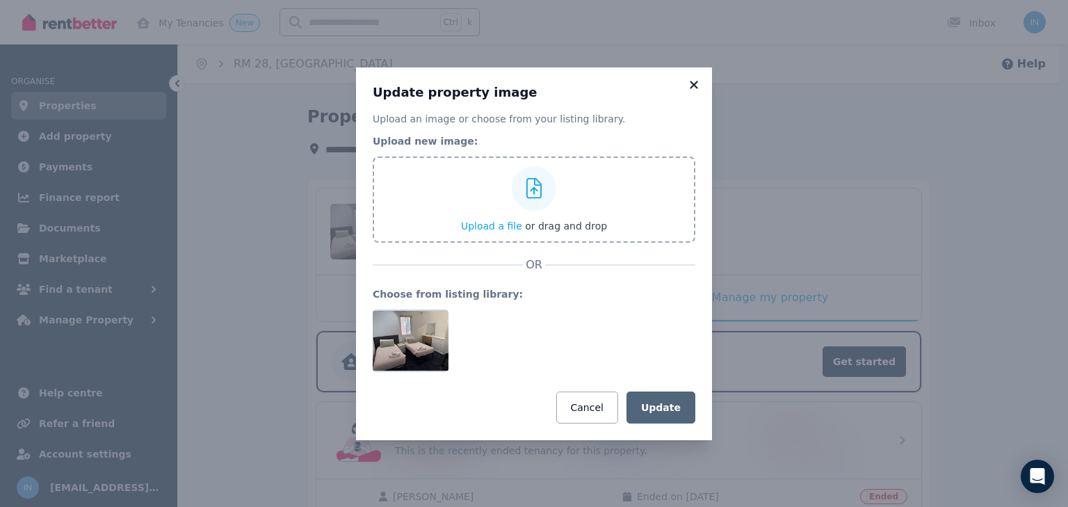
click at [696, 83] on icon at bounding box center [694, 85] width 14 height 13
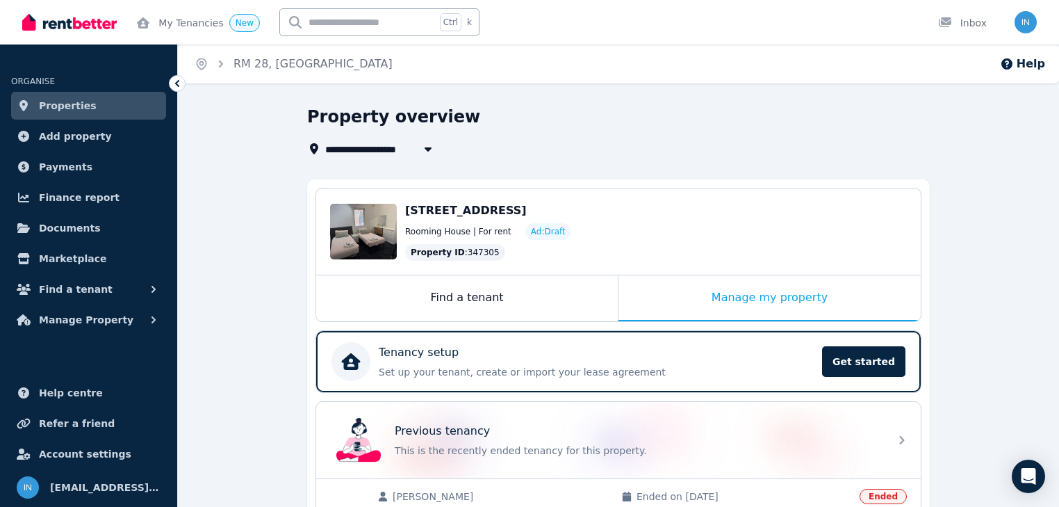
click at [56, 103] on span "Properties" at bounding box center [68, 105] width 58 height 17
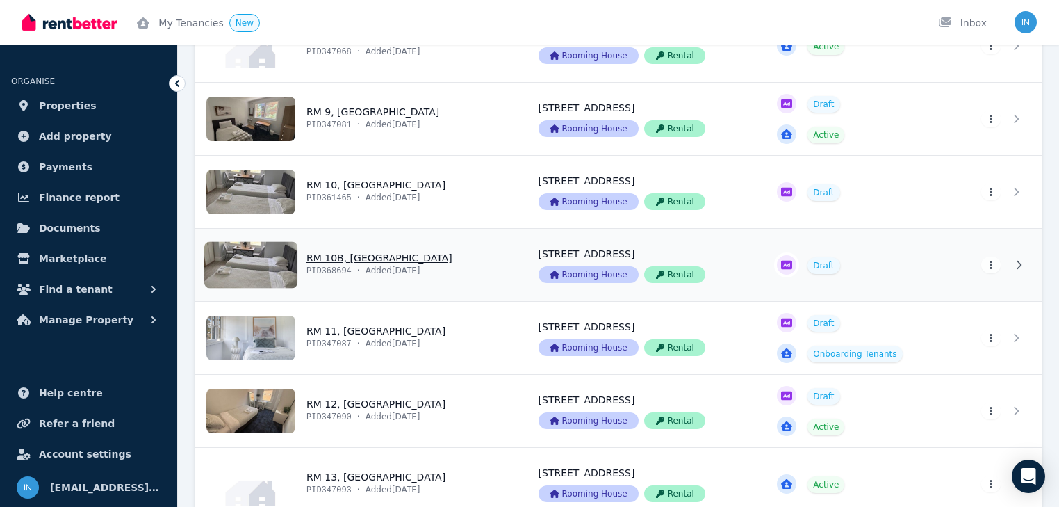
scroll to position [779, 0]
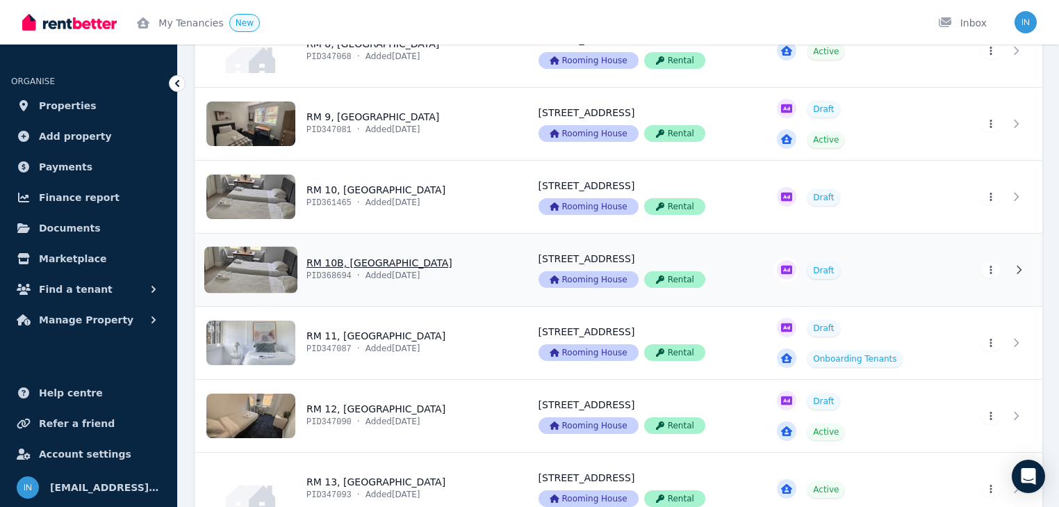
click at [257, 265] on link "View property details" at bounding box center [358, 270] width 327 height 72
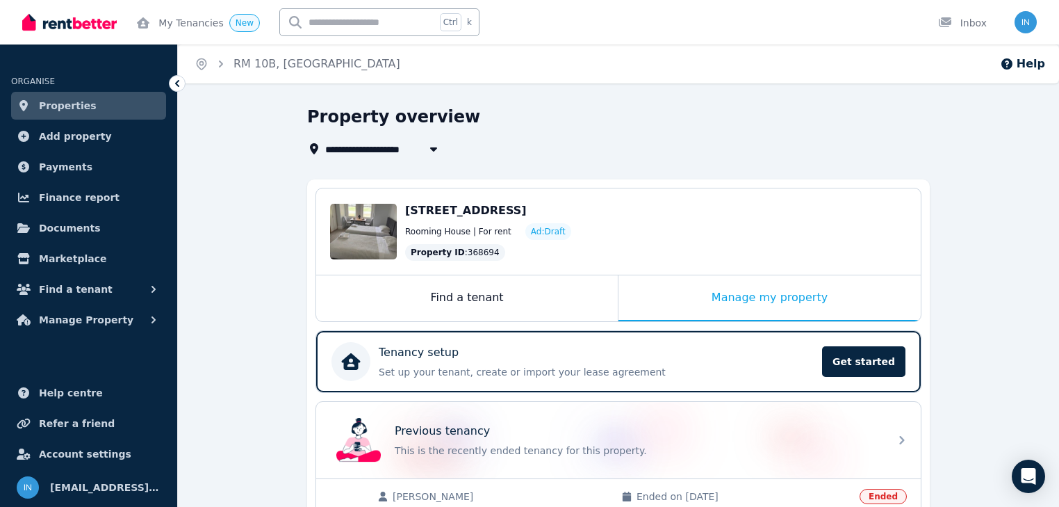
click at [61, 109] on span "Properties" at bounding box center [68, 105] width 58 height 17
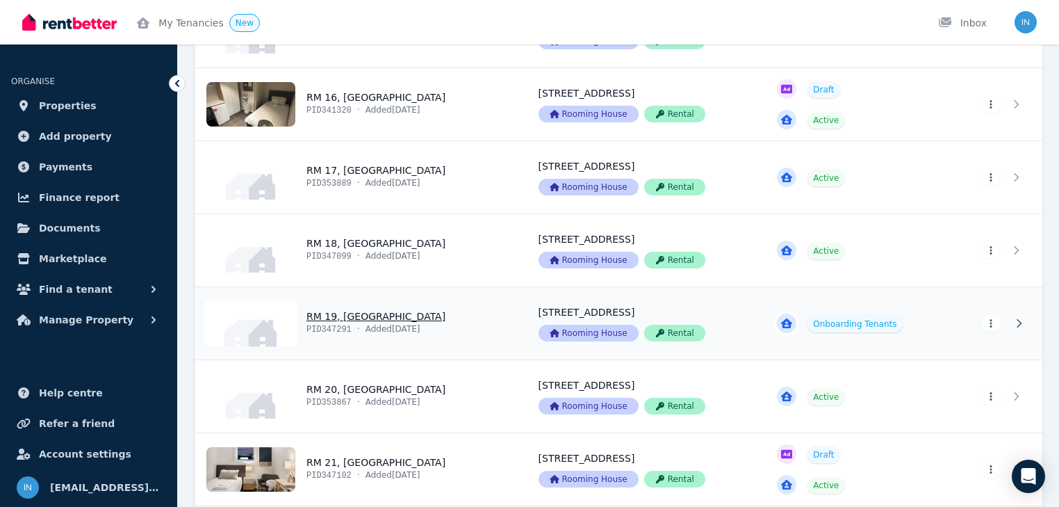
scroll to position [1429, 0]
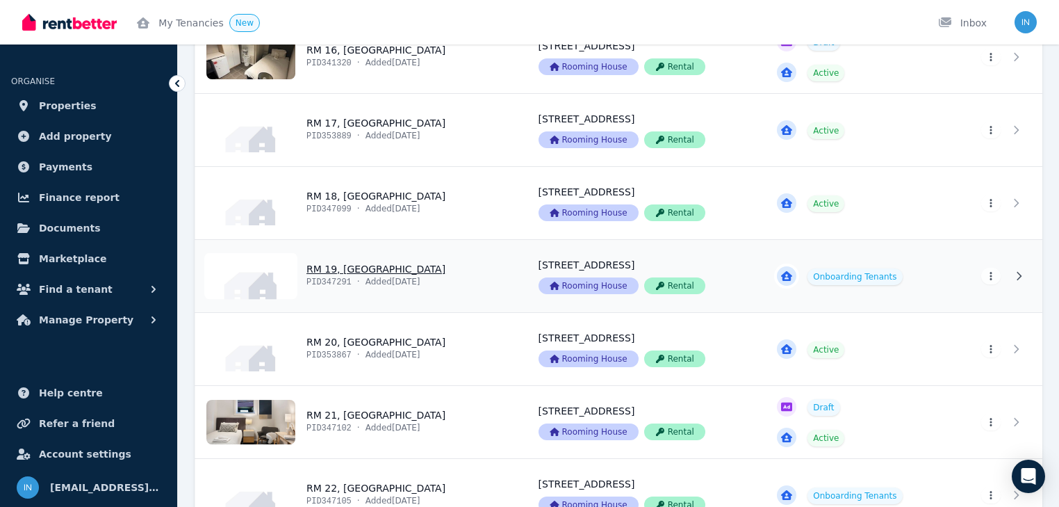
click at [368, 270] on link "View property details" at bounding box center [358, 276] width 327 height 72
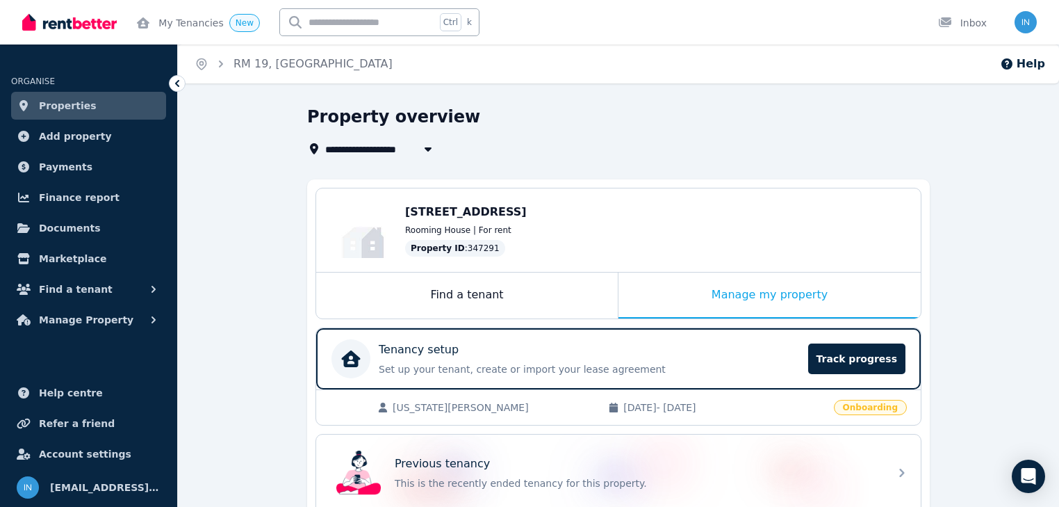
click at [62, 111] on span "Properties" at bounding box center [68, 105] width 58 height 17
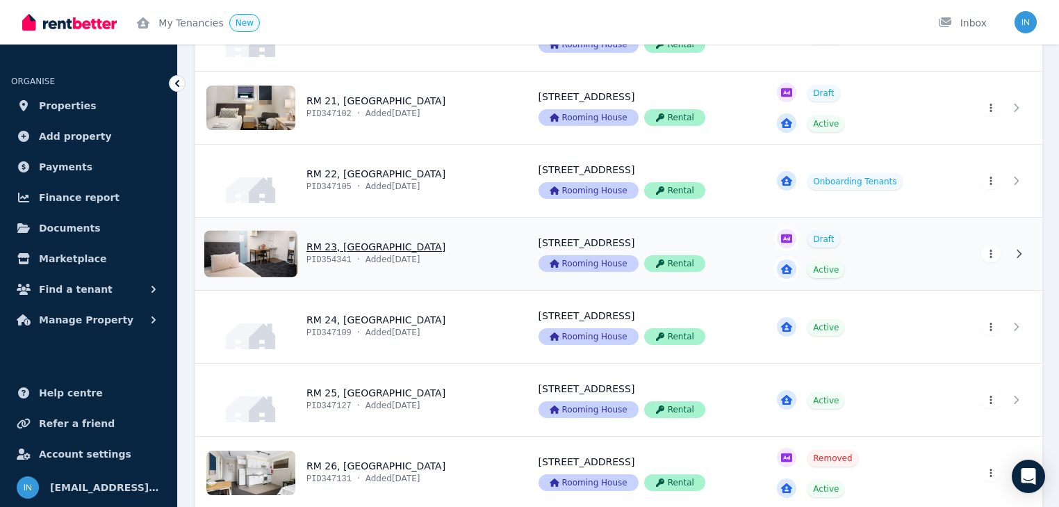
scroll to position [1780, 0]
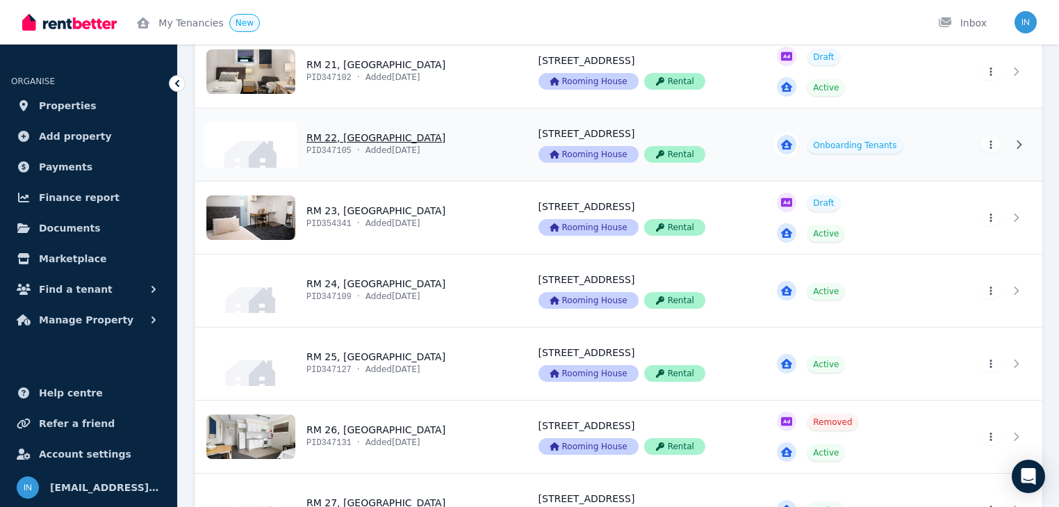
click at [337, 139] on link "View property details" at bounding box center [358, 144] width 327 height 72
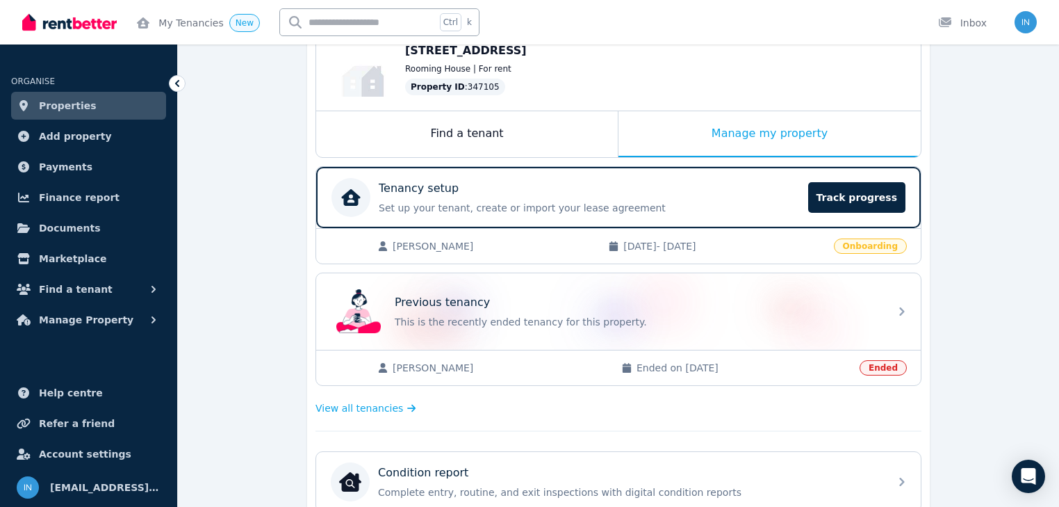
scroll to position [167, 0]
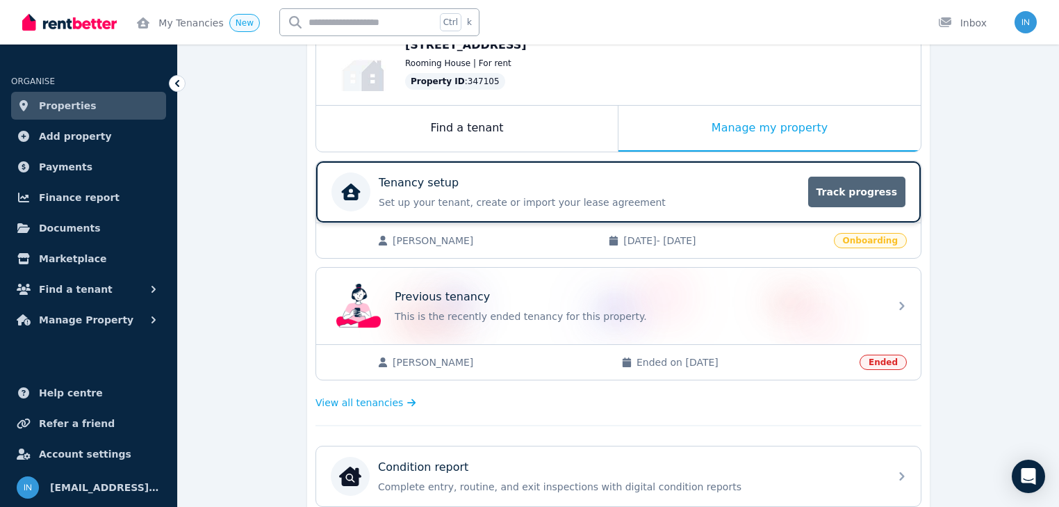
click at [843, 191] on span "Track progress" at bounding box center [857, 192] width 97 height 31
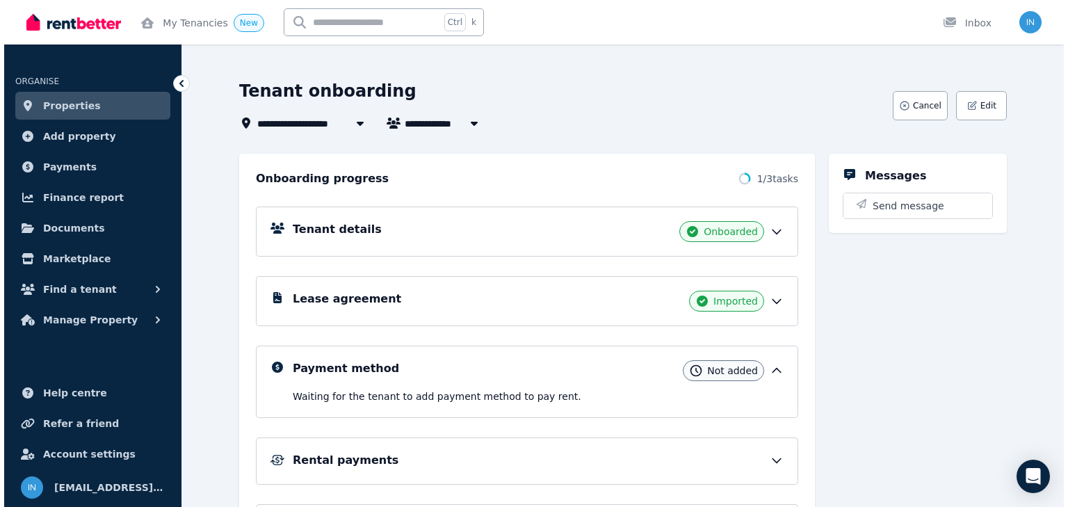
scroll to position [45, 0]
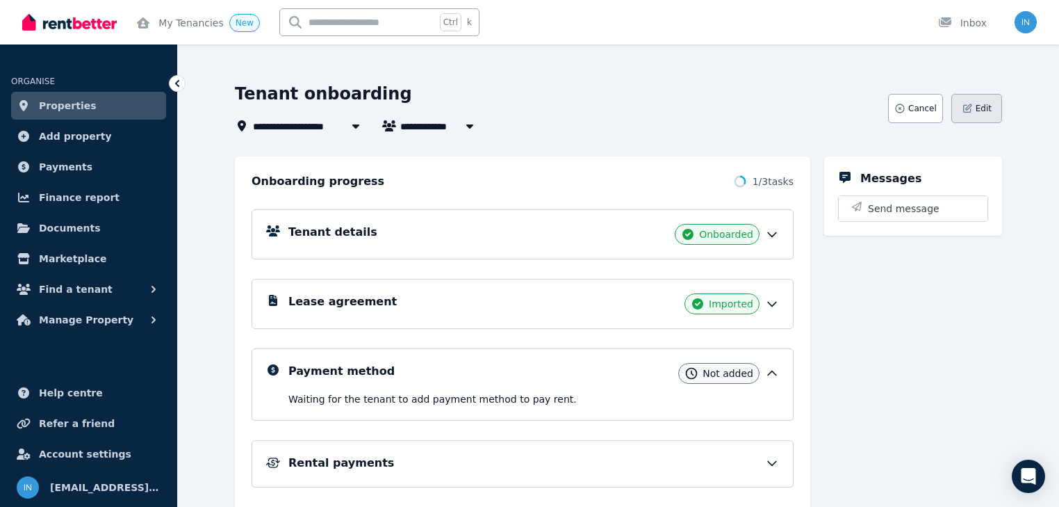
click at [1002, 108] on button "Edit" at bounding box center [977, 108] width 51 height 29
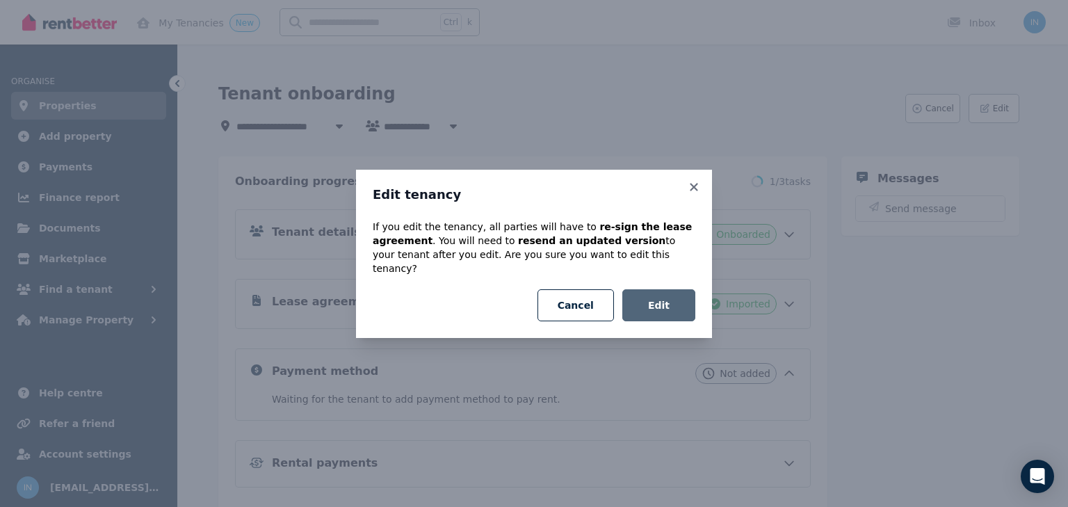
click at [658, 302] on button "Edit" at bounding box center [658, 305] width 73 height 32
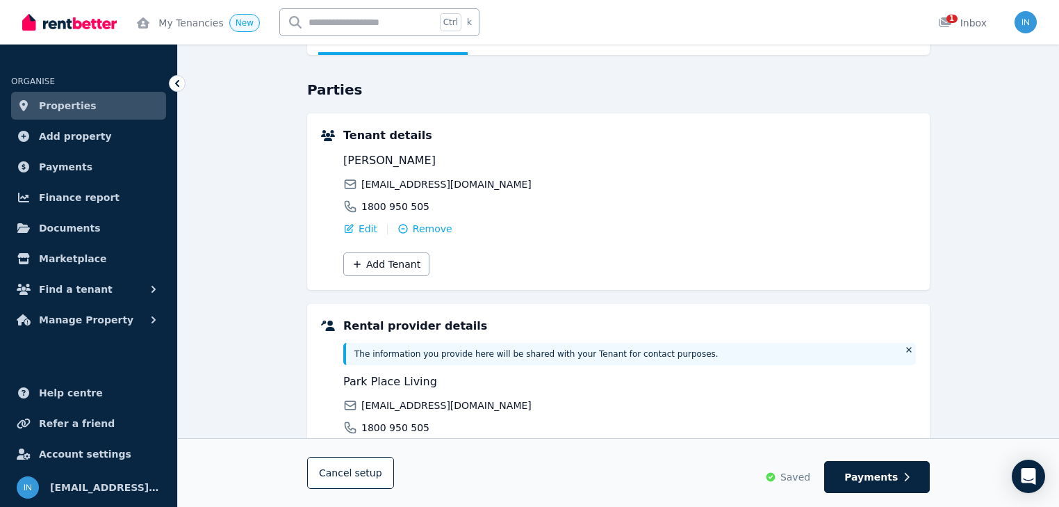
scroll to position [111, 0]
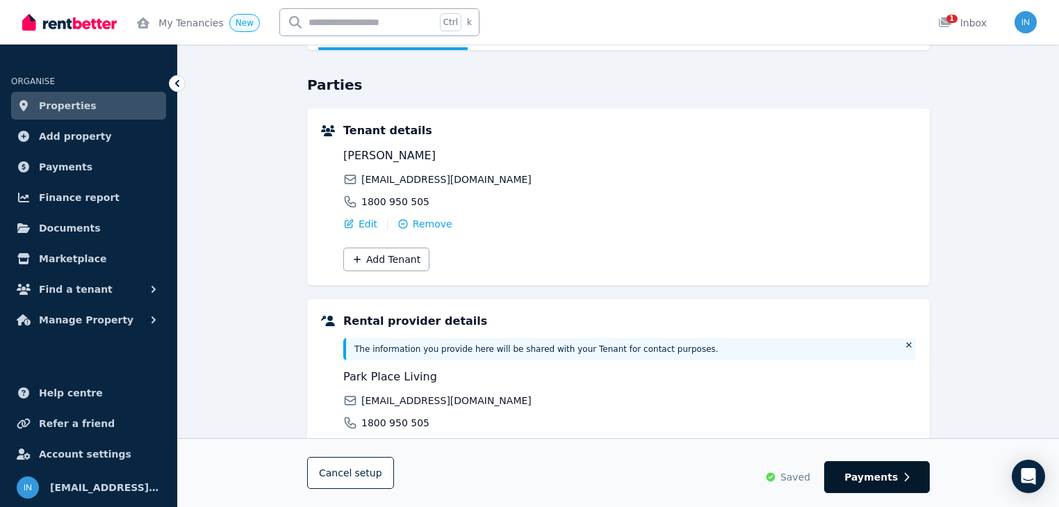
click at [873, 483] on span "Payments" at bounding box center [872, 477] width 54 height 14
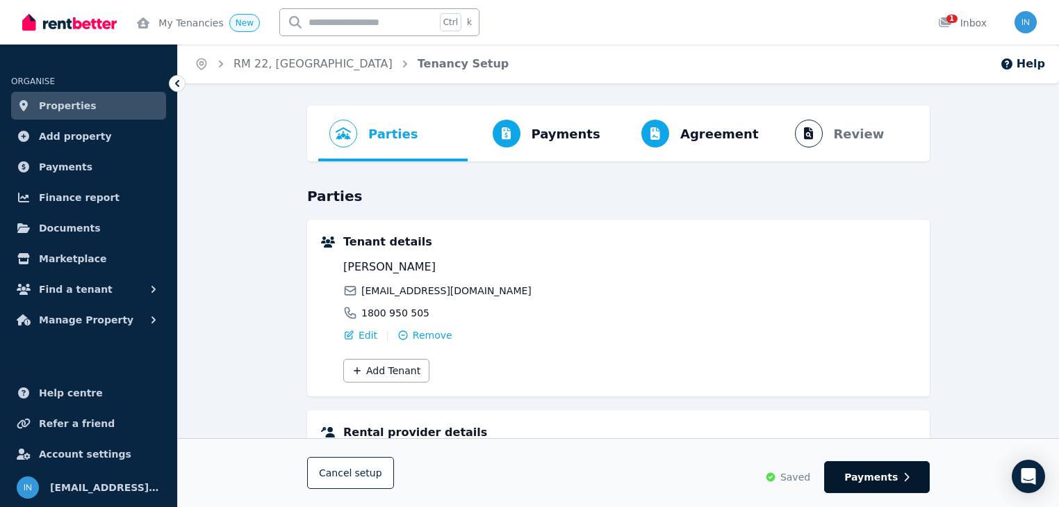
select select "**********"
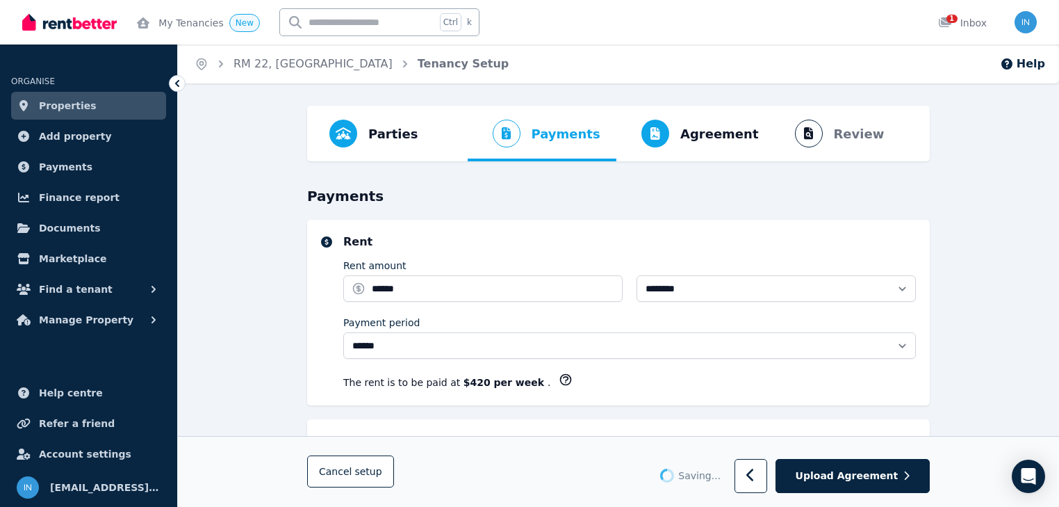
select select "**********"
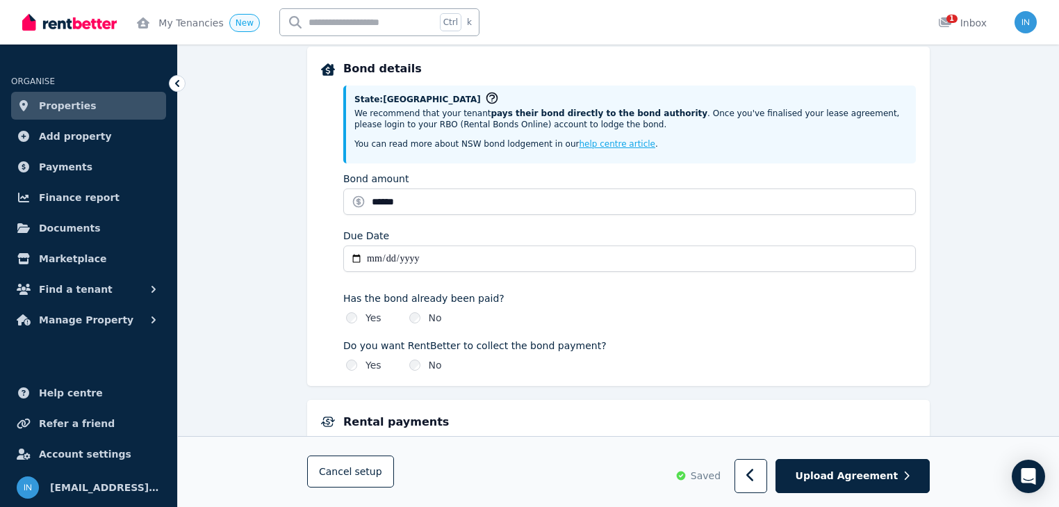
scroll to position [667, 0]
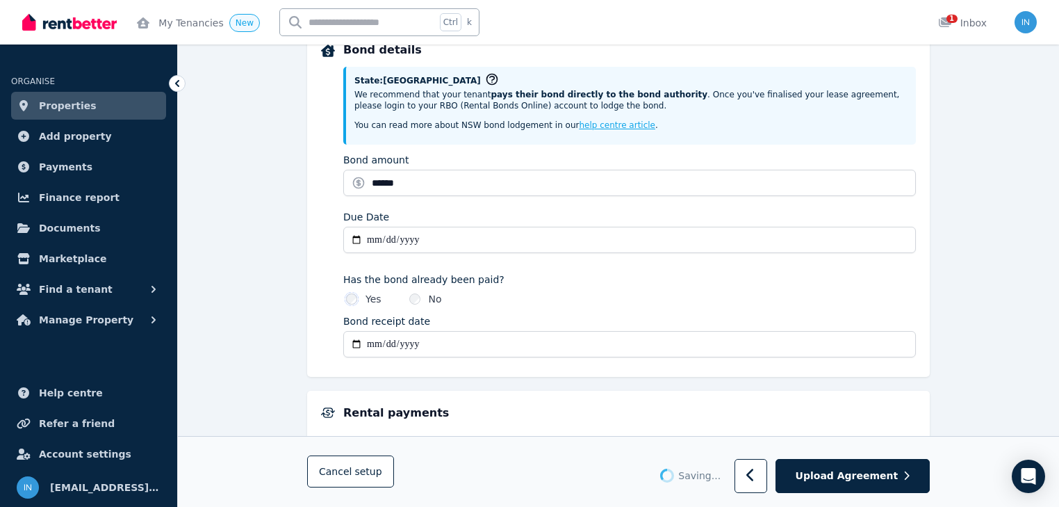
type input "**********"
click at [829, 478] on span "Upload Agreement" at bounding box center [847, 476] width 103 height 14
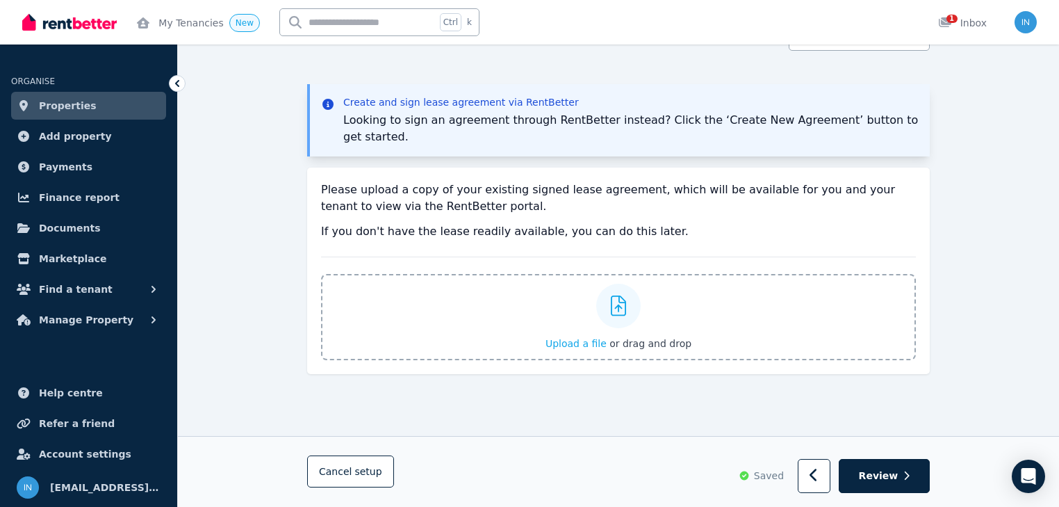
scroll to position [0, 0]
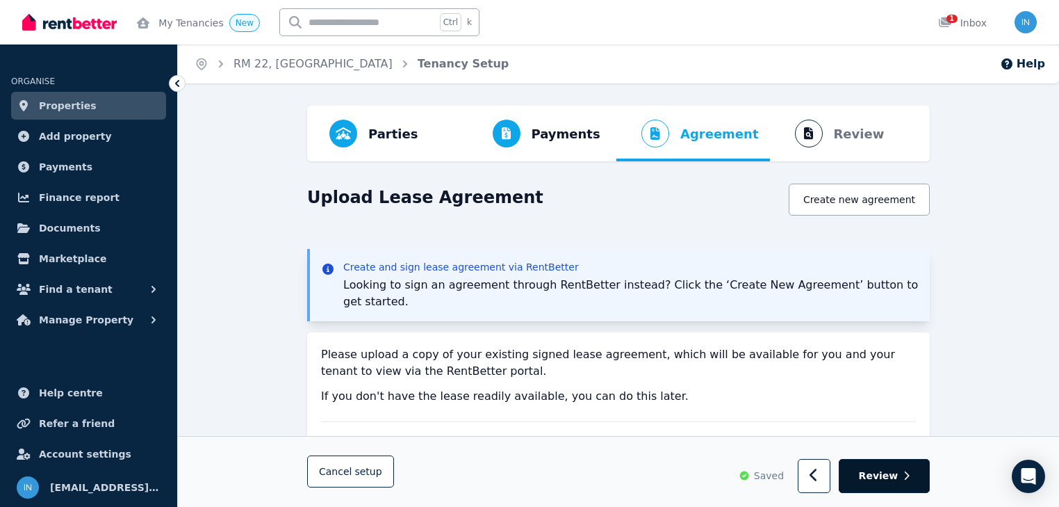
click at [887, 477] on span "Review" at bounding box center [879, 476] width 40 height 14
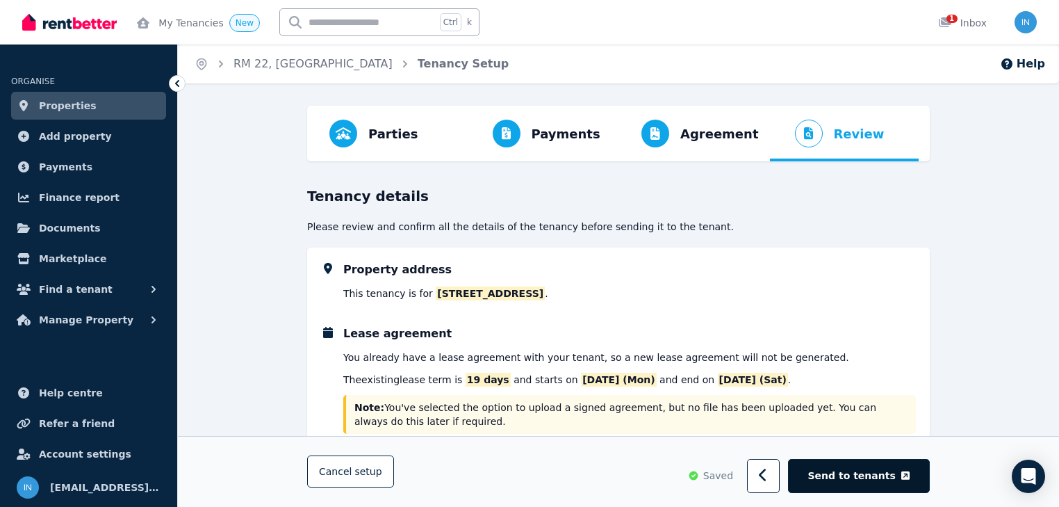
click at [873, 473] on span "Send to tenants" at bounding box center [853, 476] width 88 height 14
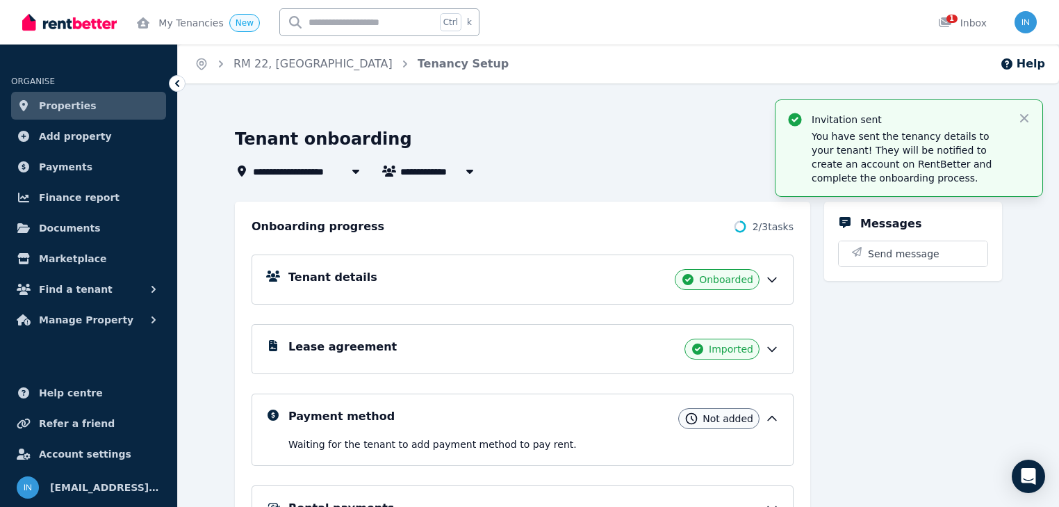
click at [58, 114] on link "Properties" at bounding box center [88, 106] width 155 height 28
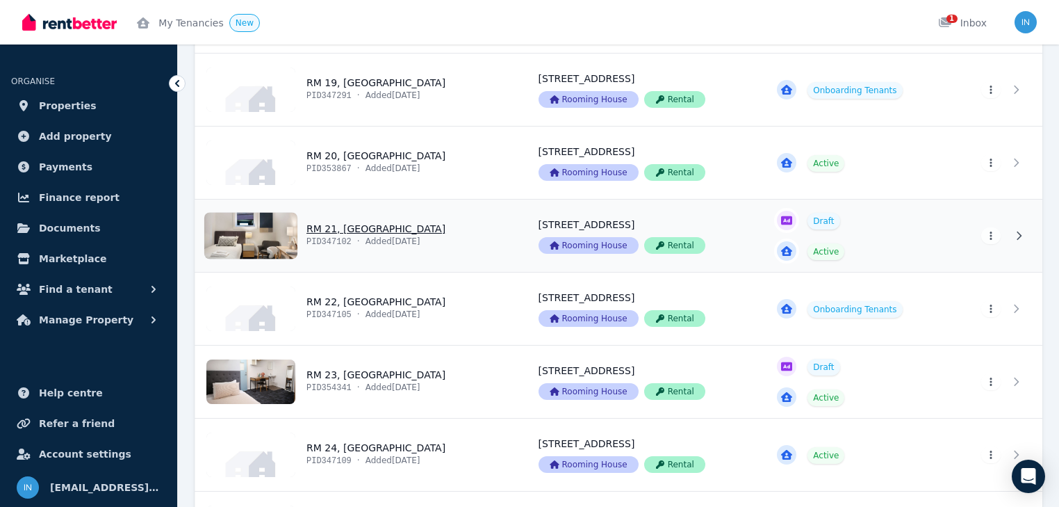
scroll to position [1613, 0]
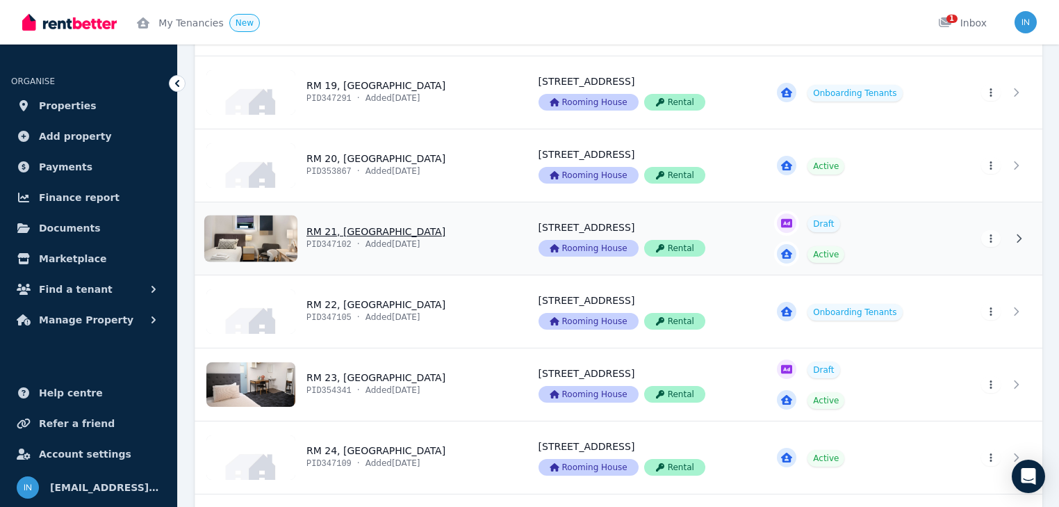
click at [371, 229] on link "View property details" at bounding box center [358, 238] width 327 height 72
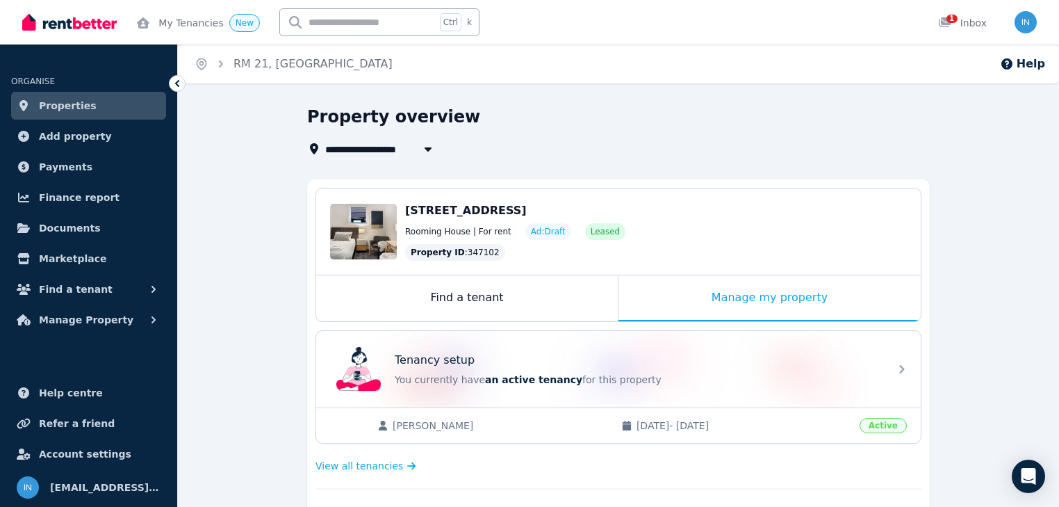
click at [455, 420] on span "[PERSON_NAME]" at bounding box center [500, 426] width 215 height 14
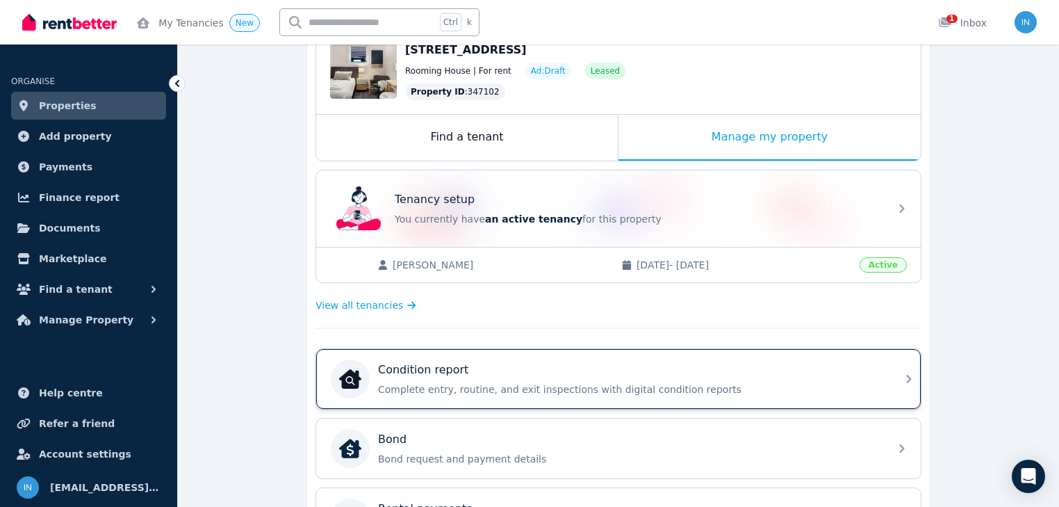
scroll to position [167, 0]
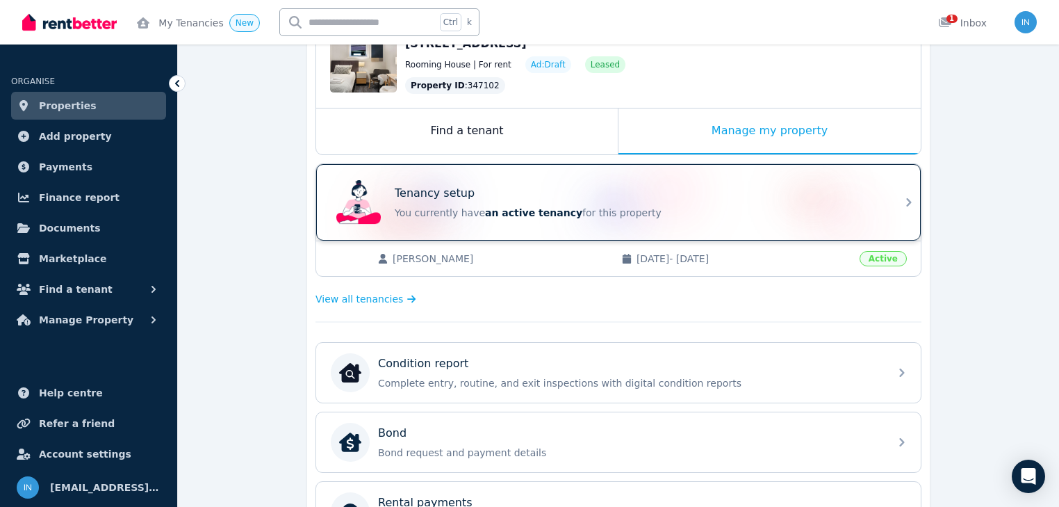
click at [450, 206] on p "You currently have an active tenancy for this property" at bounding box center [638, 213] width 487 height 14
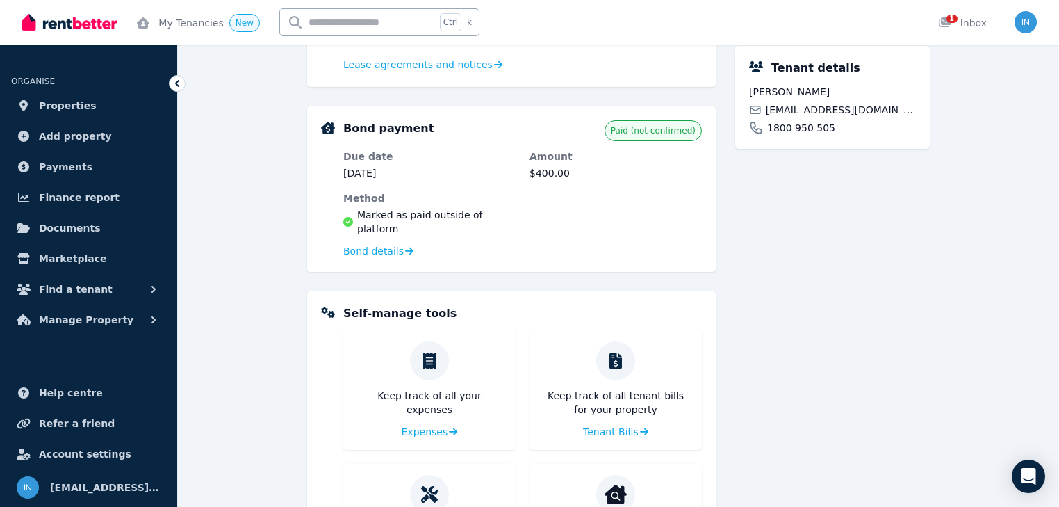
scroll to position [389, 0]
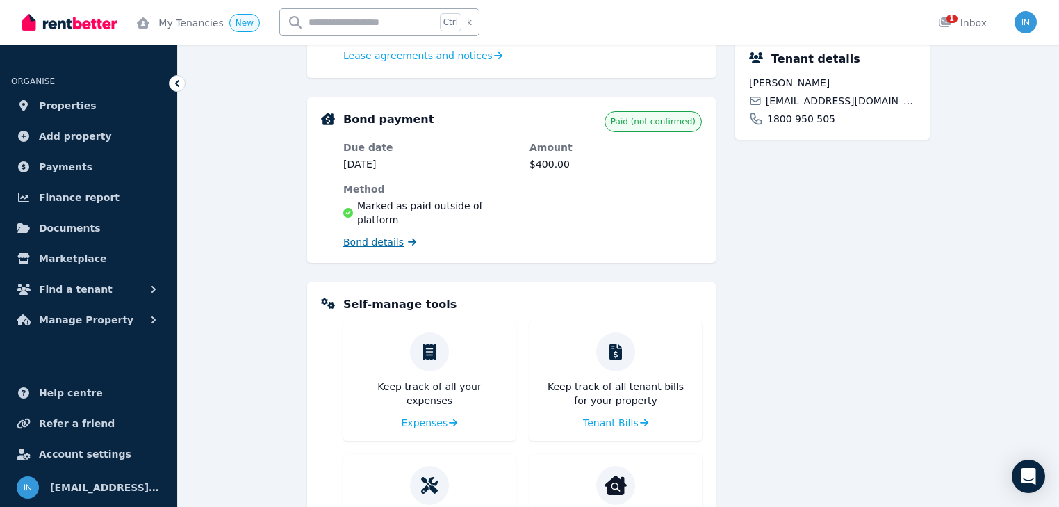
click at [408, 238] on icon at bounding box center [412, 242] width 8 height 8
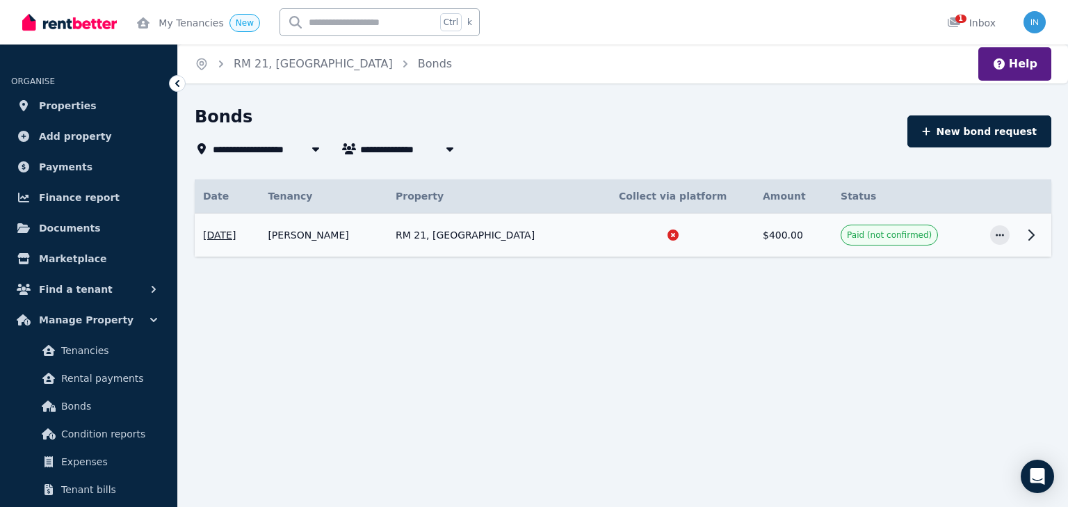
click at [1032, 235] on icon at bounding box center [1031, 235] width 17 height 17
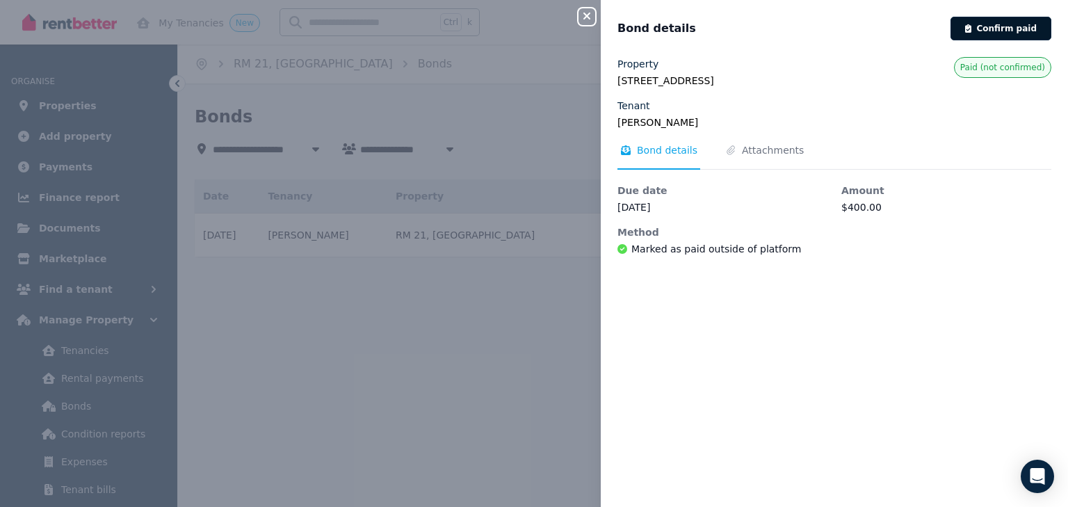
click at [1001, 31] on button "Confirm paid" at bounding box center [1000, 29] width 101 height 24
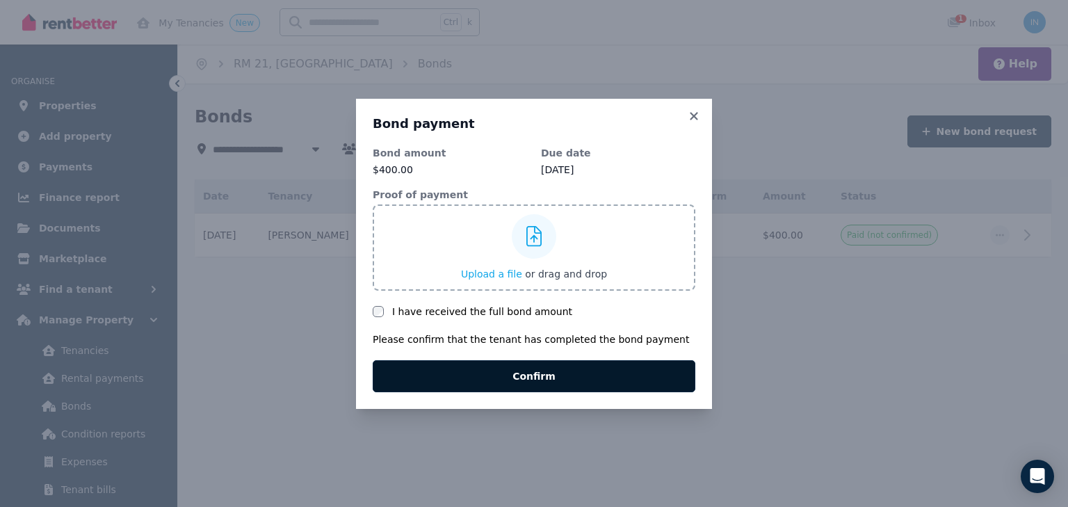
click at [540, 377] on button "Confirm" at bounding box center [534, 376] width 323 height 32
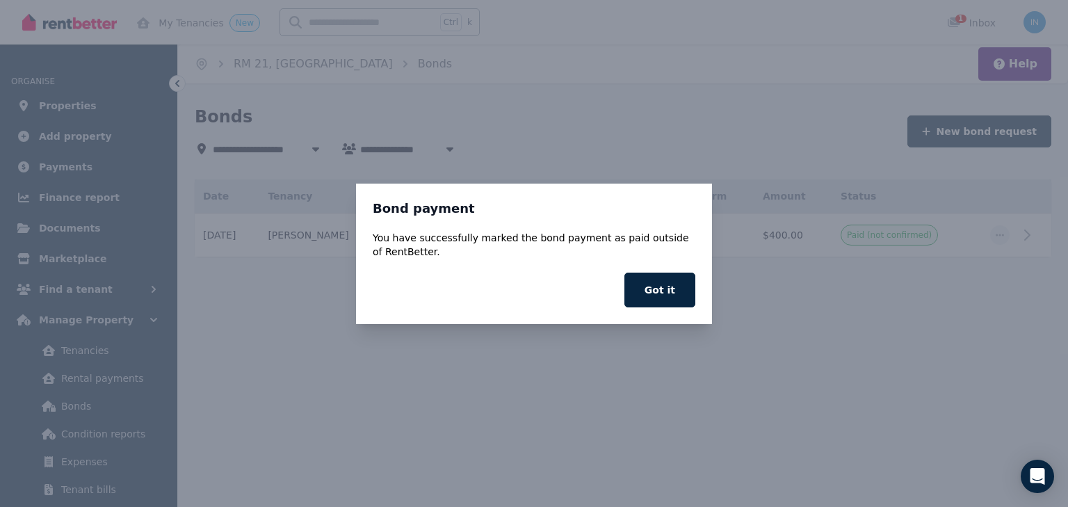
click at [663, 297] on button "Got it" at bounding box center [659, 290] width 71 height 35
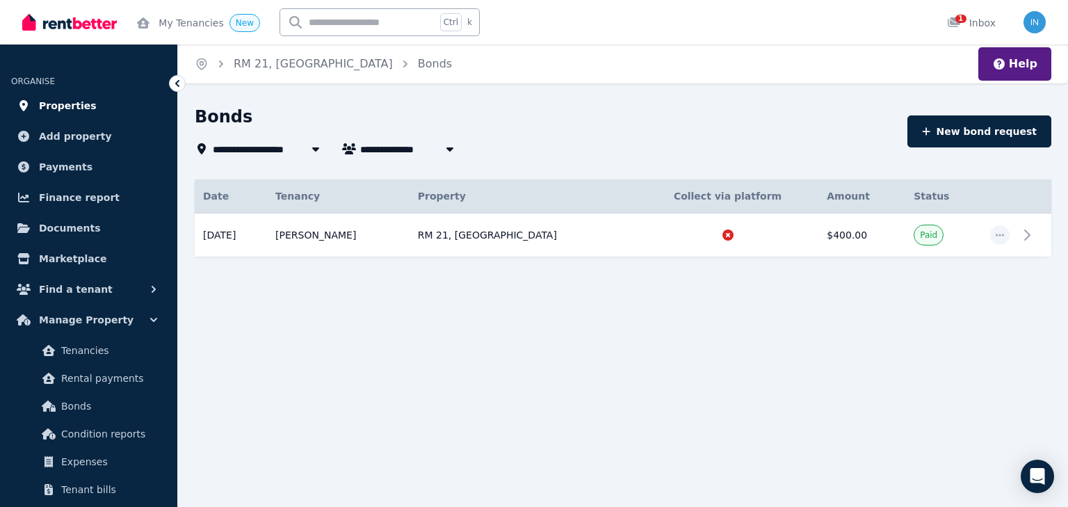
click at [81, 108] on span "Properties" at bounding box center [68, 105] width 58 height 17
